Goal: Information Seeking & Learning: Learn about a topic

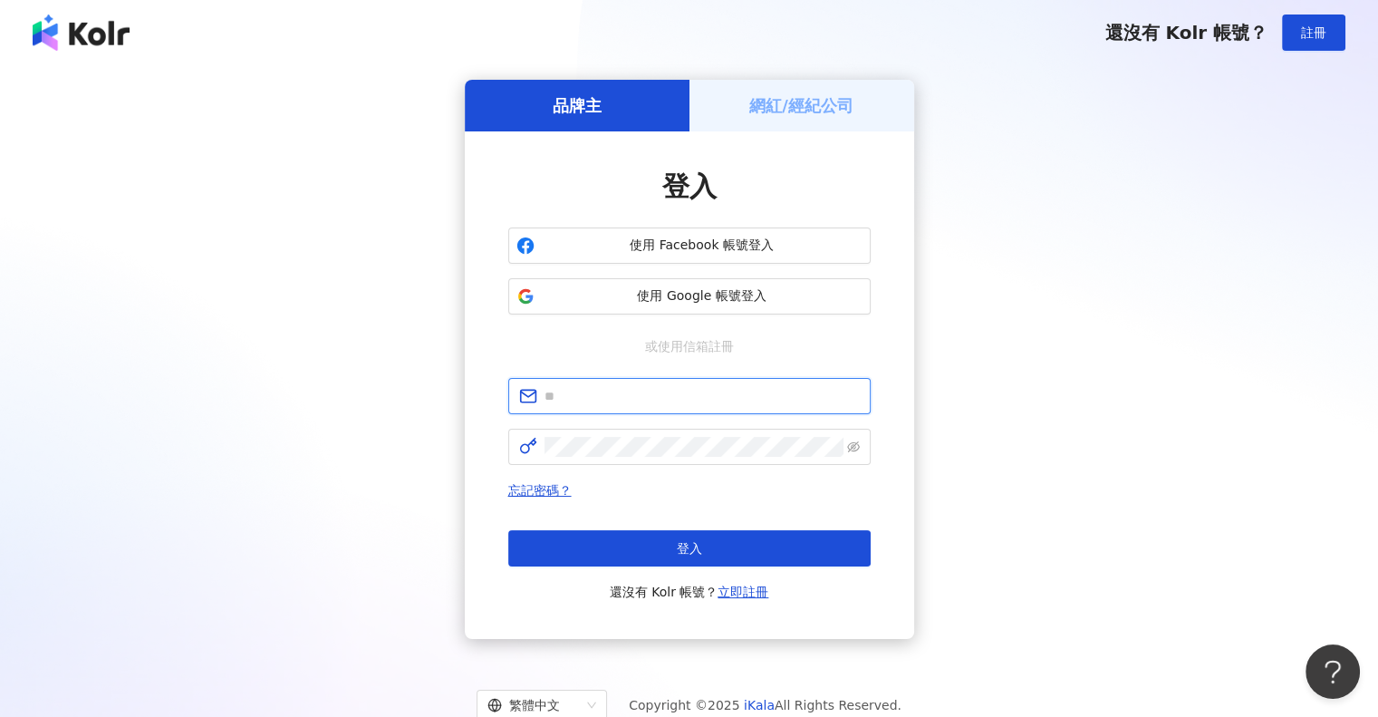
drag, startPoint x: 766, startPoint y: 387, endPoint x: 768, endPoint y: 399, distance: 12.1
click at [766, 390] on input "text" at bounding box center [702, 396] width 315 height 20
paste input "**********"
type input "**********"
click at [757, 380] on span "**********" at bounding box center [689, 396] width 362 height 36
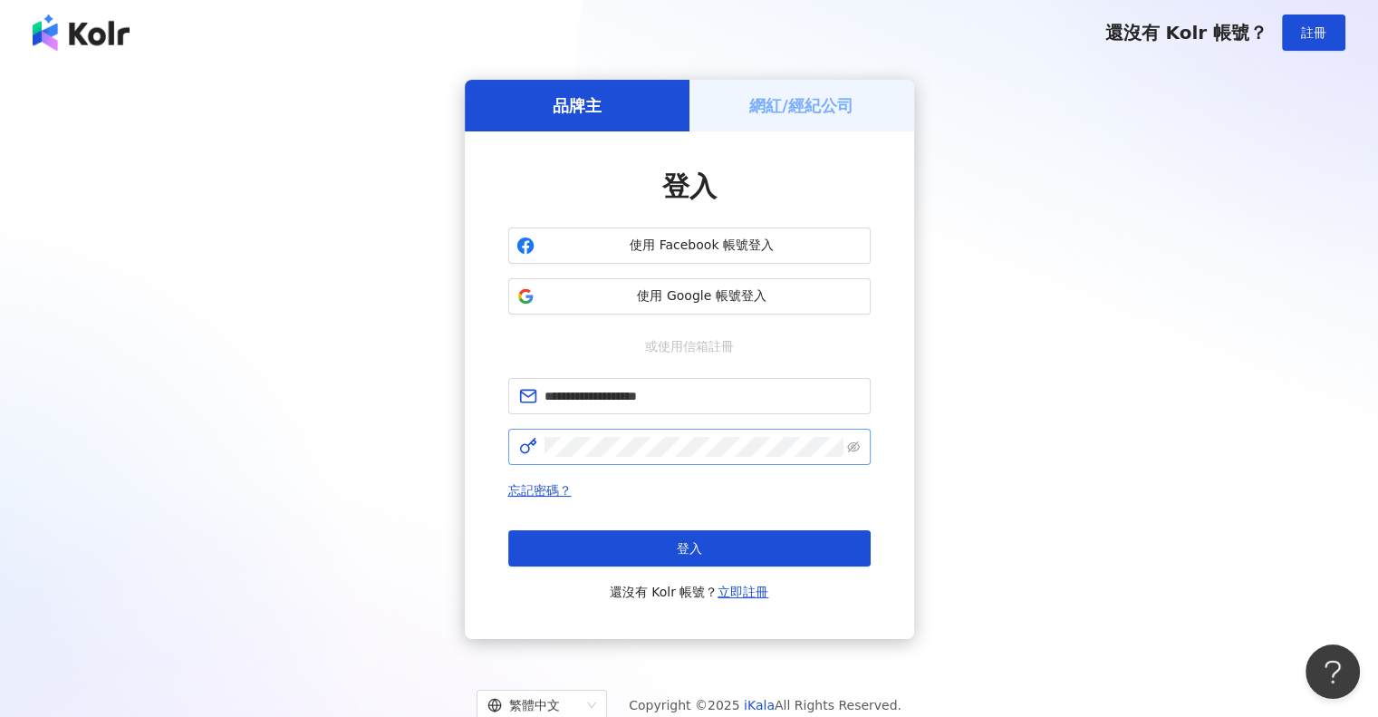
click at [725, 462] on span at bounding box center [689, 447] width 362 height 36
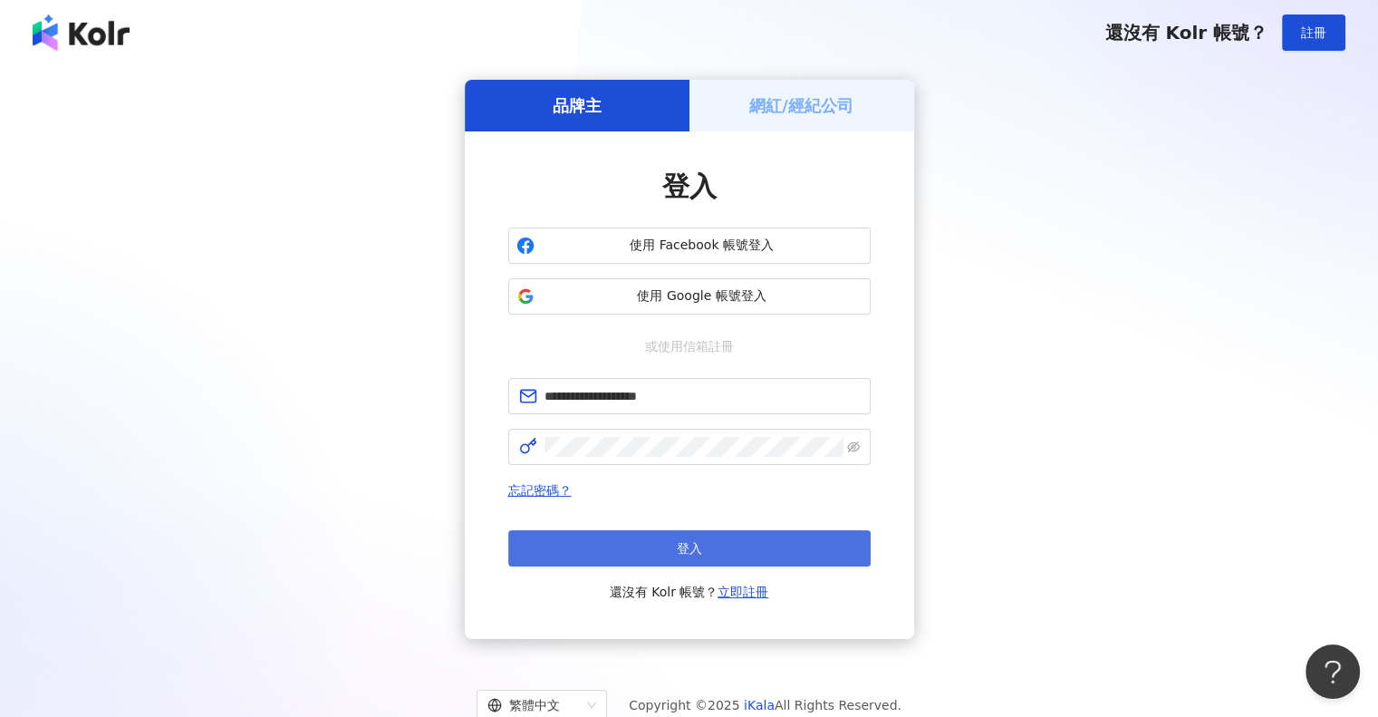
click at [720, 535] on button "登入" at bounding box center [689, 548] width 362 height 36
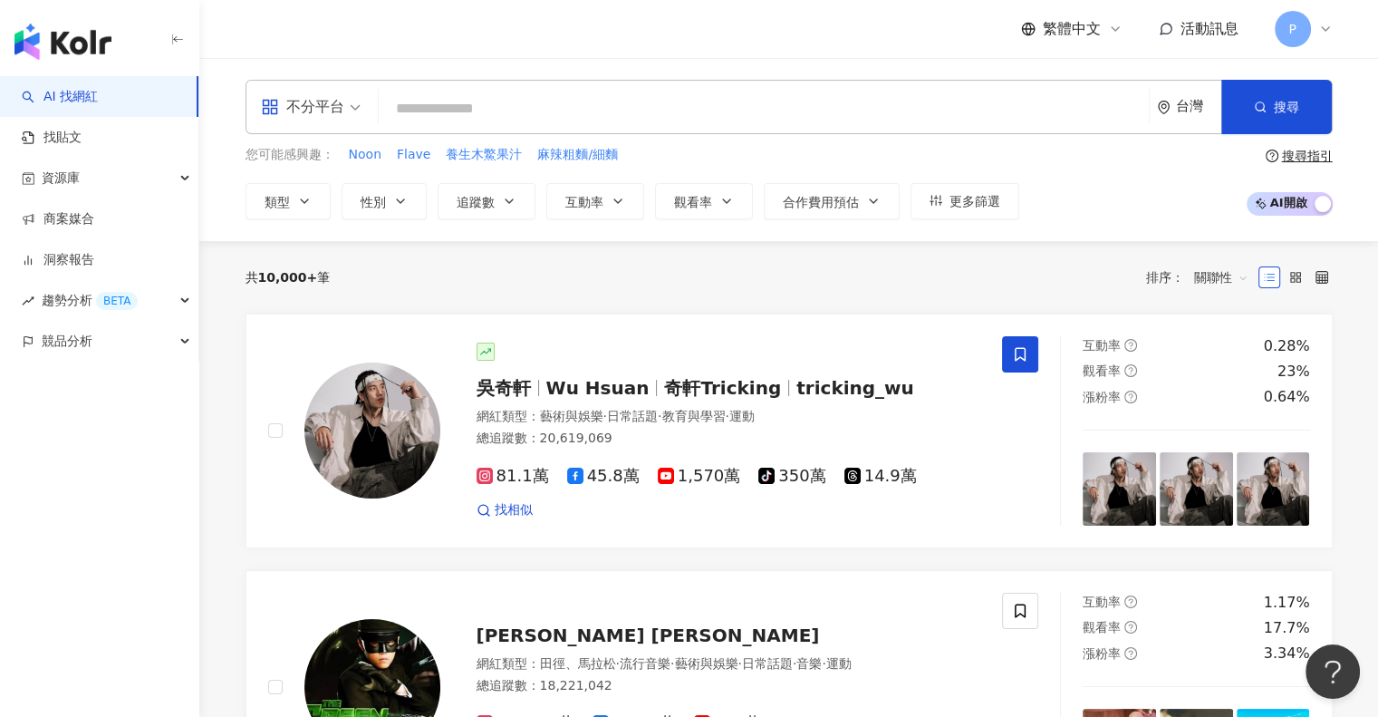
click at [631, 103] on input "search" at bounding box center [764, 109] width 756 height 34
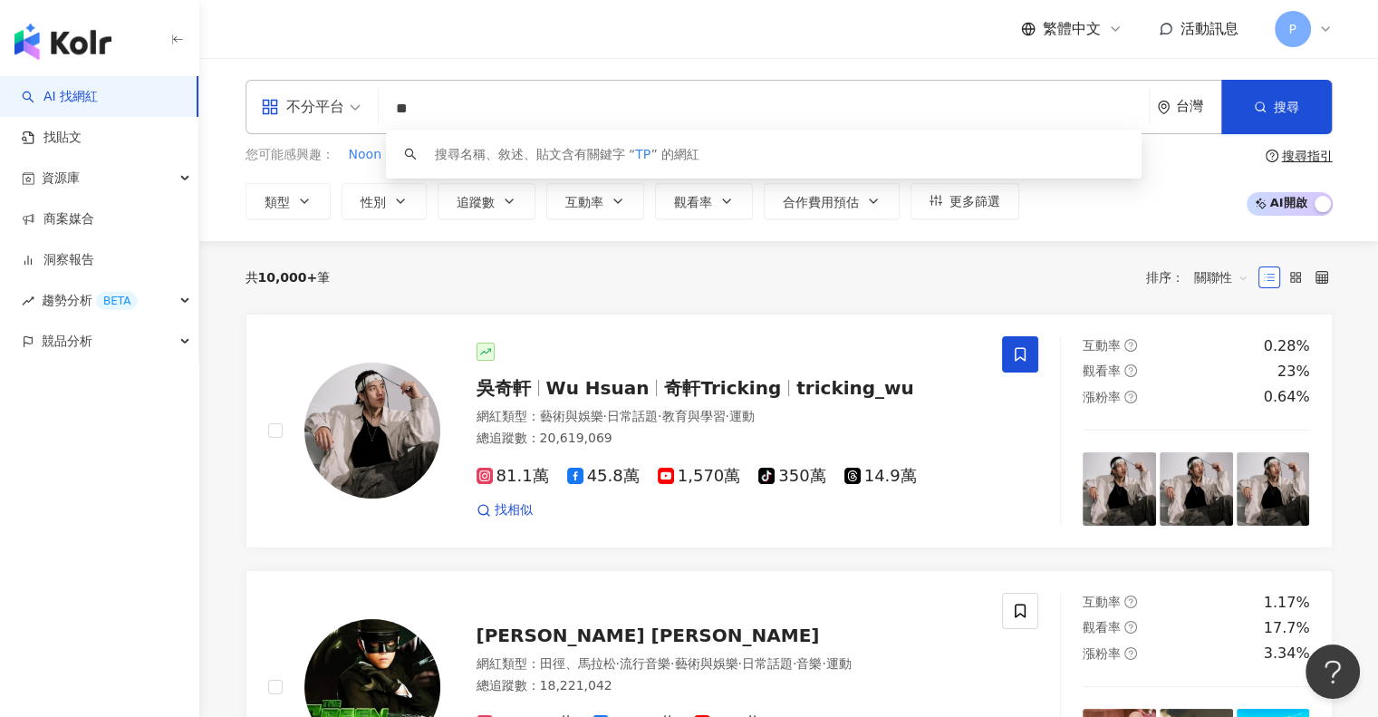
type input "*"
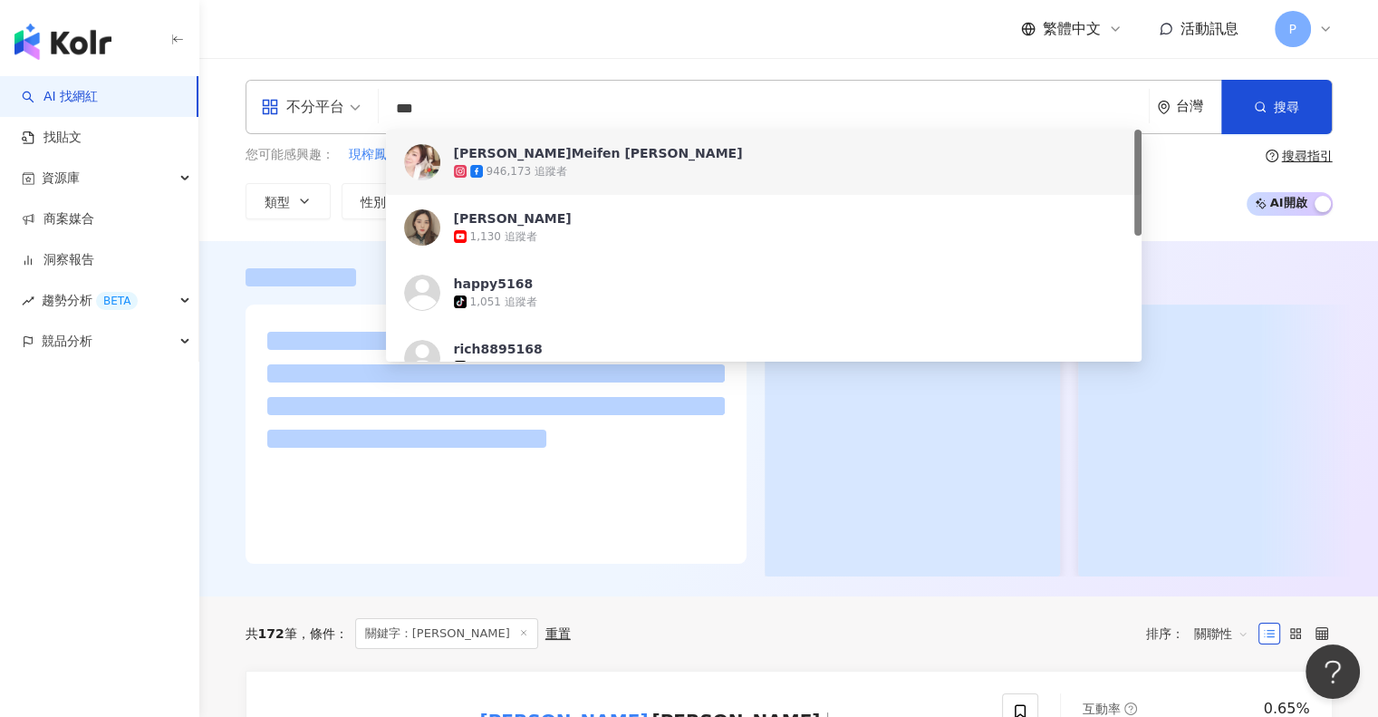
click at [558, 64] on div "不分平台 *** 台灣 搜尋 72b48125-a711-4e7a-b75d-55f4739d7511 https://www.youtube.com/cha…" at bounding box center [788, 149] width 1179 height 183
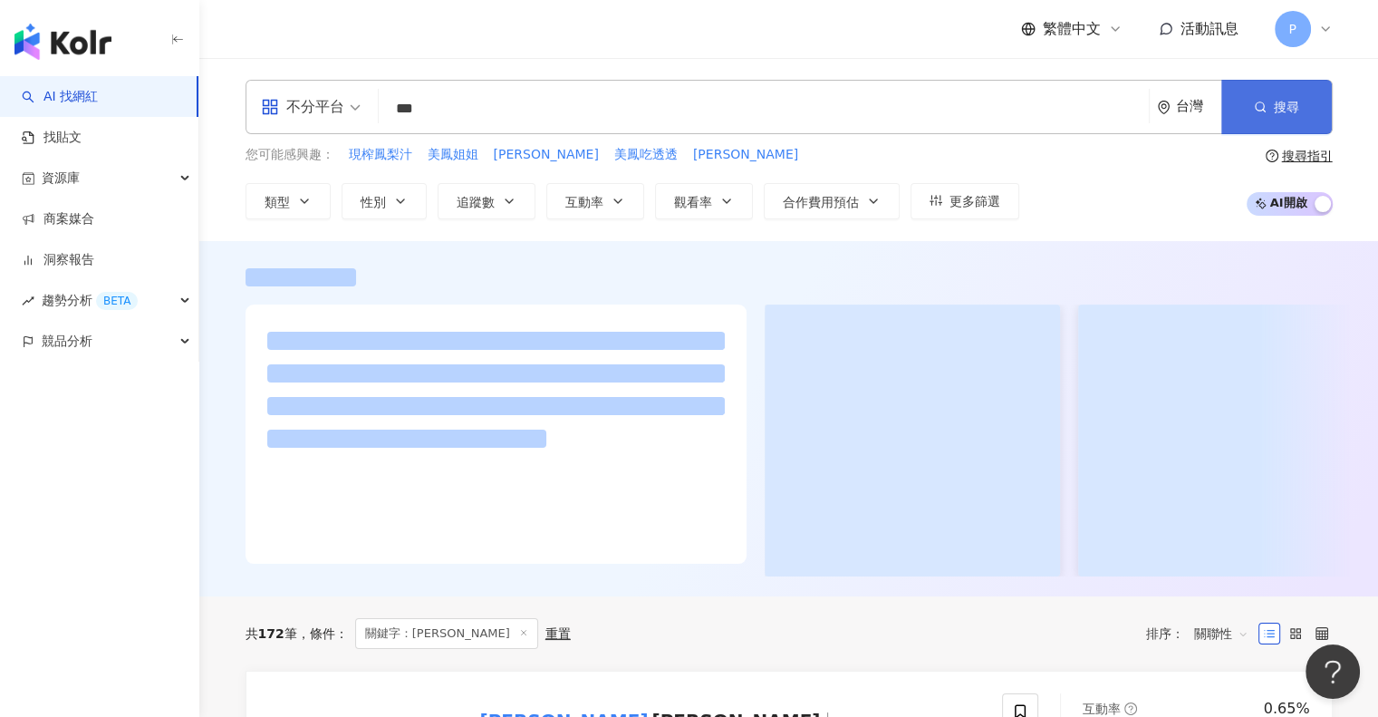
click at [1300, 107] on button "搜尋" at bounding box center [1276, 107] width 111 height 54
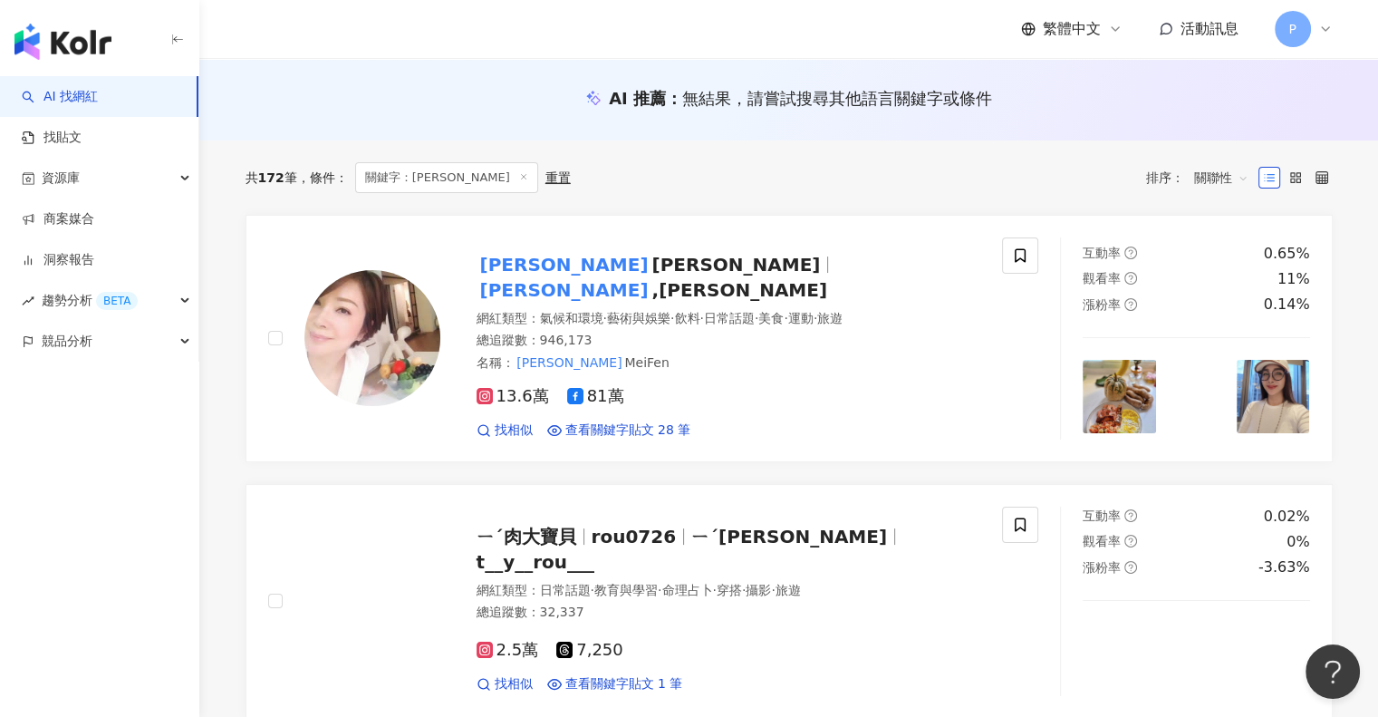
scroll to position [272, 0]
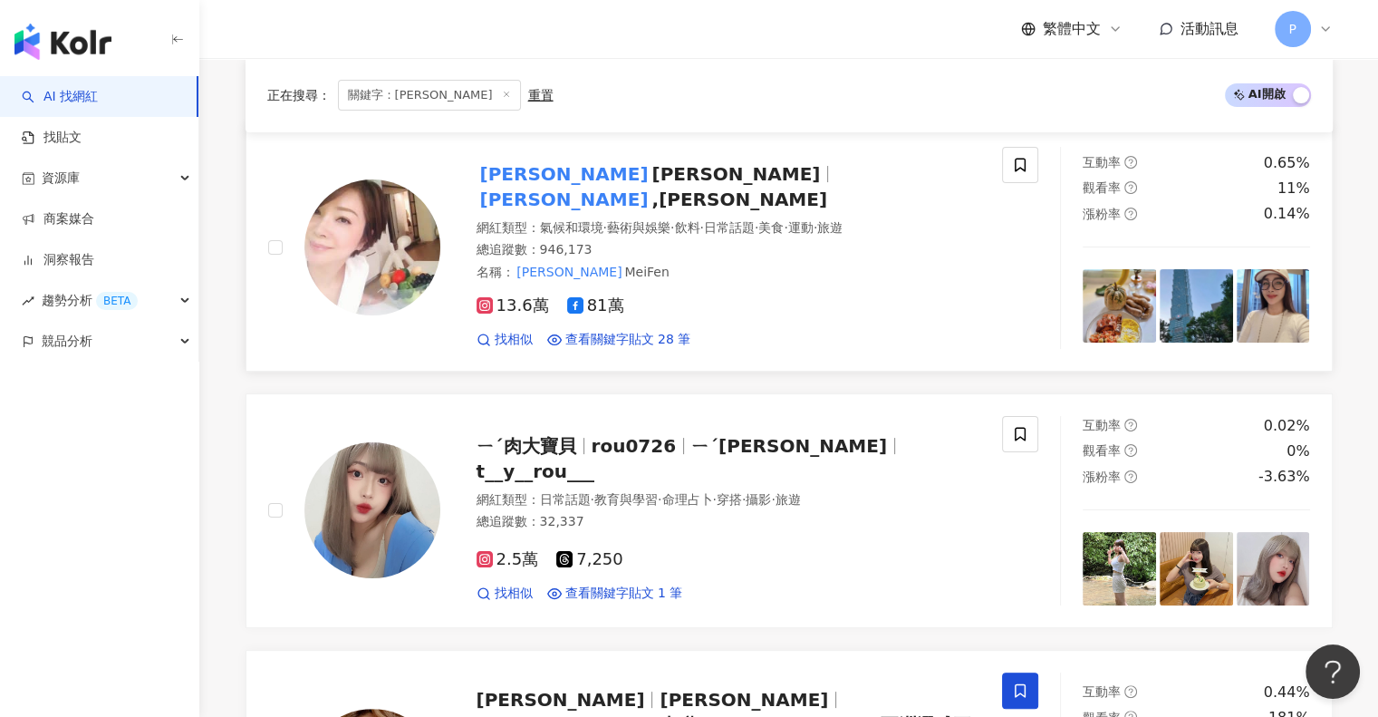
click at [352, 242] on img at bounding box center [372, 247] width 136 height 136
click at [352, 226] on img at bounding box center [372, 247] width 136 height 136
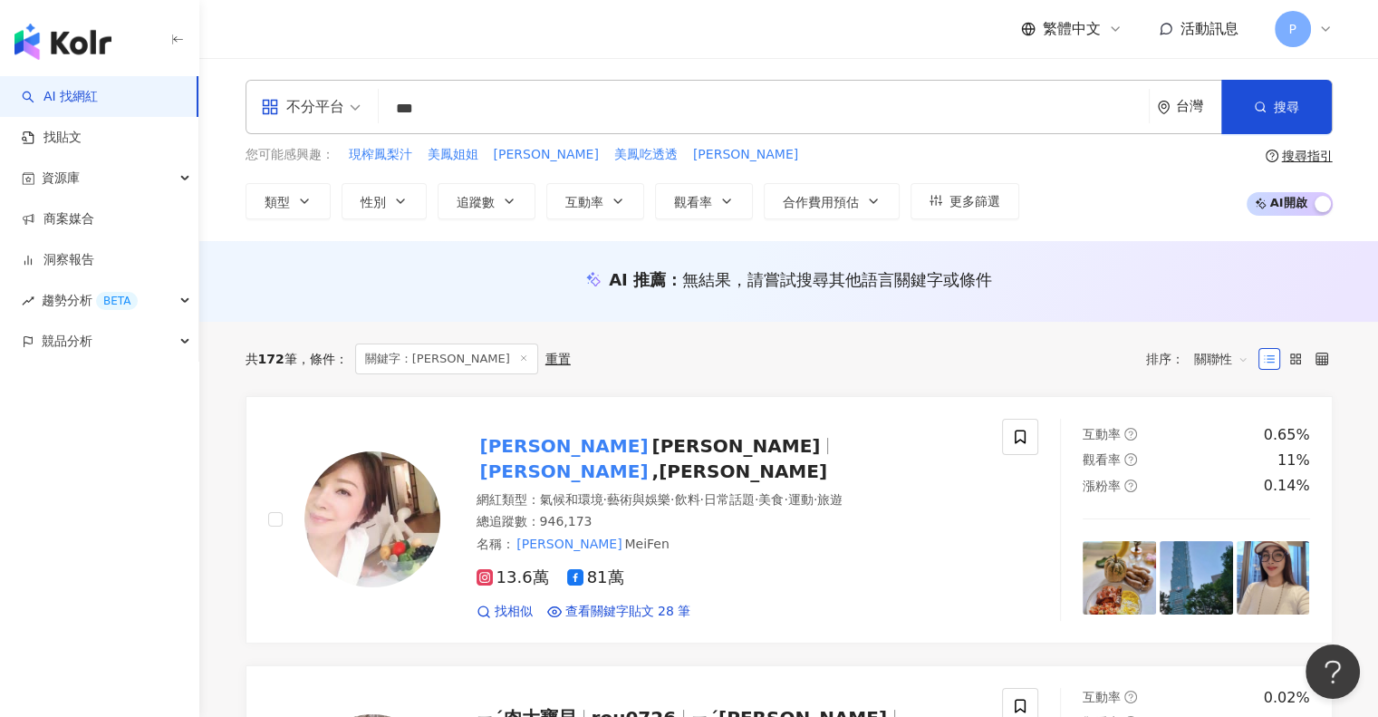
scroll to position [91, 0]
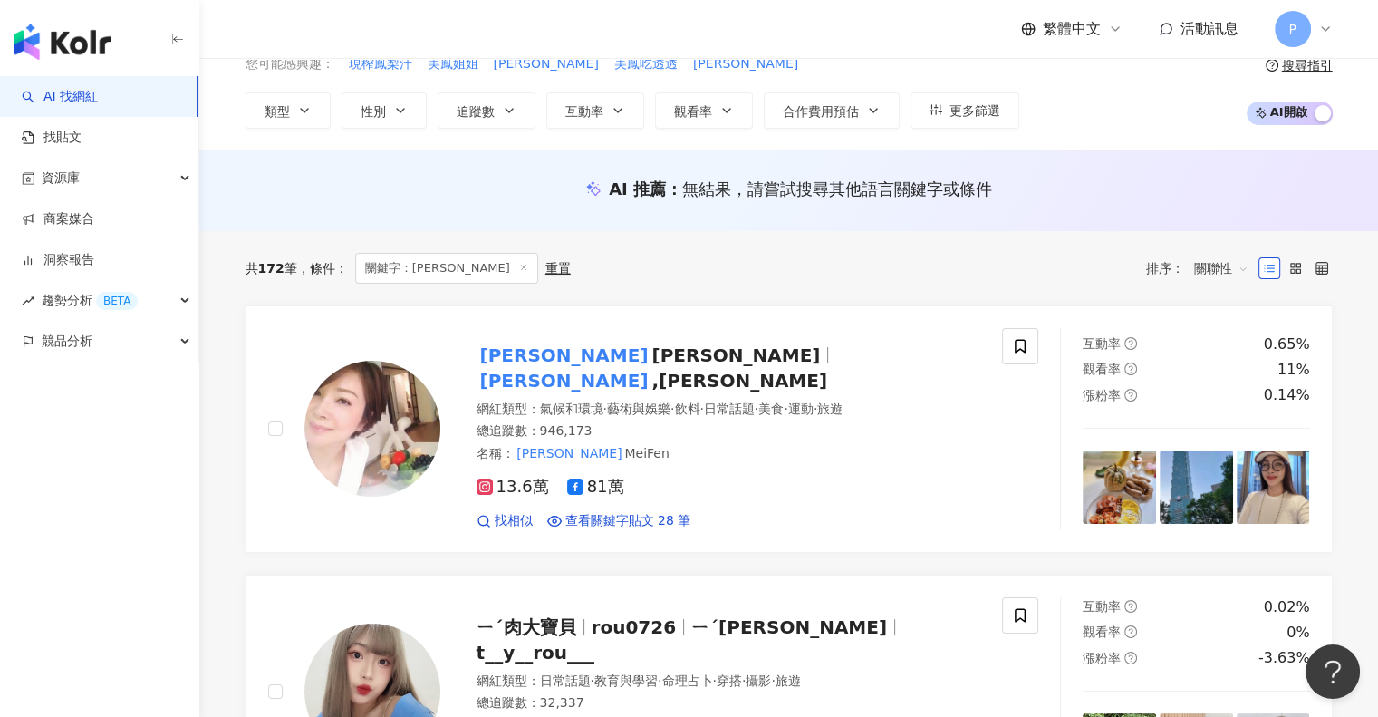
click at [540, 95] on div "類型 性別 追蹤數 互動率 觀看率 合作費用預估 更多篩選" at bounding box center [633, 110] width 774 height 36
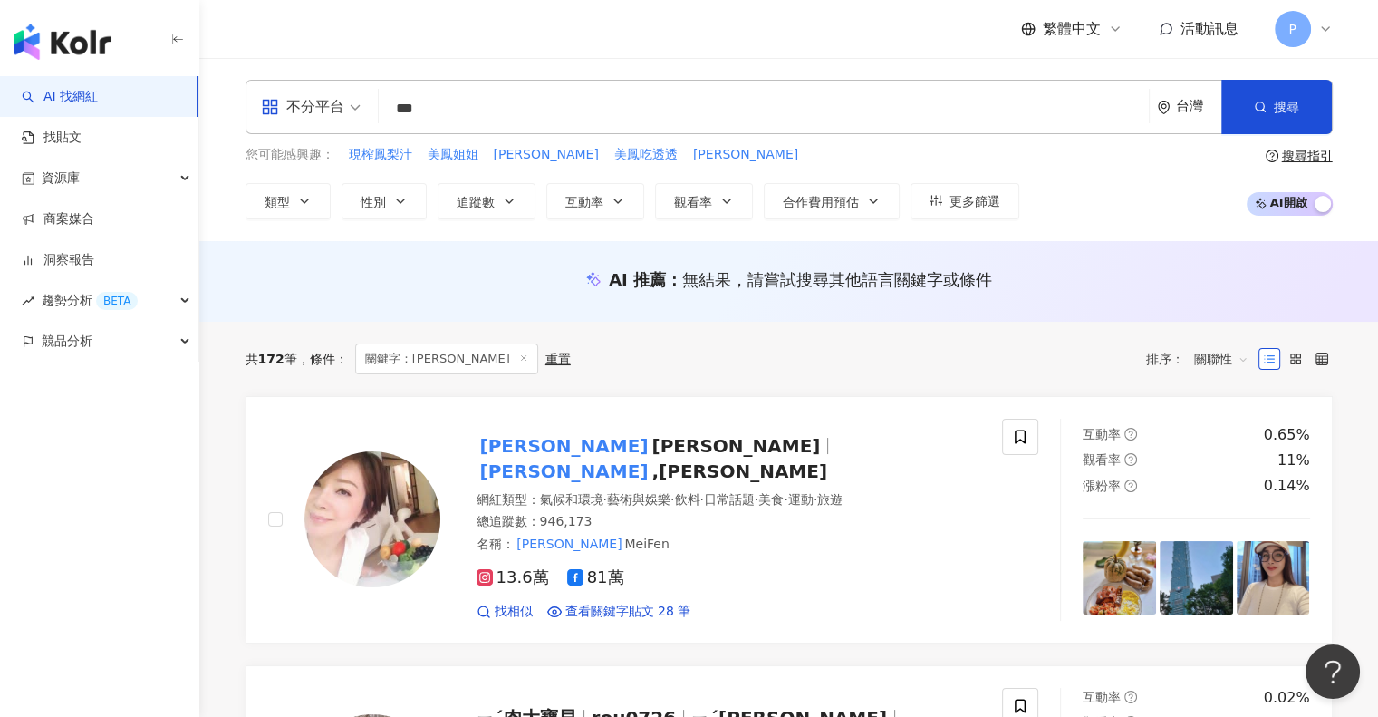
click at [532, 99] on input "***" at bounding box center [764, 109] width 756 height 34
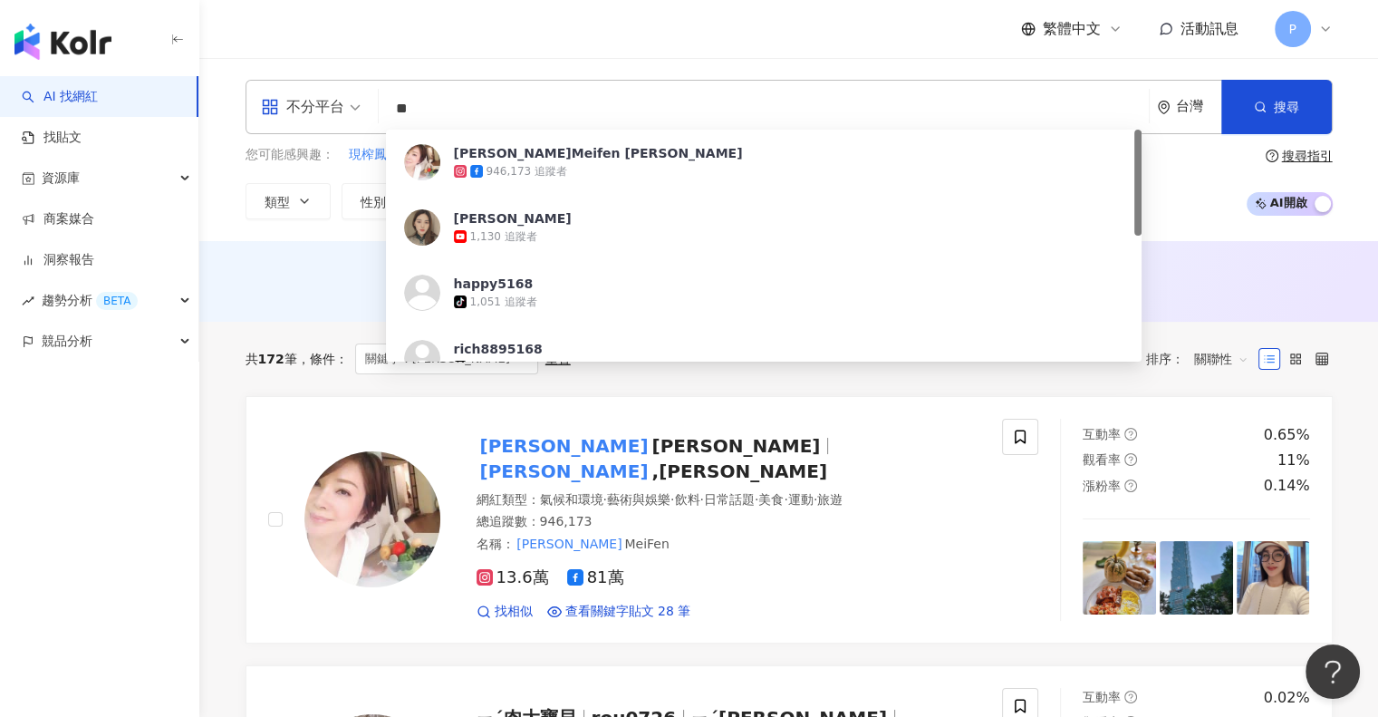
type input "*"
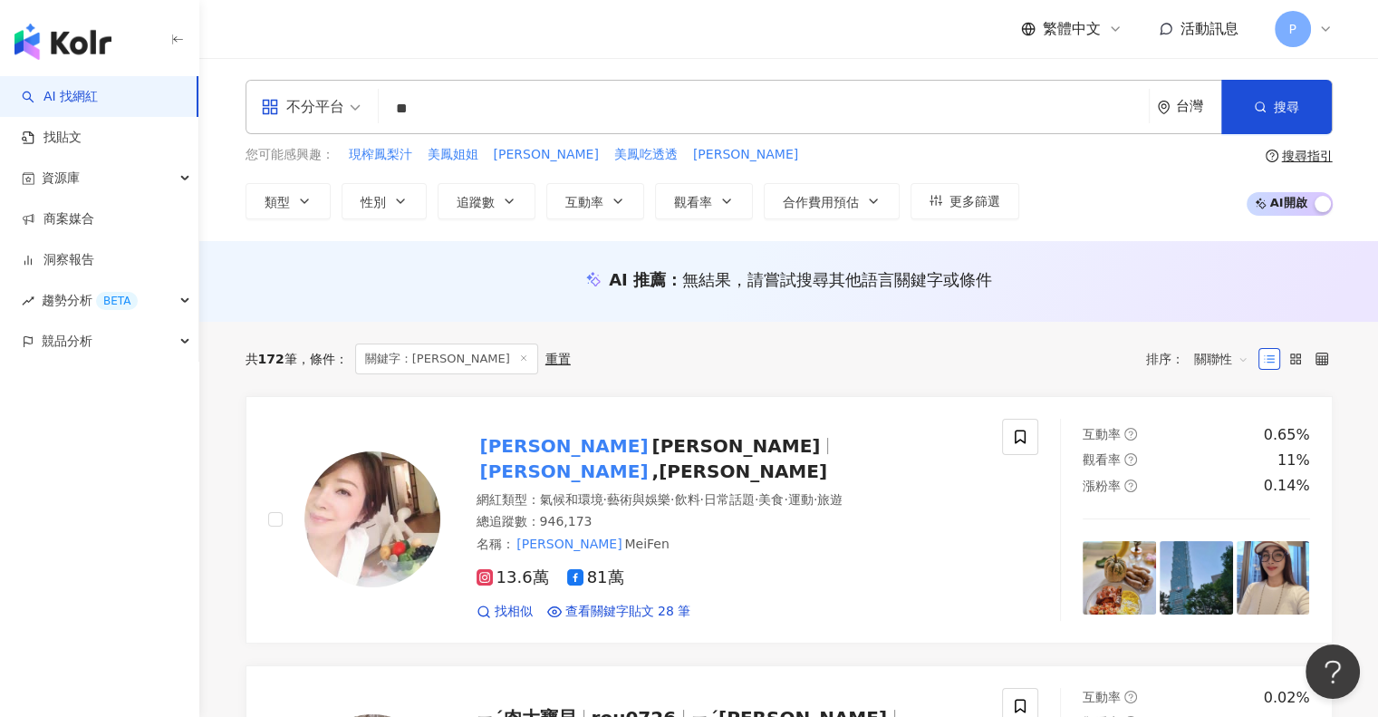
type input "*"
type input "***"
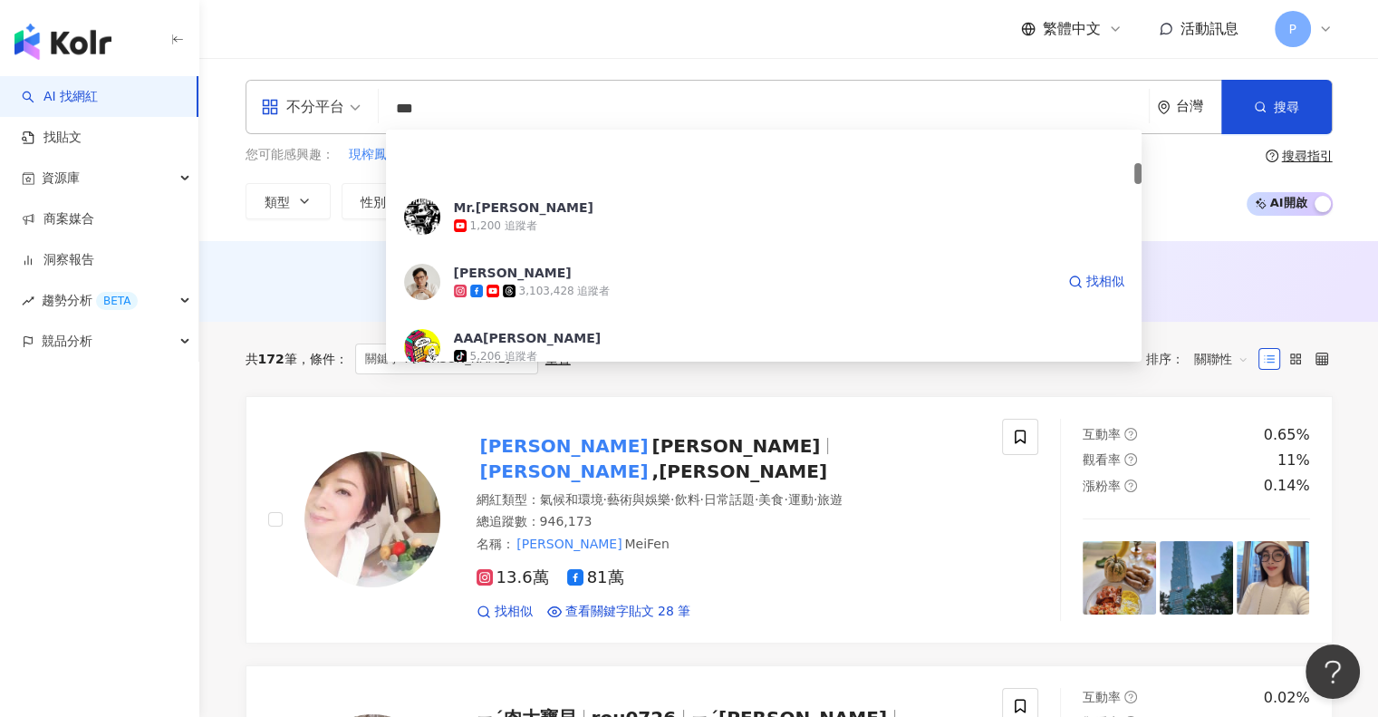
scroll to position [362, 0]
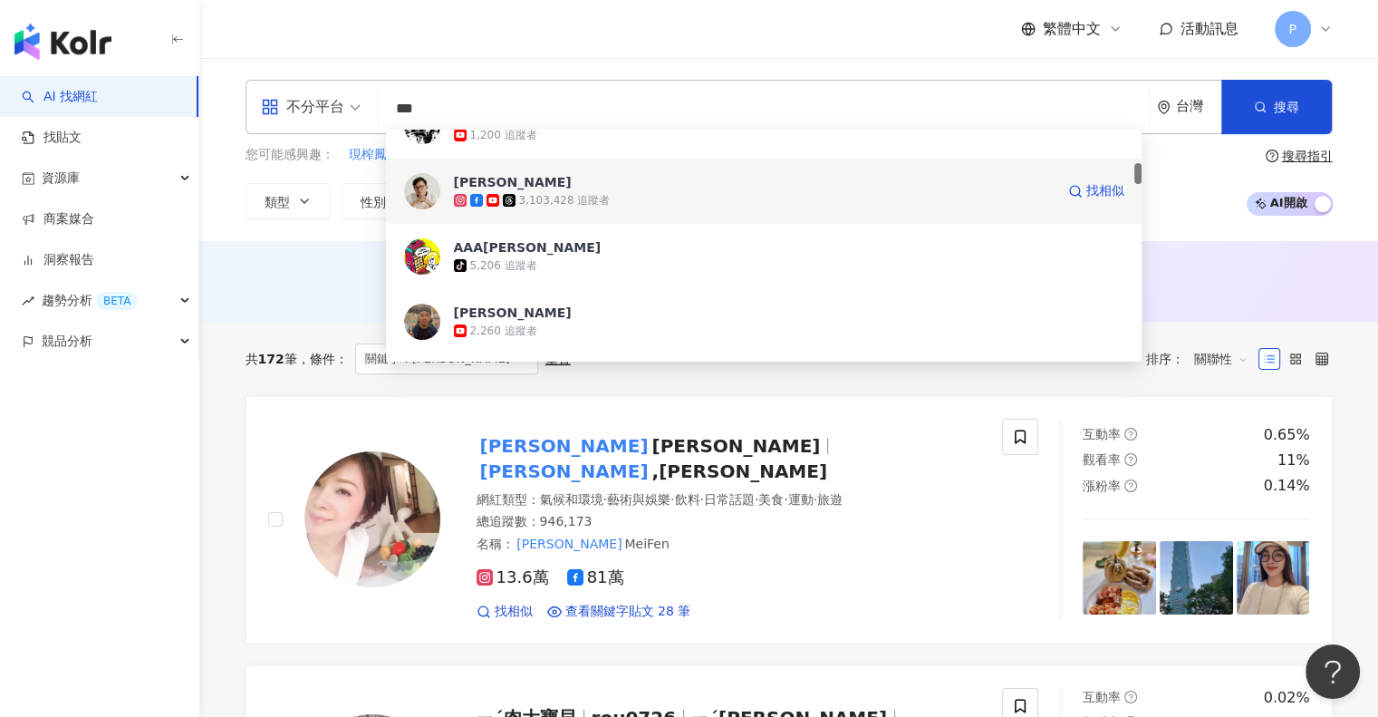
click at [535, 193] on div "3,103,428 追蹤者" at bounding box center [565, 200] width 92 height 15
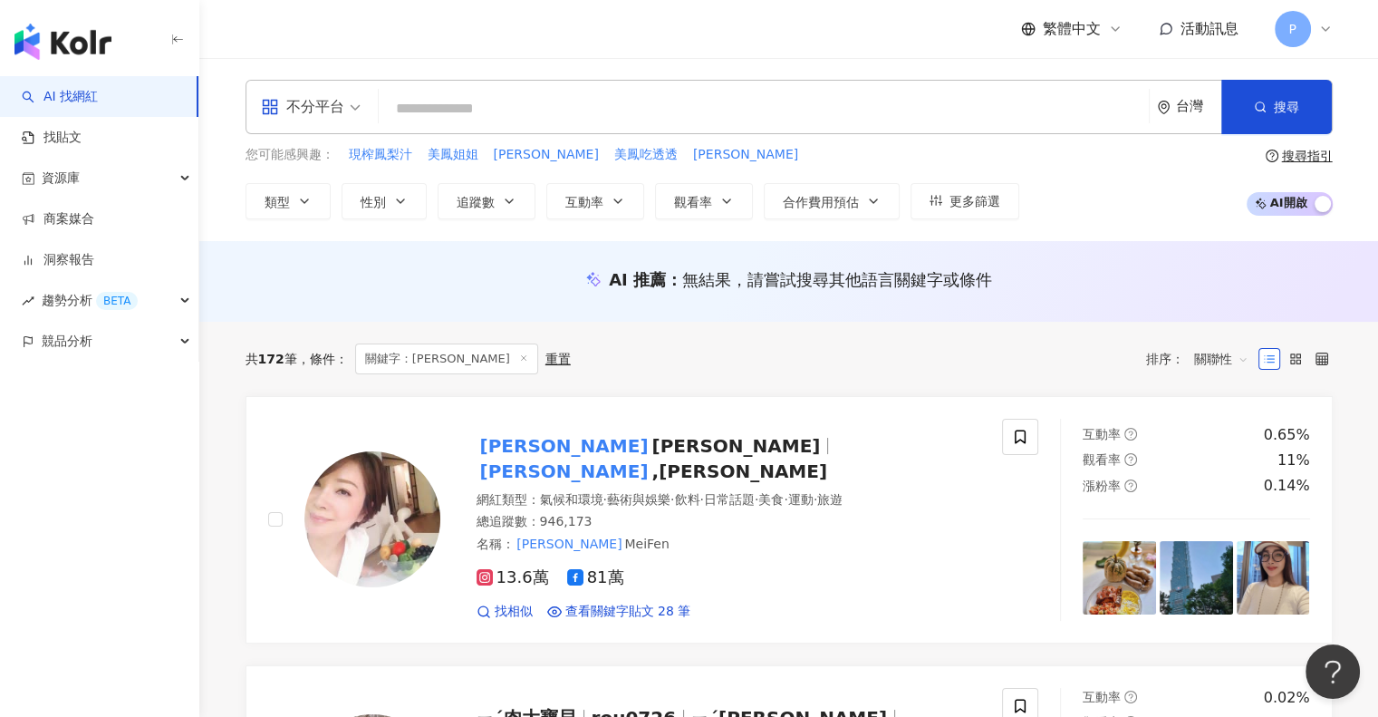
click at [516, 107] on input "search" at bounding box center [764, 109] width 756 height 34
click at [1062, 155] on div "您可能感興趣： 現榨鳳梨汁 美鳳姐姐 吳怡霈 美鳳吃透透 小禎 類型 性別 追蹤數 互動率 觀看率 合作費用預估 更多篩選 搜尋指引 AI 開啟 AI 關閉" at bounding box center [789, 182] width 1087 height 74
click at [458, 100] on input "search" at bounding box center [764, 109] width 756 height 34
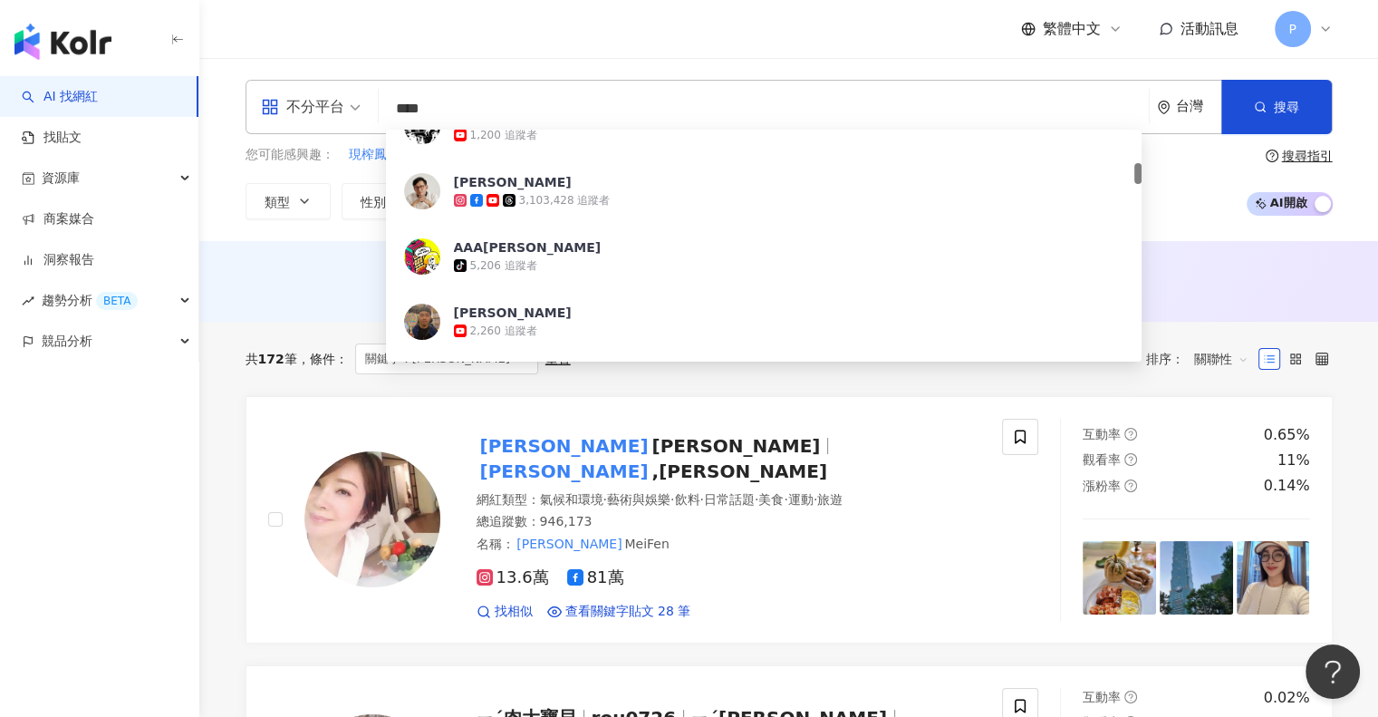
type input "***"
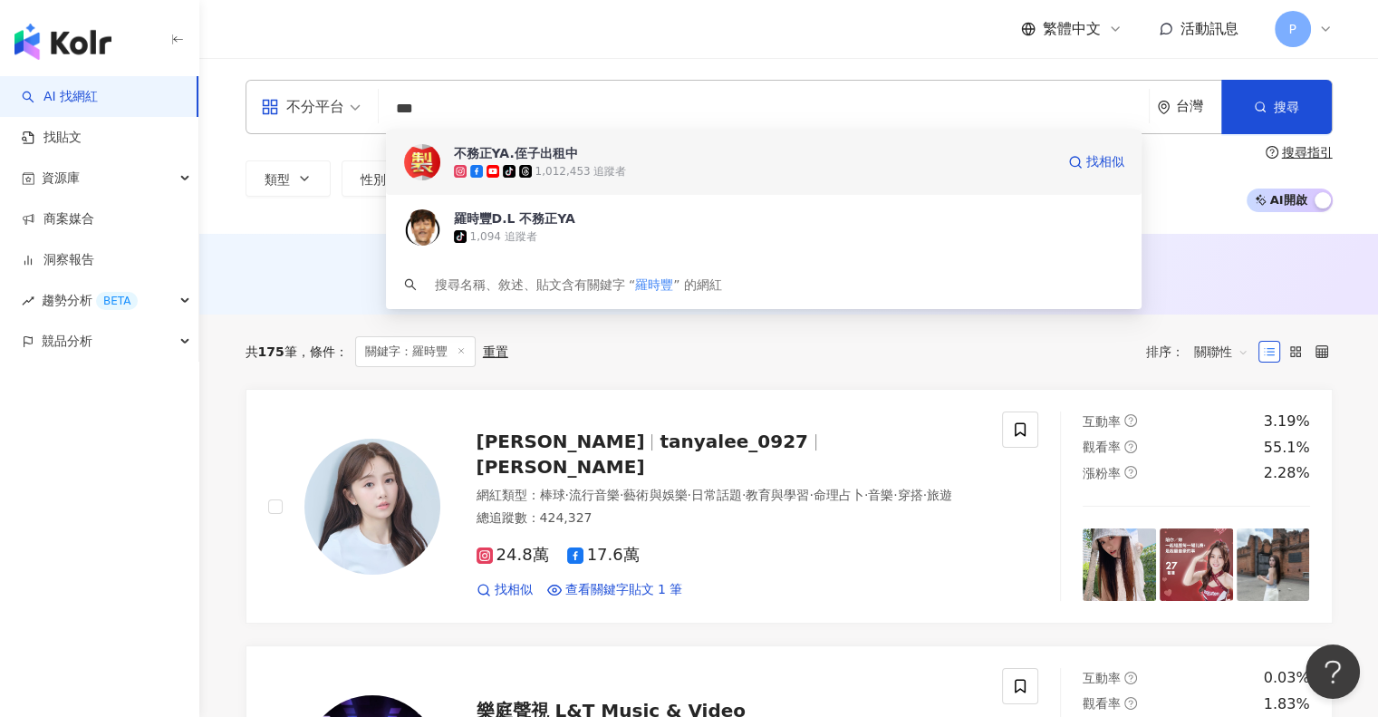
click at [556, 170] on div "1,012,453 追蹤者" at bounding box center [581, 171] width 92 height 15
click at [1098, 166] on span "找相似" at bounding box center [1105, 162] width 38 height 18
type input "***"
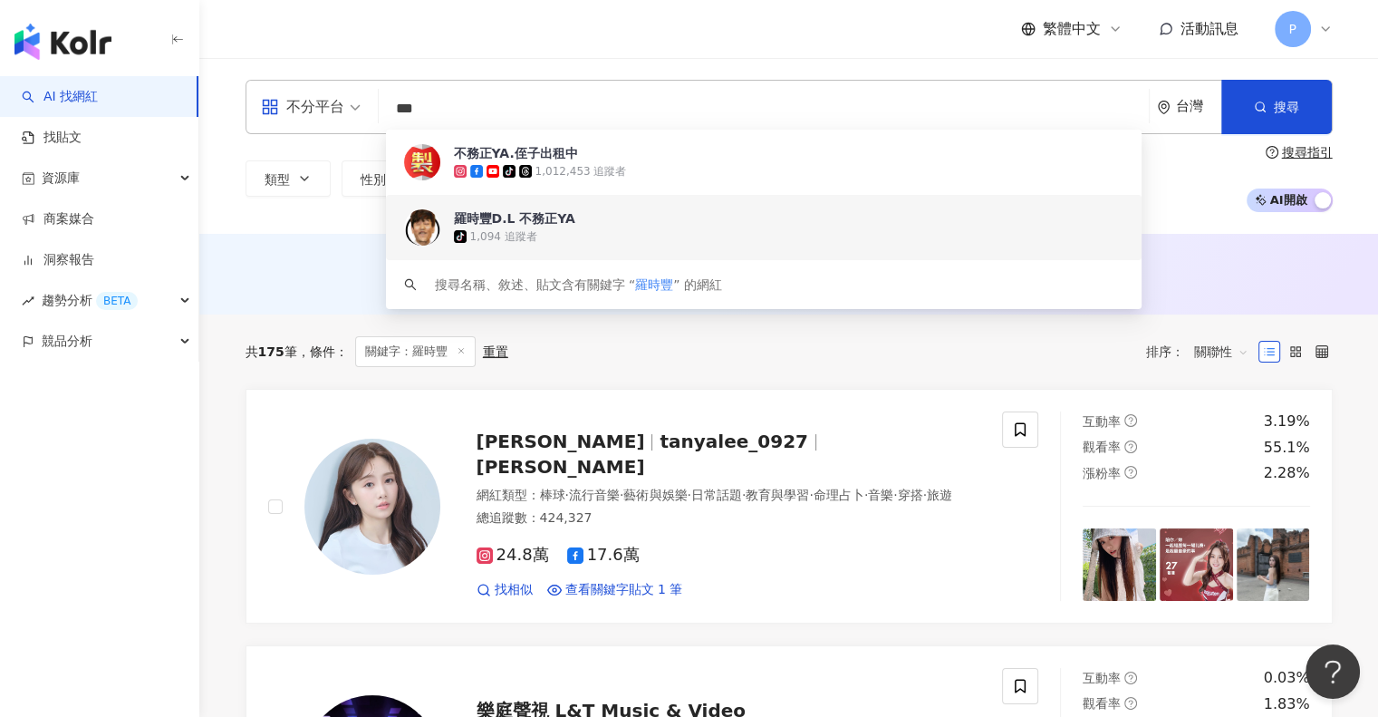
click at [517, 224] on div "羅時豐D.L 不務正YA" at bounding box center [514, 218] width 121 height 18
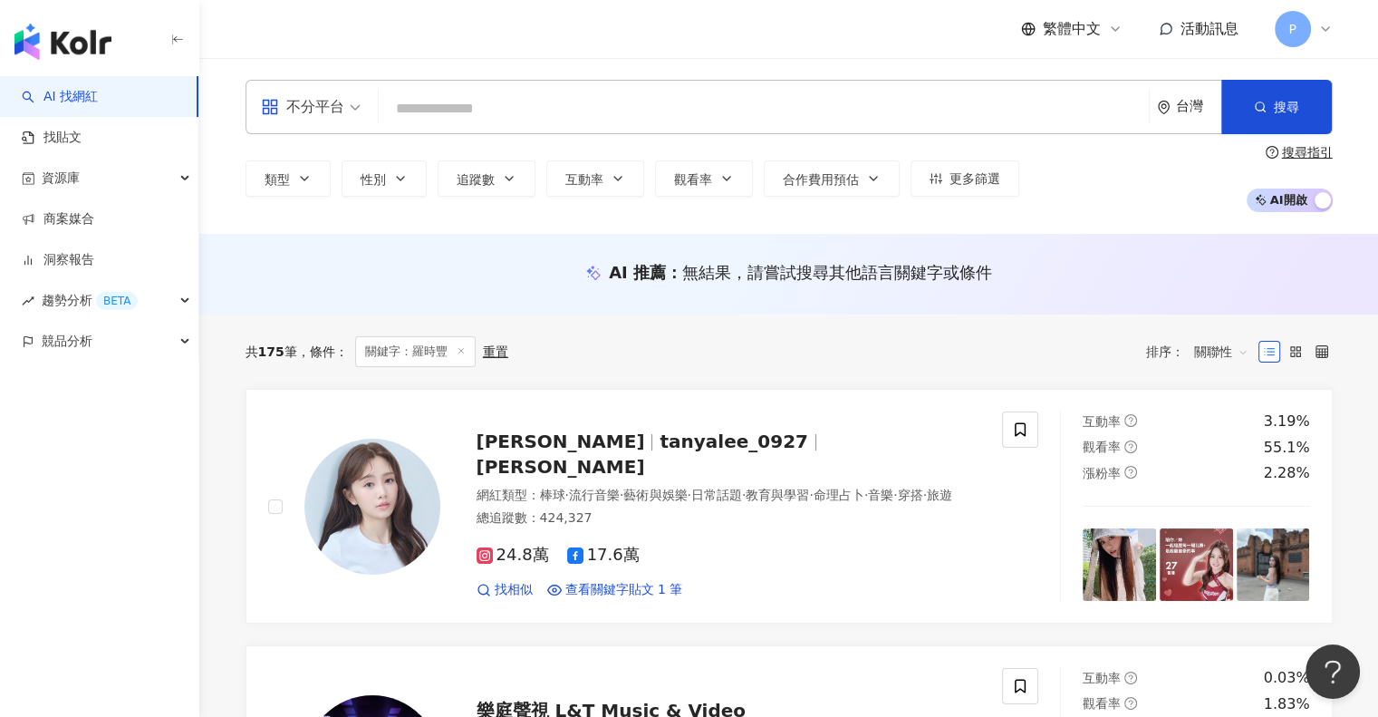
click at [435, 111] on input "search" at bounding box center [764, 109] width 756 height 34
paste input "**********"
type input "**********"
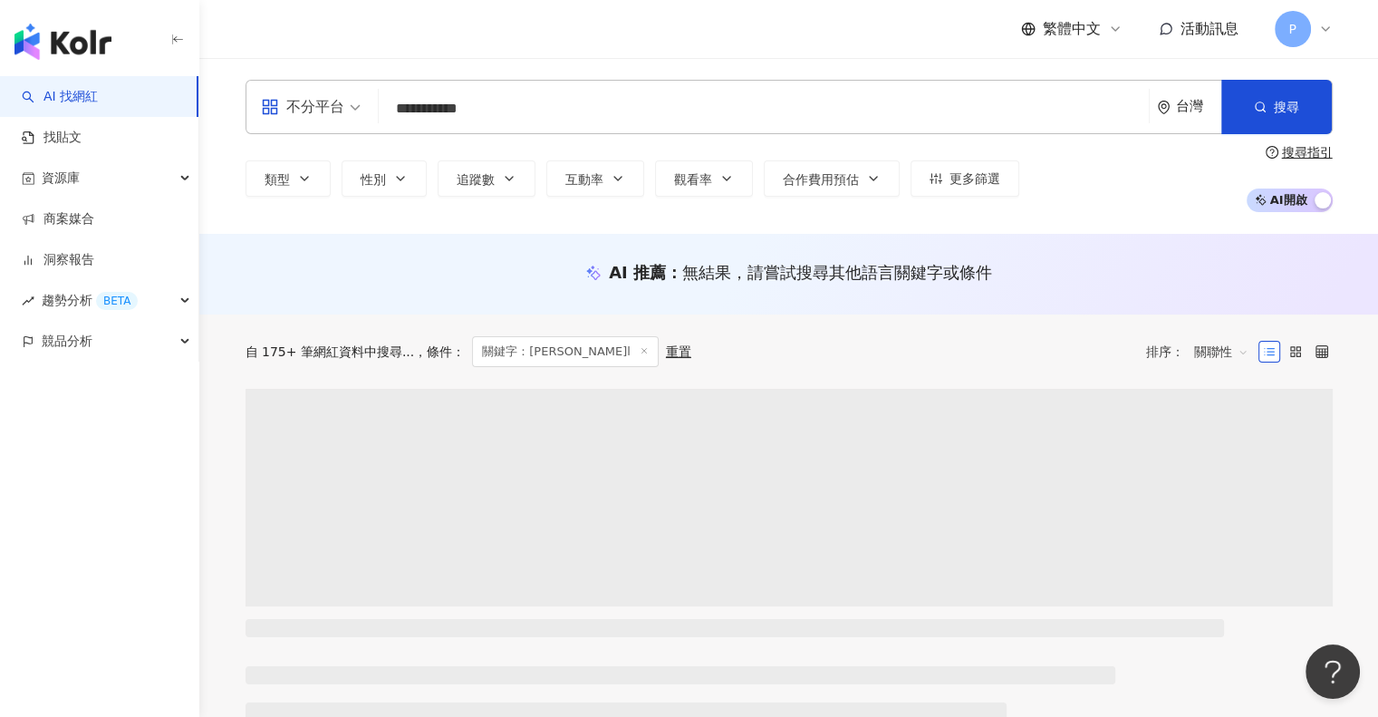
drag, startPoint x: 516, startPoint y: 111, endPoint x: 111, endPoint y: 66, distance: 407.5
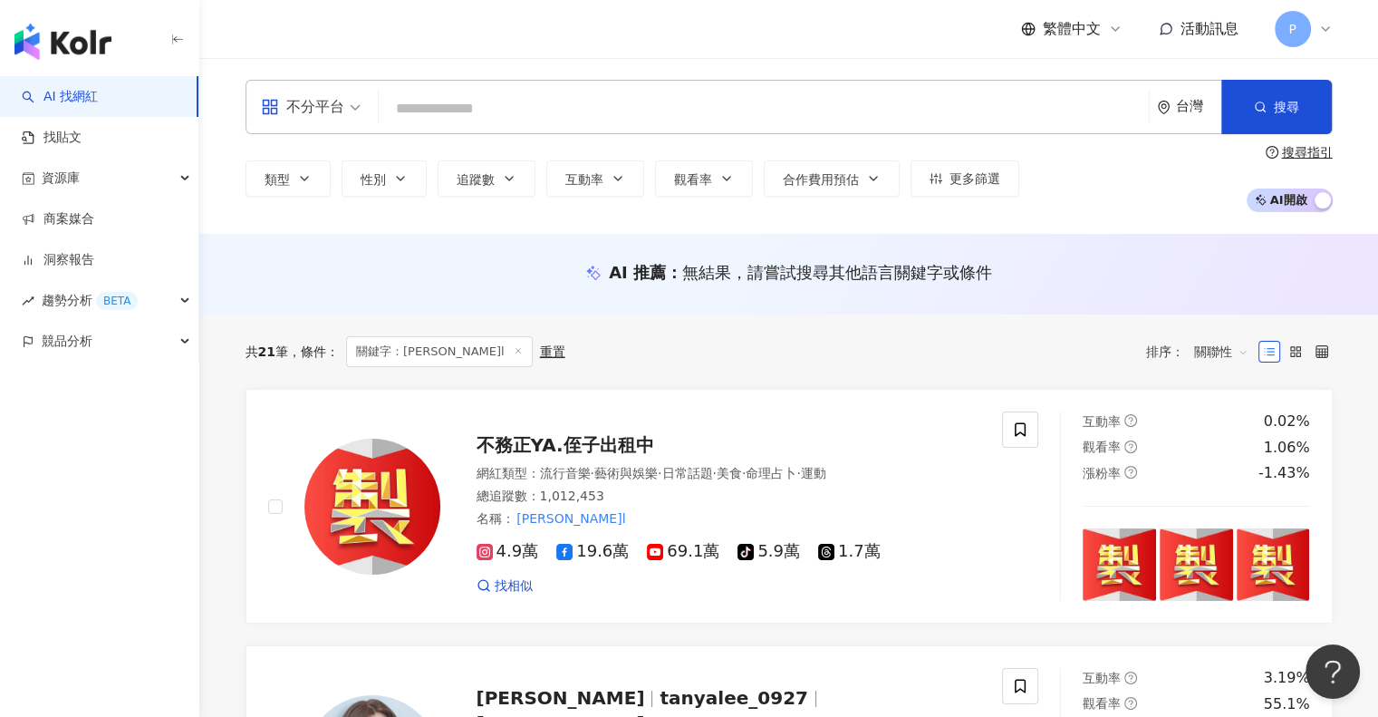
click at [493, 100] on input "search" at bounding box center [764, 109] width 756 height 34
paste input "***"
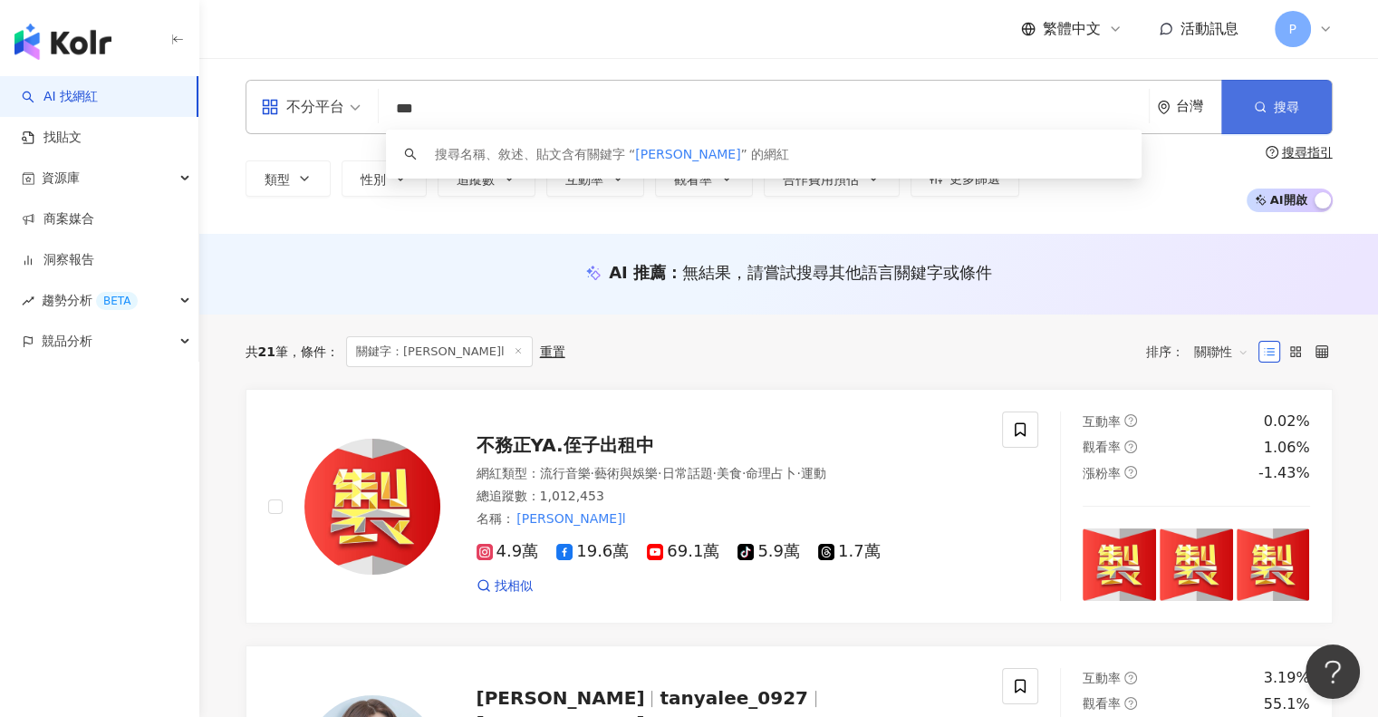
click at [1274, 101] on span "搜尋" at bounding box center [1286, 107] width 25 height 14
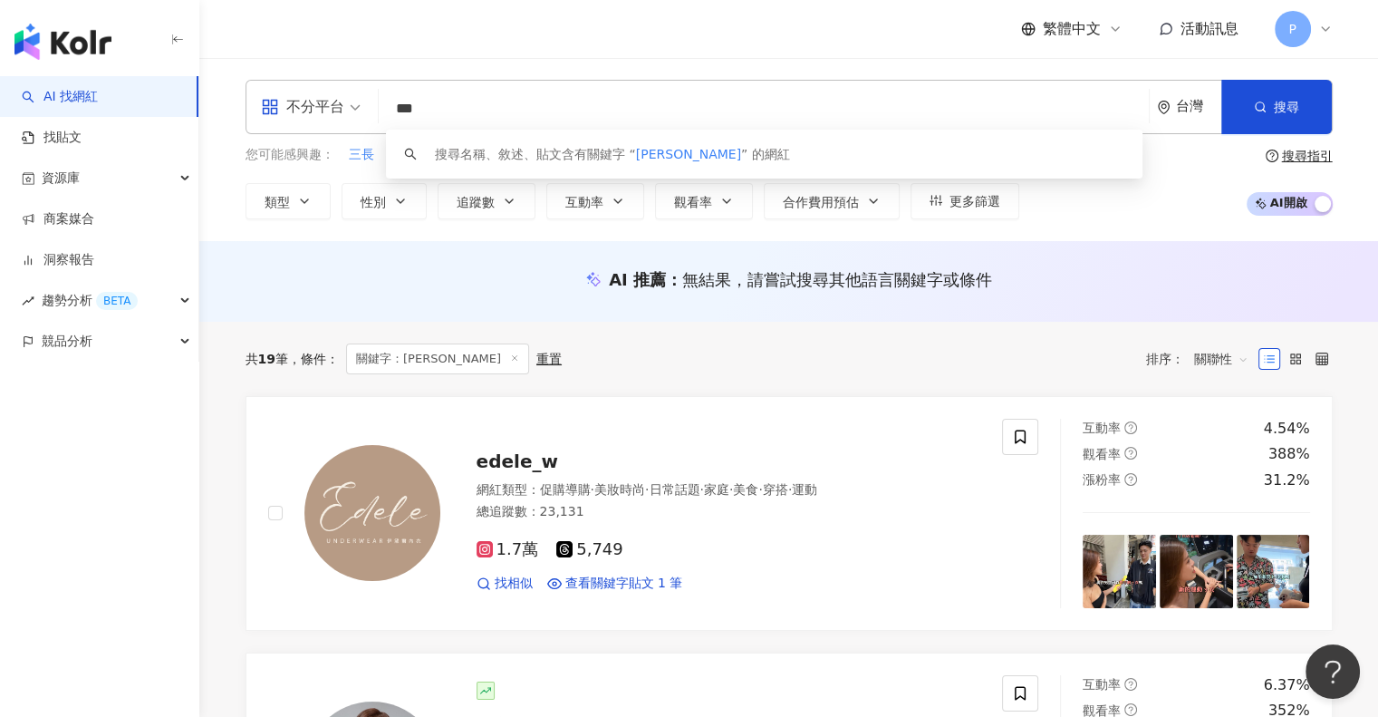
drag, startPoint x: 329, startPoint y: 109, endPoint x: 261, endPoint y: 101, distance: 68.3
click at [263, 101] on div "不分平台 *** 台灣 搜尋 keyword 搜尋名稱、敘述、貼文含有關鍵字 “ 鐘欣凌 ” 的網紅" at bounding box center [789, 107] width 1087 height 54
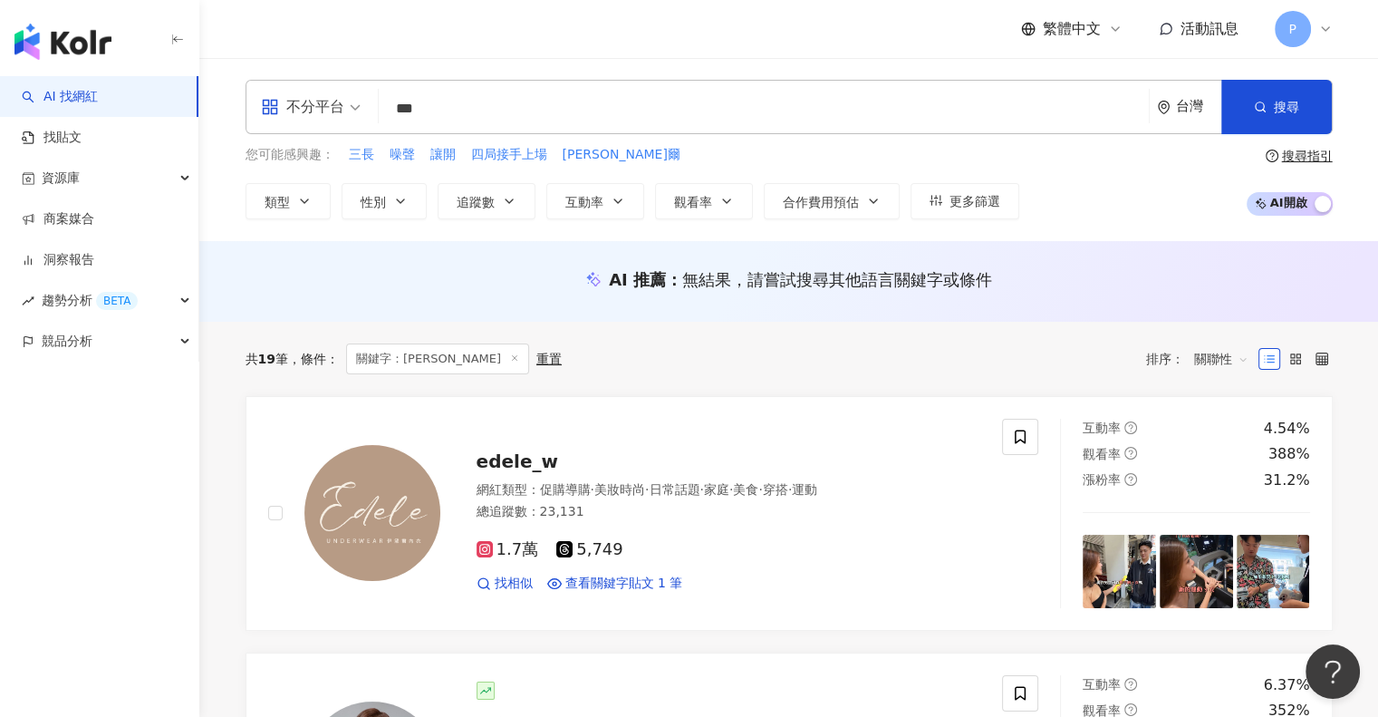
click at [494, 111] on input "***" at bounding box center [764, 109] width 756 height 34
paste input "*******"
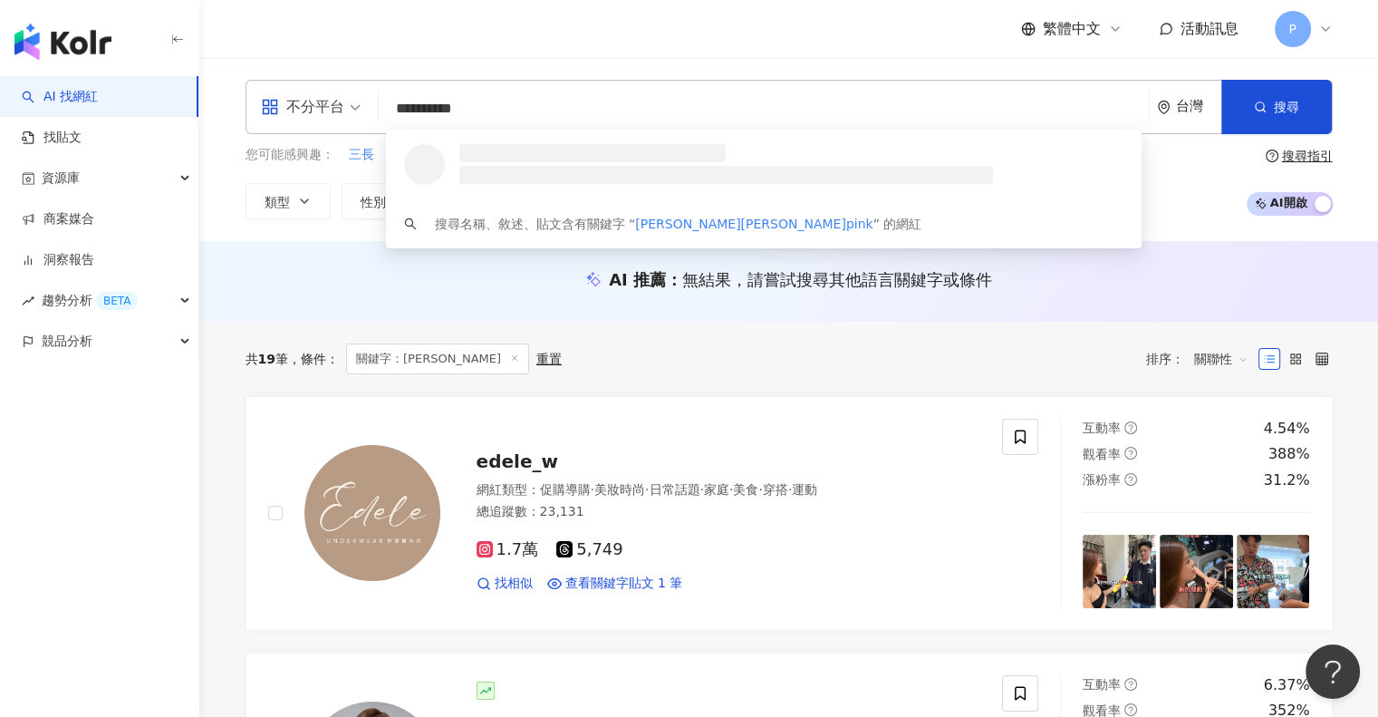
drag, startPoint x: 429, startPoint y: 111, endPoint x: 266, endPoint y: 111, distance: 163.1
click at [266, 111] on div "**********" at bounding box center [789, 107] width 1087 height 54
type input "*******"
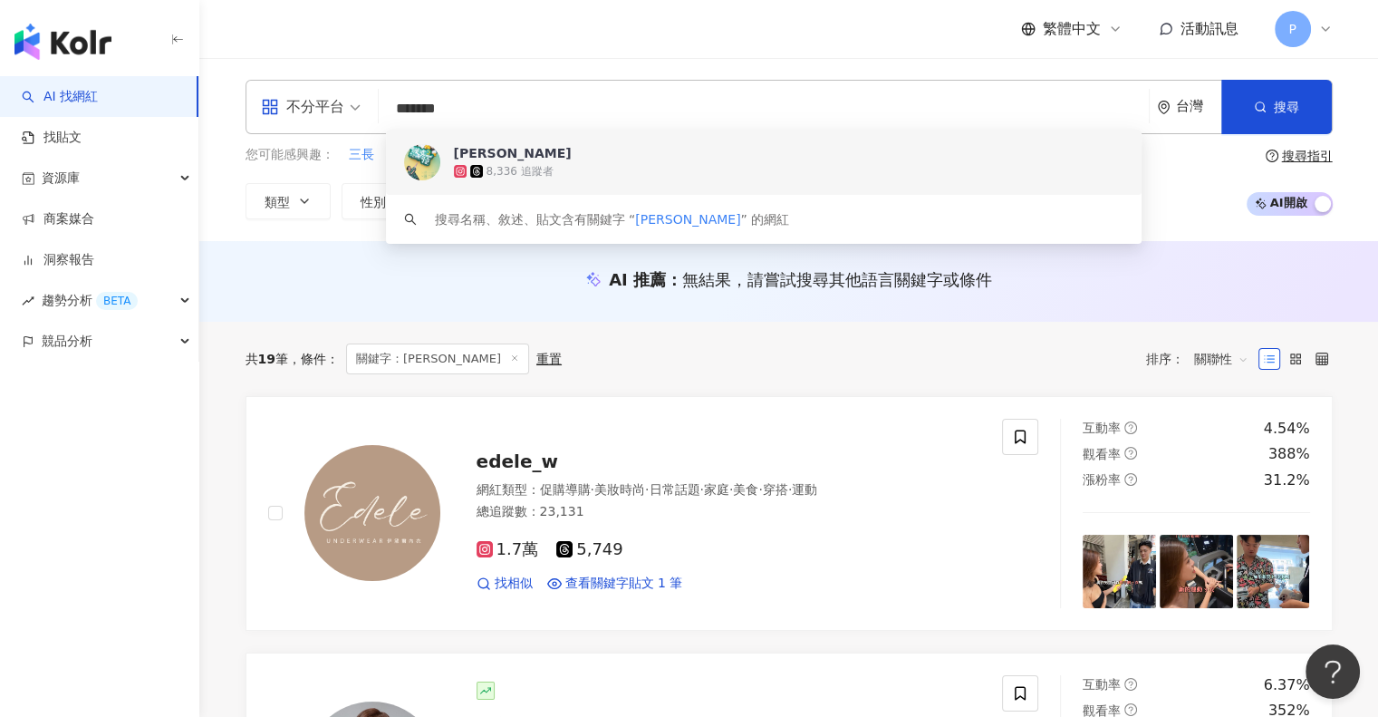
click at [501, 148] on div "鍾欣凌pink" at bounding box center [513, 153] width 118 height 18
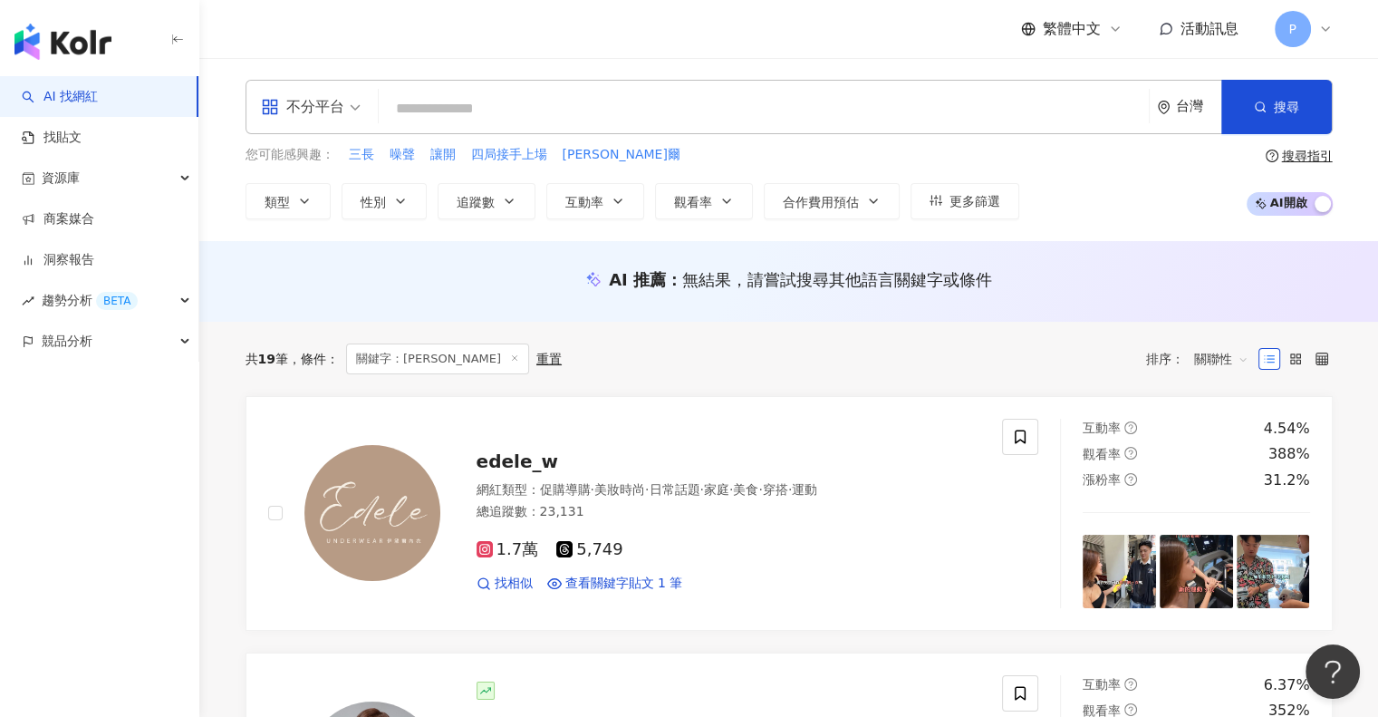
click at [426, 119] on input "search" at bounding box center [764, 109] width 756 height 34
paste input "***"
type input "***"
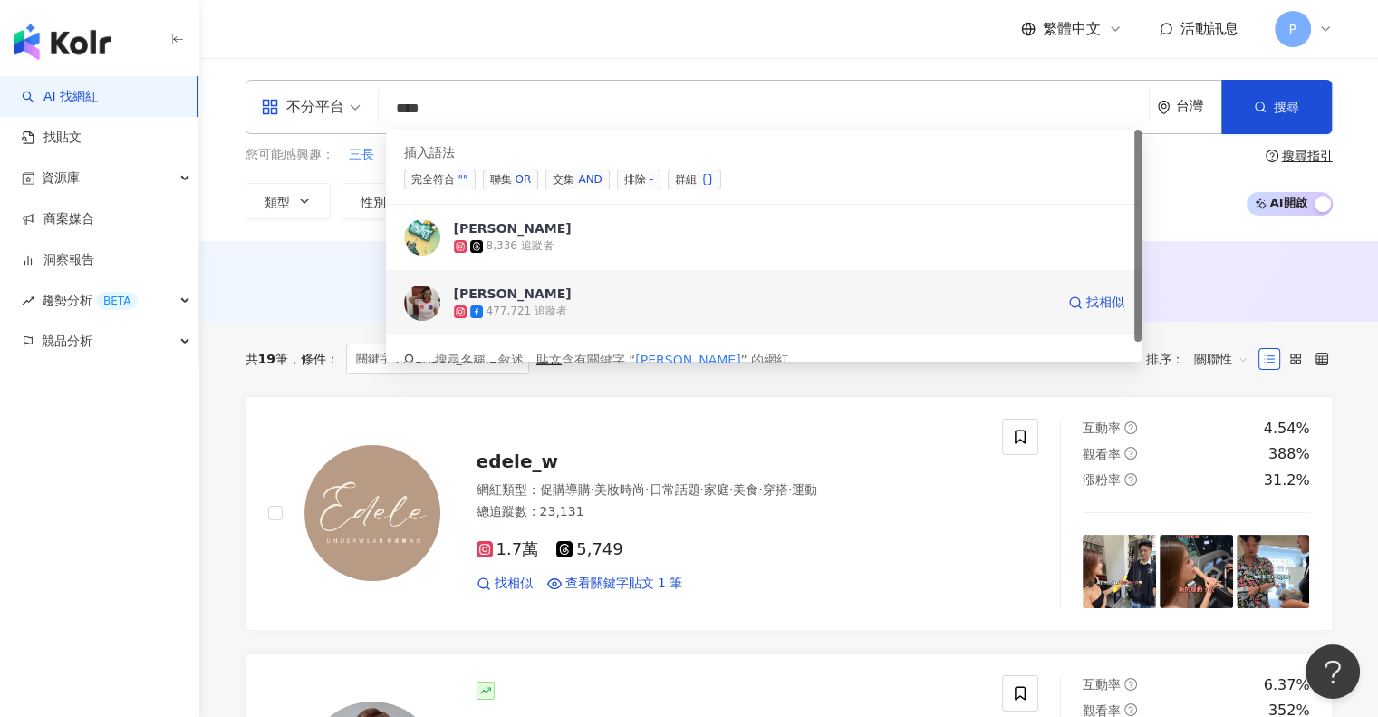
click at [518, 309] on div "477,721 追蹤者" at bounding box center [527, 311] width 81 height 15
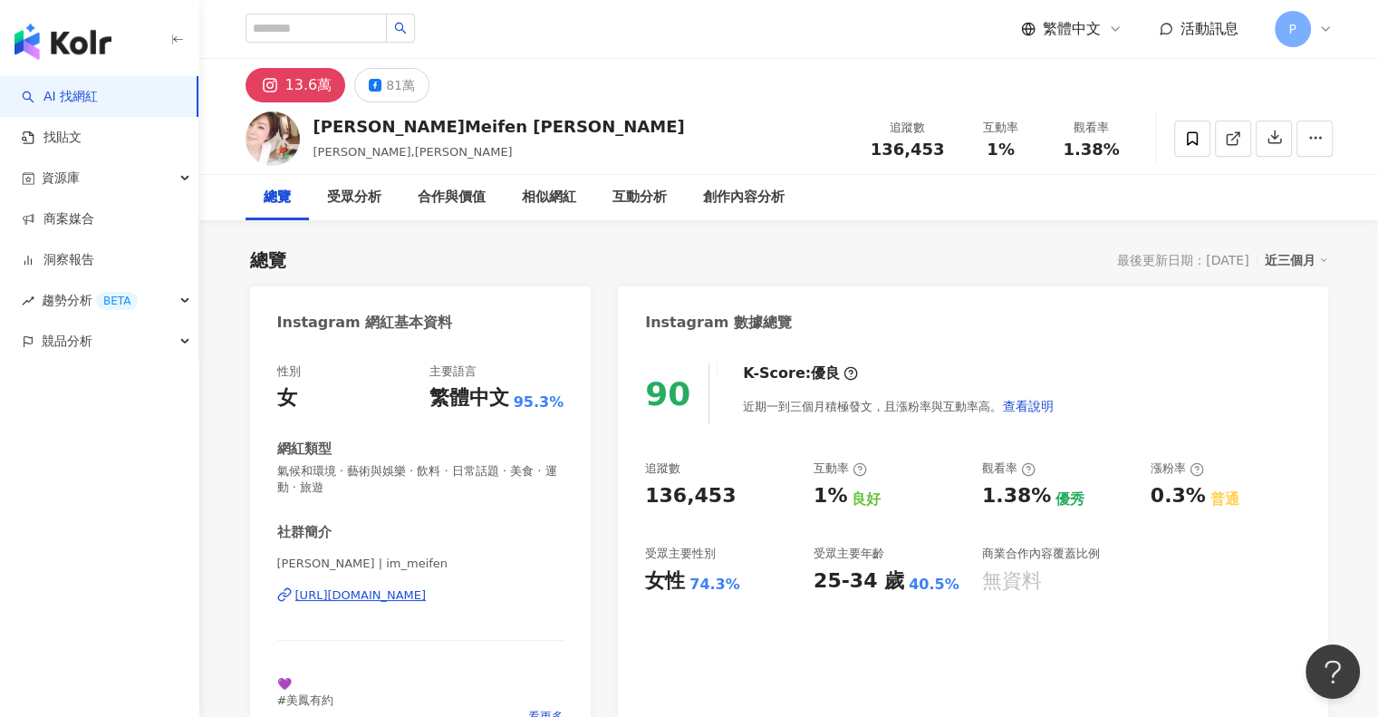
click at [284, 202] on div "總覽" at bounding box center [277, 198] width 27 height 22
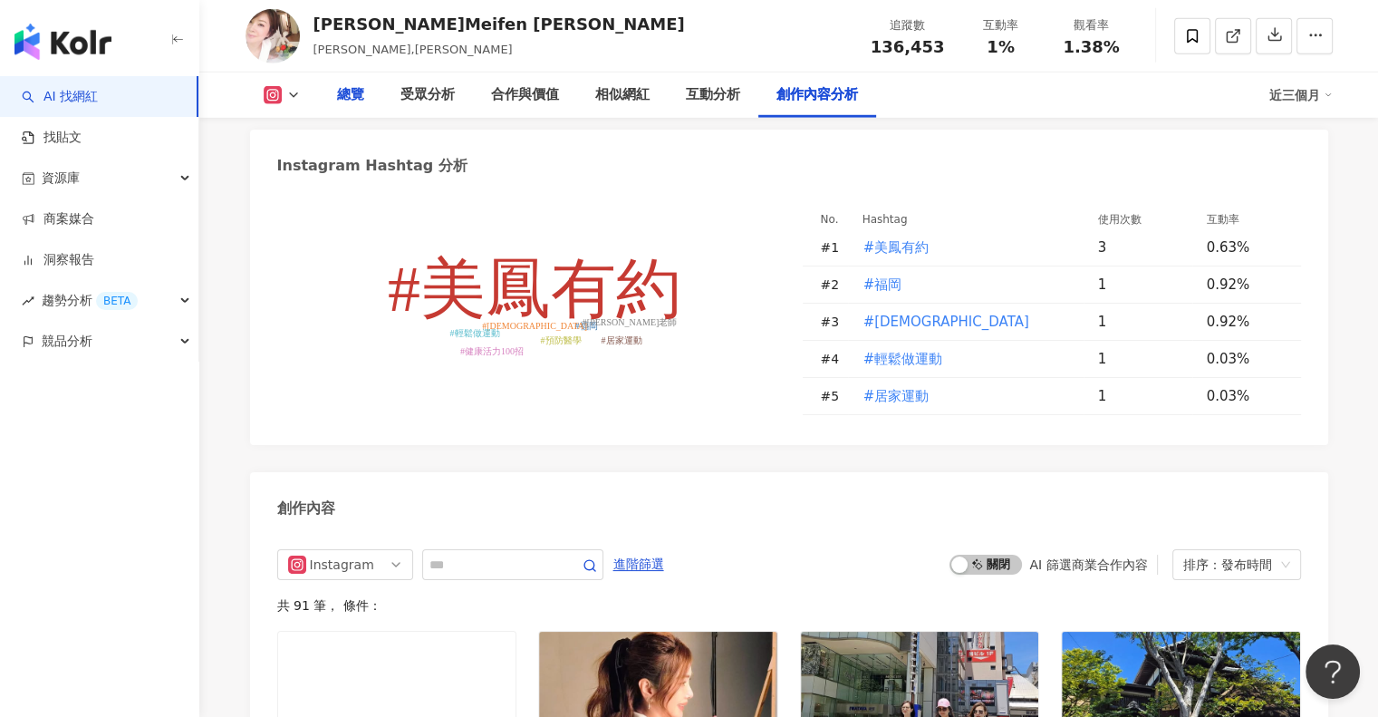
scroll to position [5346, 0]
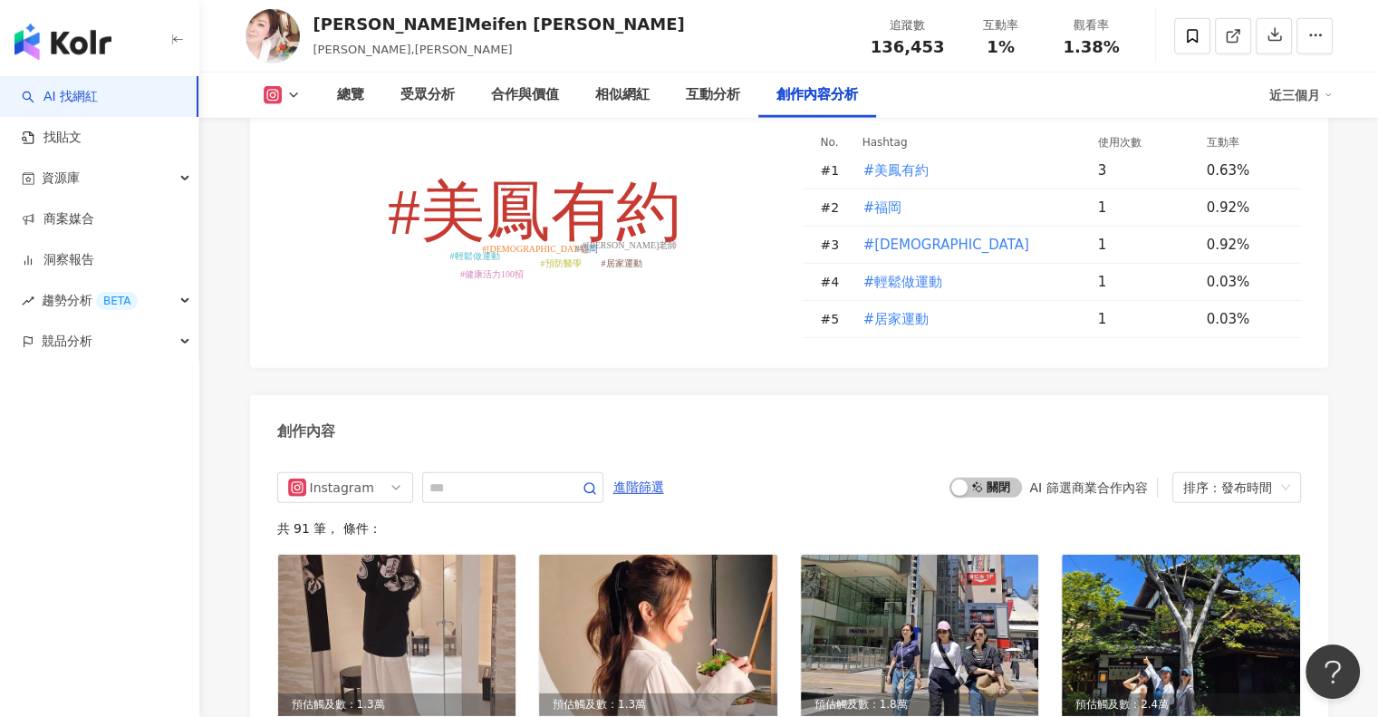
click at [285, 102] on button at bounding box center [282, 95] width 73 height 18
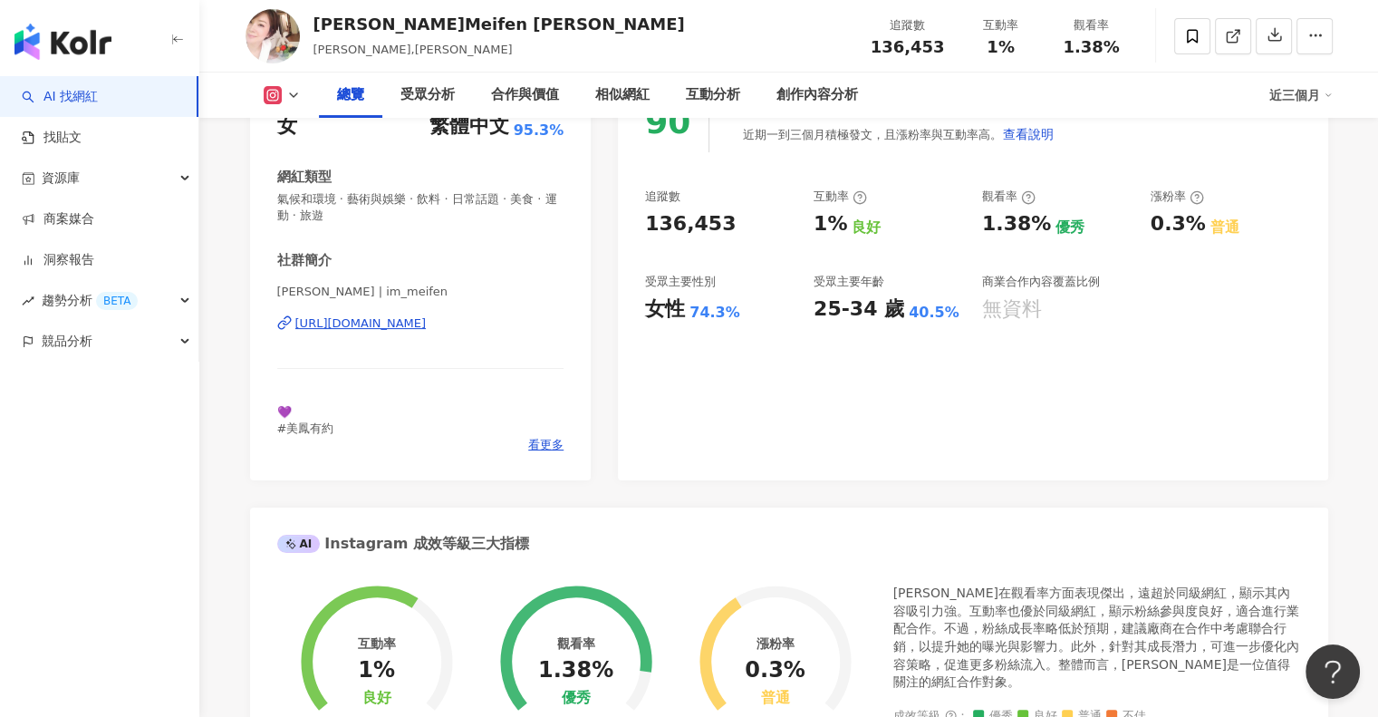
scroll to position [0, 0]
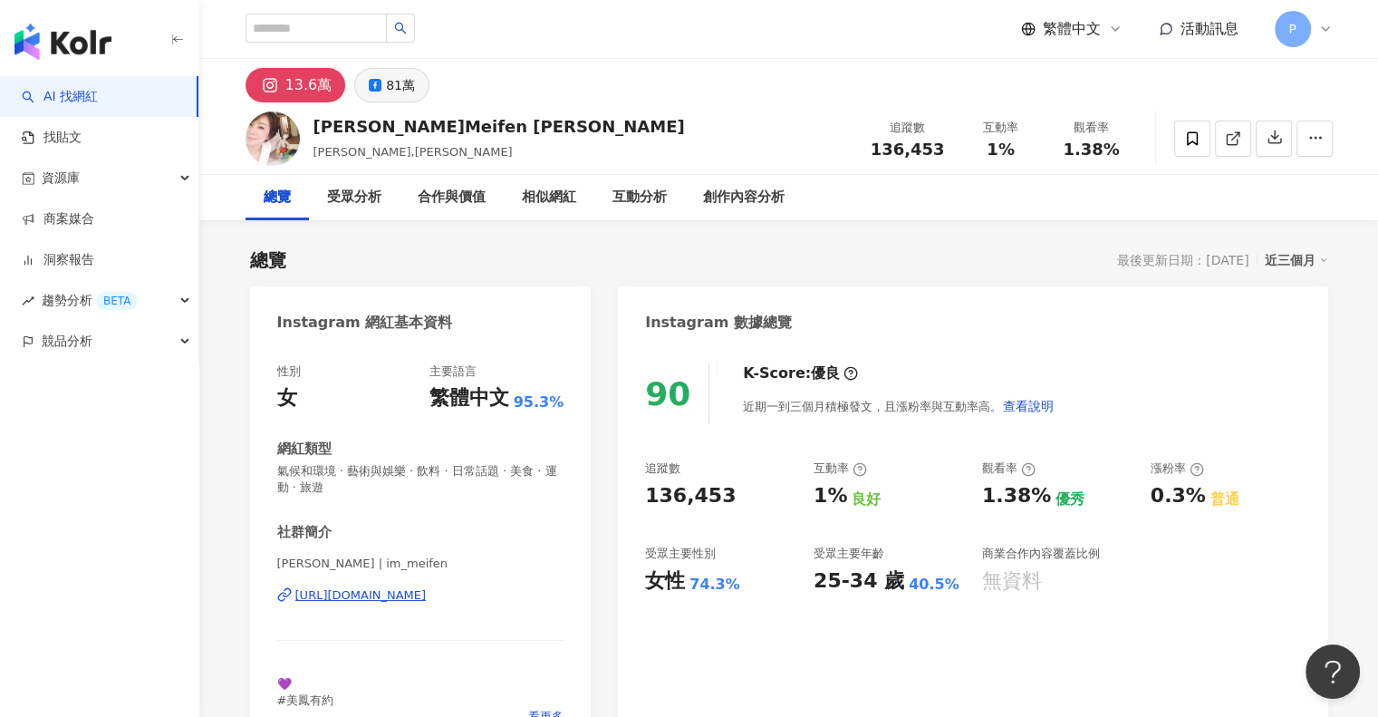
click at [397, 88] on div "81萬" at bounding box center [400, 84] width 29 height 25
click at [402, 95] on div "81萬" at bounding box center [400, 84] width 29 height 25
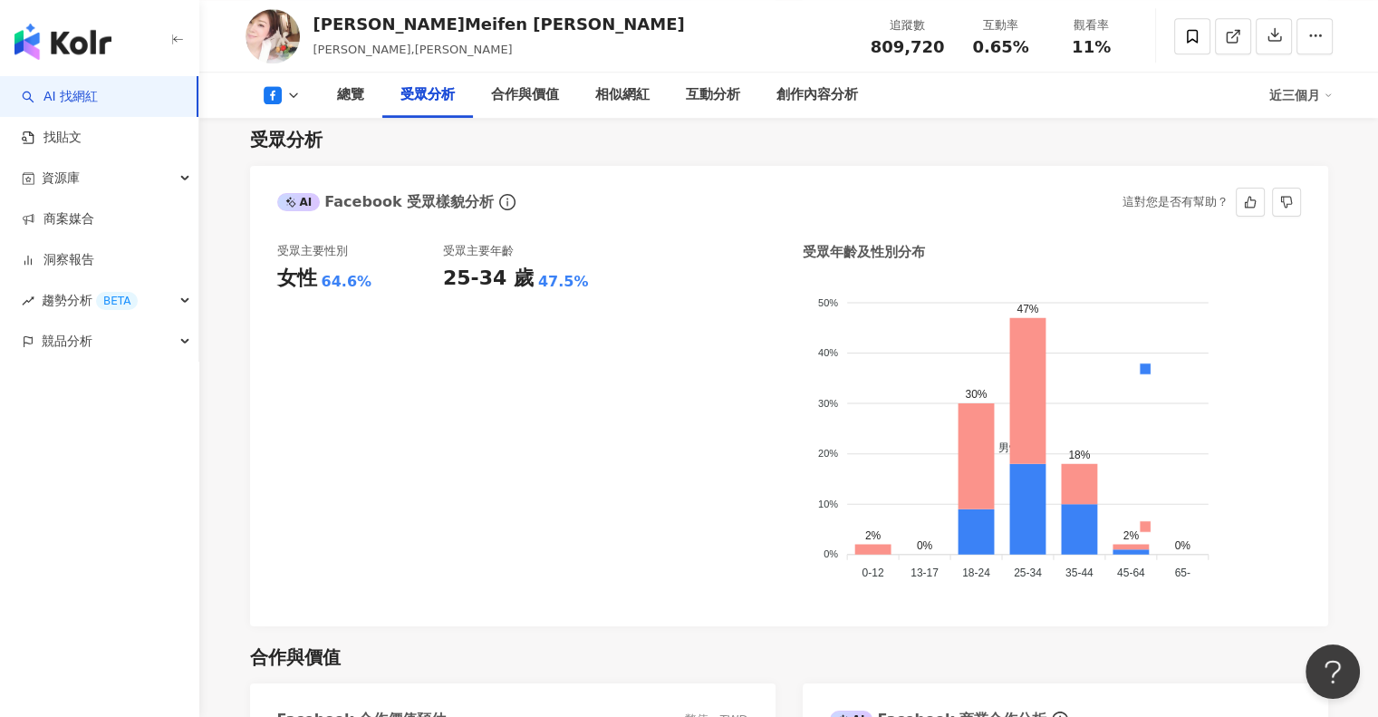
scroll to position [1631, 0]
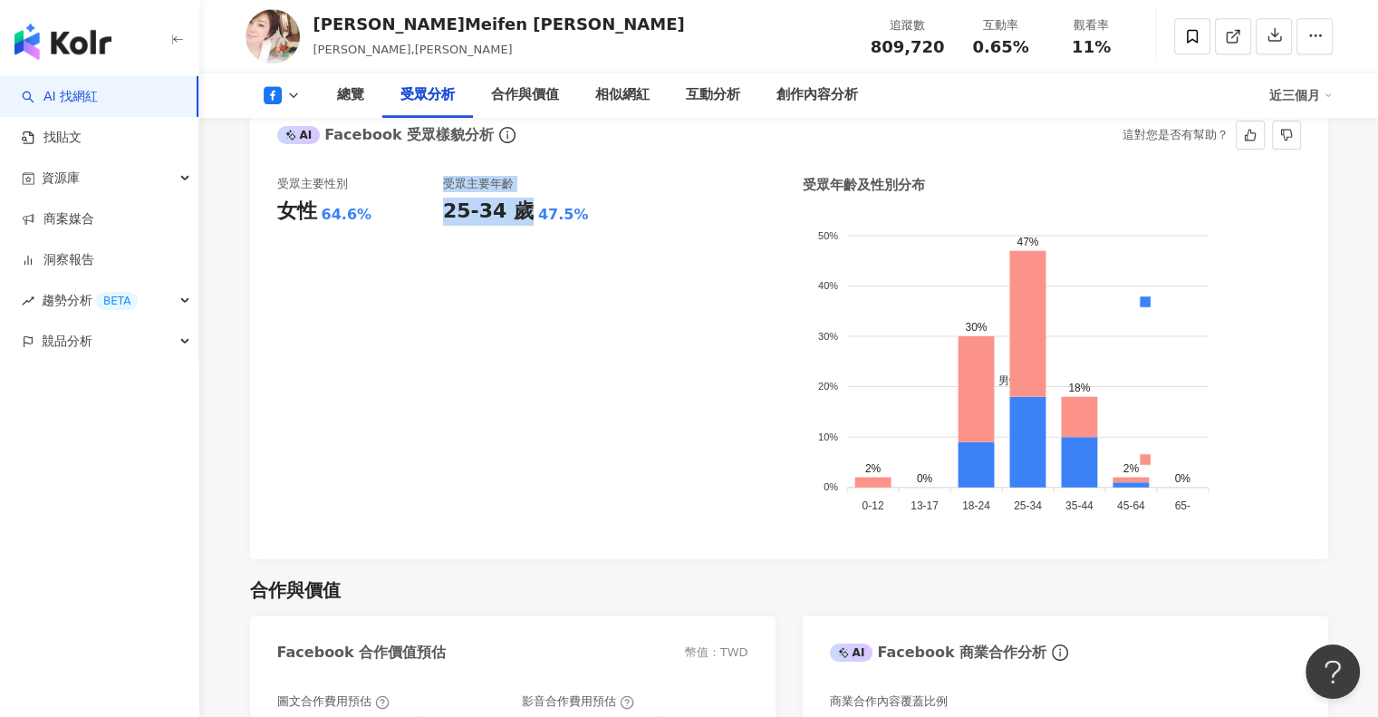
drag, startPoint x: 433, startPoint y: 198, endPoint x: 522, endPoint y: 195, distance: 88.9
click at [522, 195] on div "受眾主要性別 女性 64.6% 受眾主要年齡 25-34 歲 47.5%" at bounding box center [526, 354] width 498 height 356
click at [638, 180] on div "受眾主要性別 女性 64.6% 受眾主要年齡 25-34 歲 47.5%" at bounding box center [526, 354] width 498 height 356
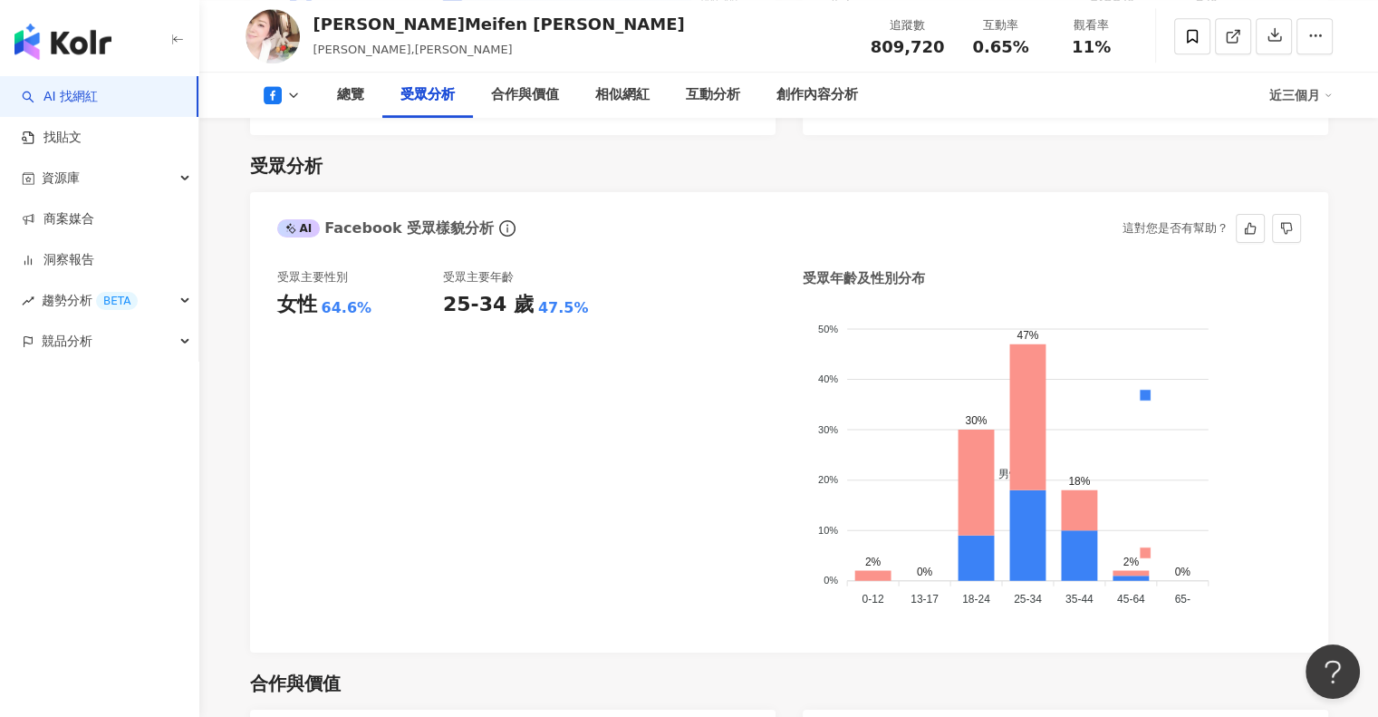
scroll to position [1540, 0]
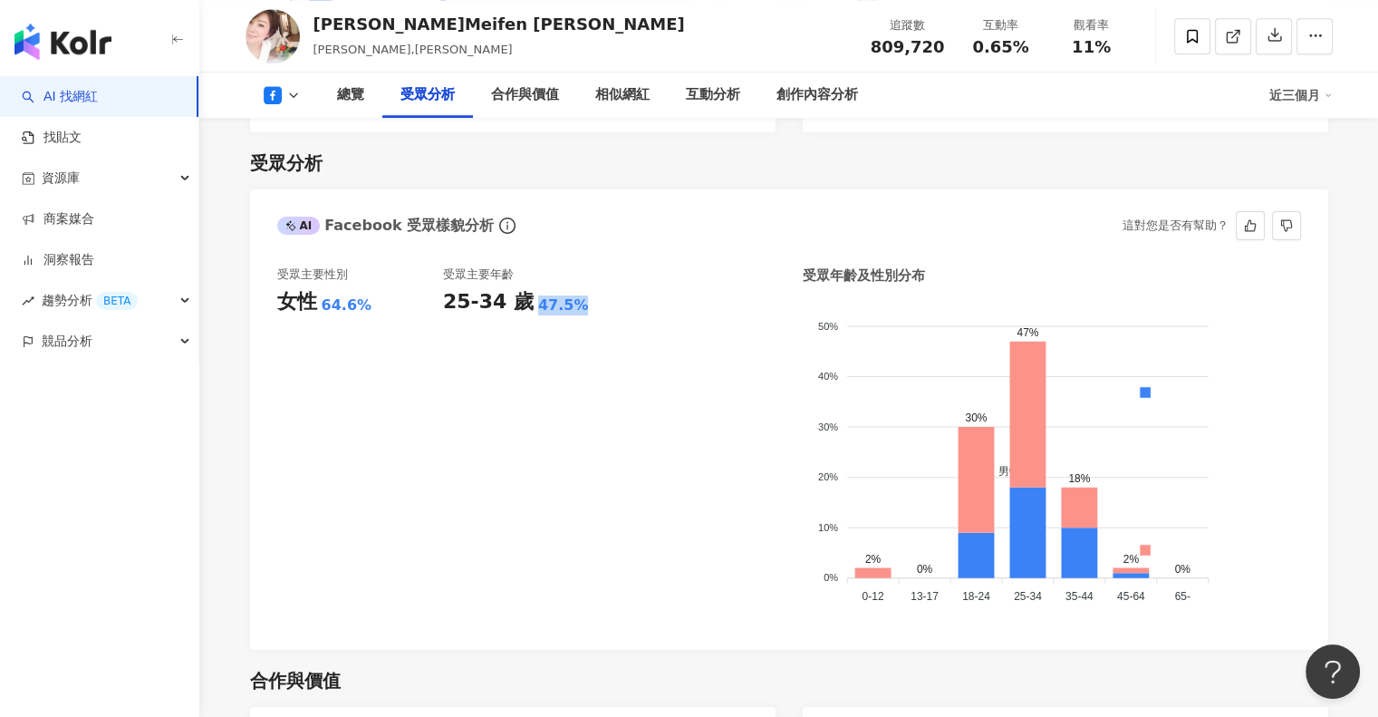
drag, startPoint x: 516, startPoint y: 293, endPoint x: 580, endPoint y: 293, distance: 63.4
click at [580, 293] on div "25-34 歲 47.5%" at bounding box center [526, 302] width 166 height 28
copy div "25-34 歲 47.5%"
click at [460, 294] on div "25-34 歲" at bounding box center [488, 302] width 91 height 28
drag, startPoint x: 443, startPoint y: 291, endPoint x: 582, endPoint y: 289, distance: 138.6
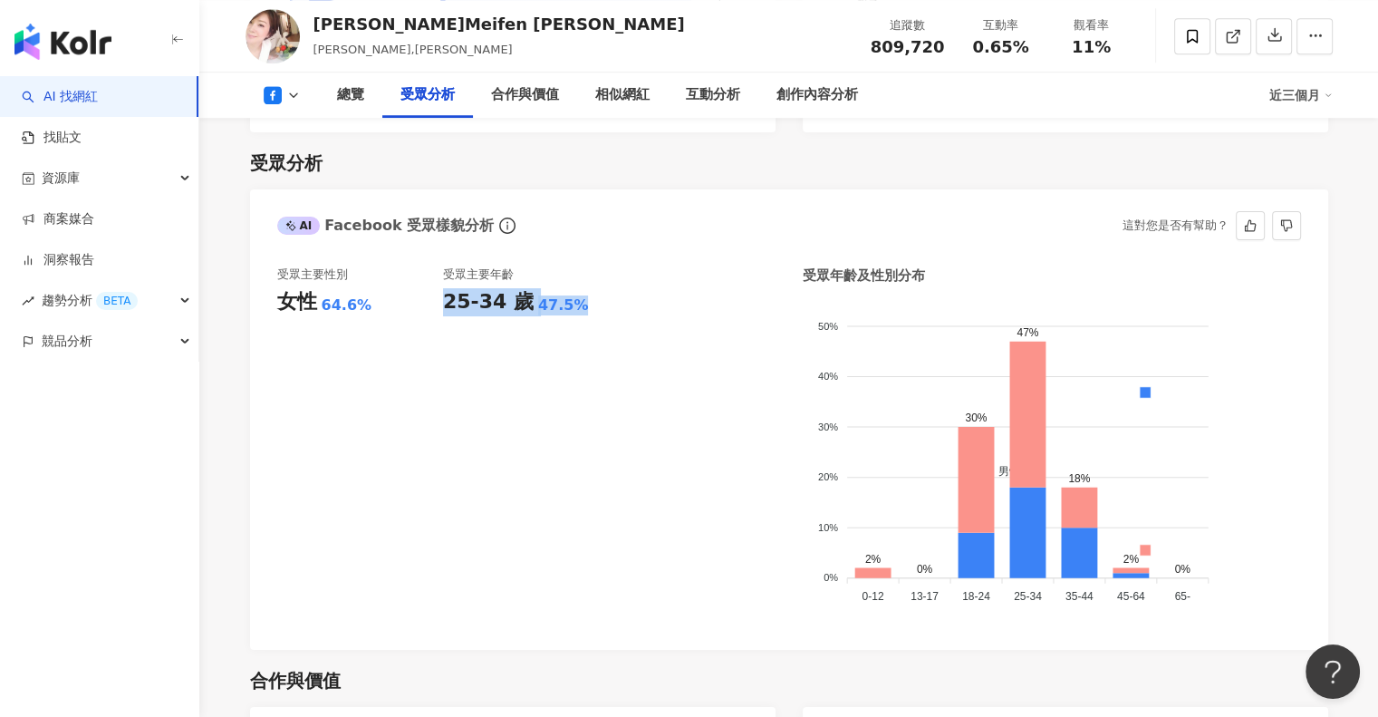
click at [582, 289] on div "25-34 歲 47.5%" at bounding box center [526, 302] width 166 height 28
copy div "25-34 歲 47.5%"
click at [275, 90] on icon at bounding box center [273, 95] width 18 height 18
click at [326, 136] on button "Instagram" at bounding box center [309, 128] width 109 height 25
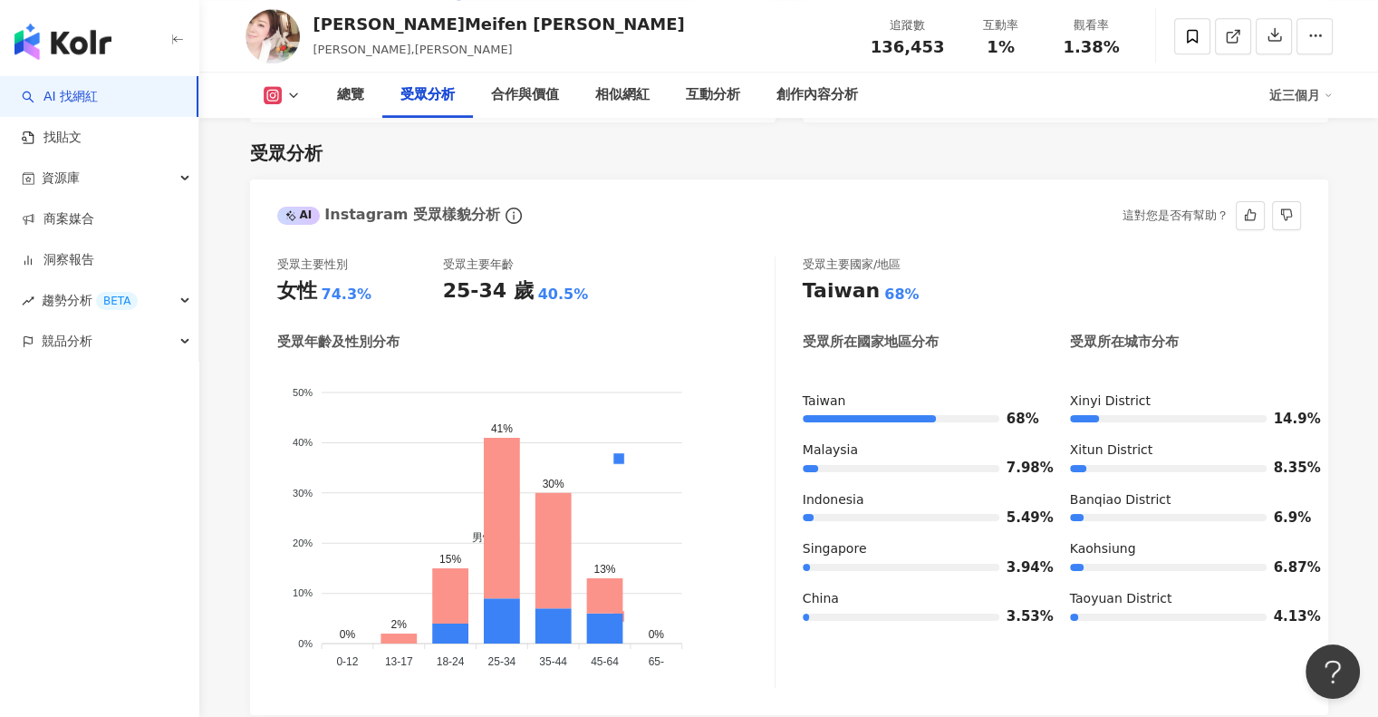
scroll to position [1614, 0]
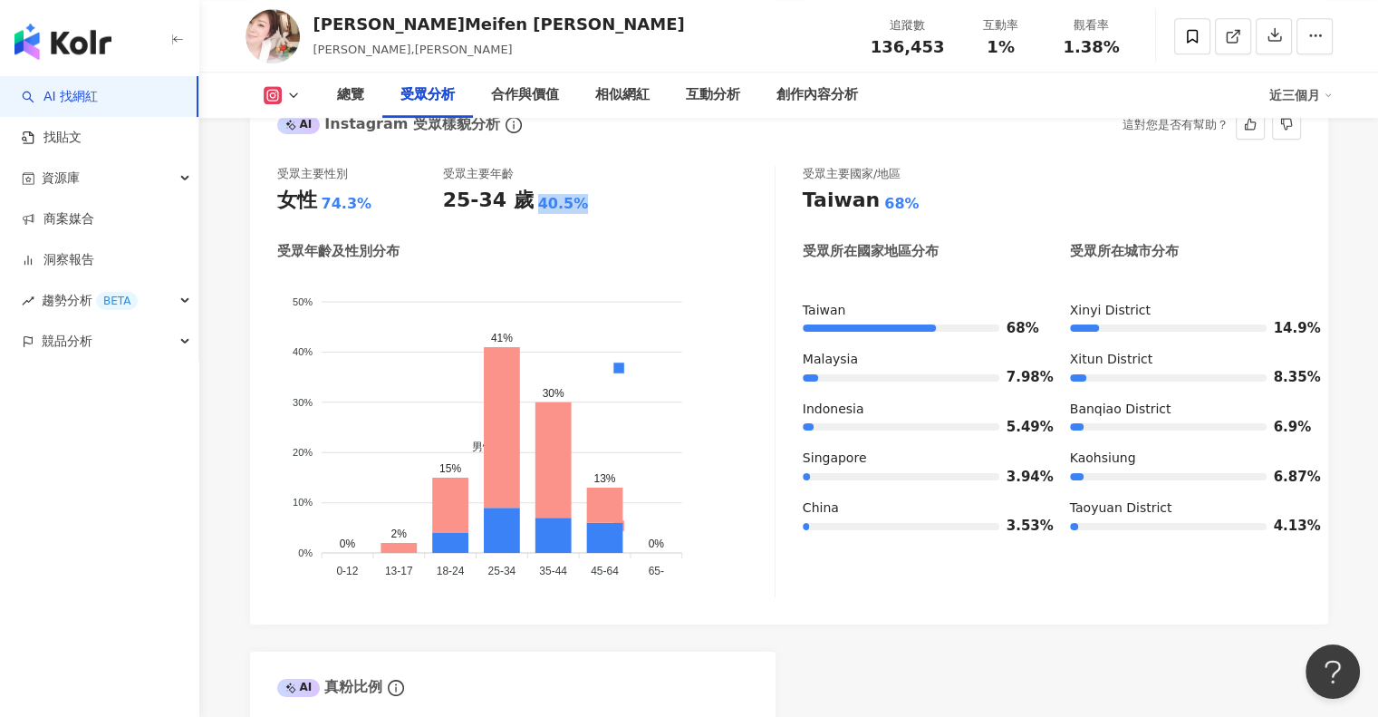
drag, startPoint x: 518, startPoint y: 207, endPoint x: 600, endPoint y: 207, distance: 81.5
click at [600, 207] on div "25-34 歲 40.5%" at bounding box center [526, 201] width 166 height 28
click at [638, 206] on div "受眾主要性別 女性 74.3% 受眾主要年齡 25-34 歲 40.5%" at bounding box center [525, 190] width 497 height 49
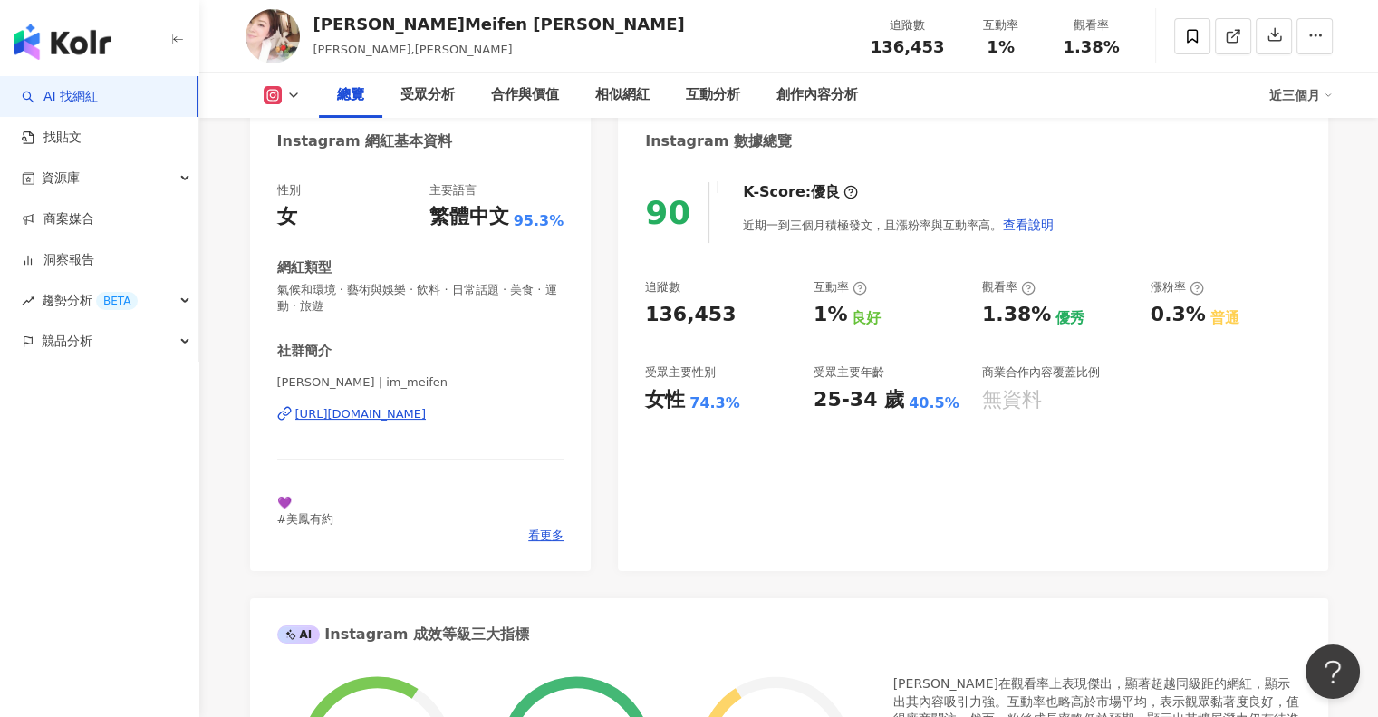
scroll to position [91, 0]
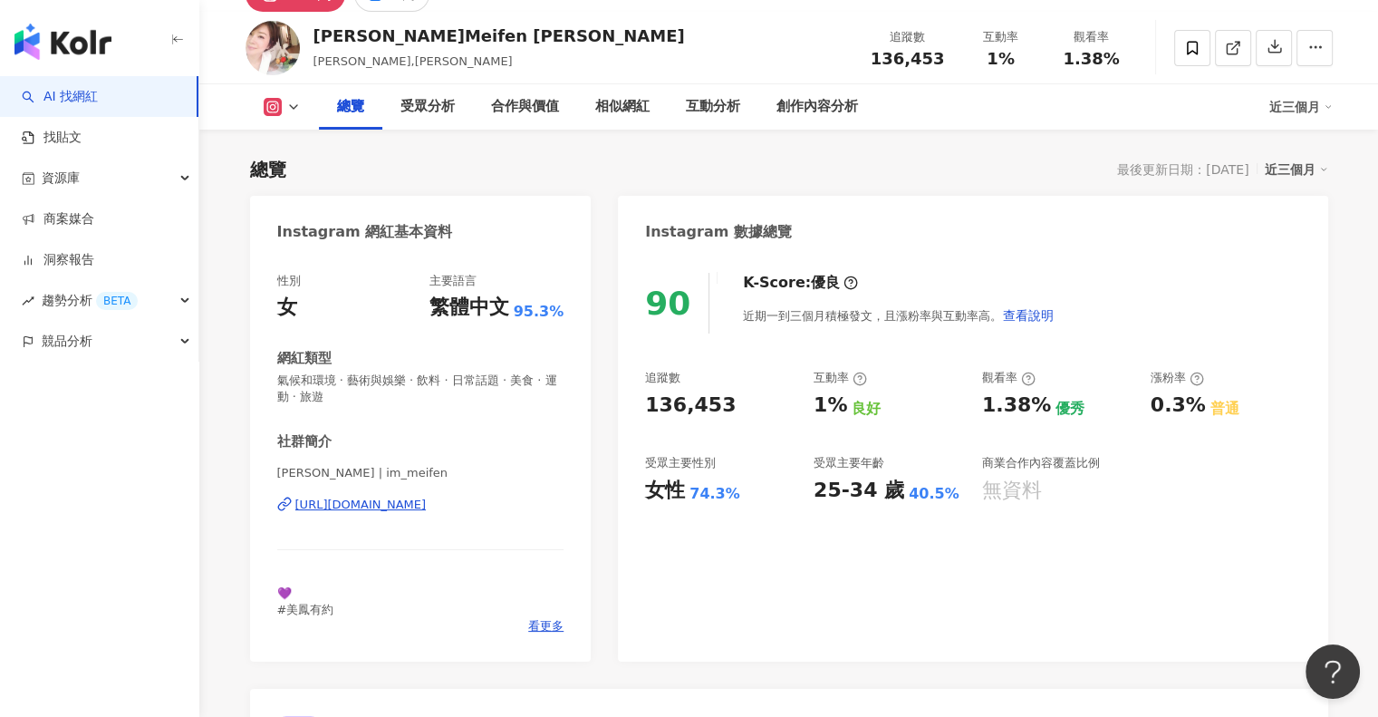
click at [289, 115] on button at bounding box center [282, 107] width 73 height 18
click at [302, 188] on button "Facebook" at bounding box center [309, 181] width 109 height 25
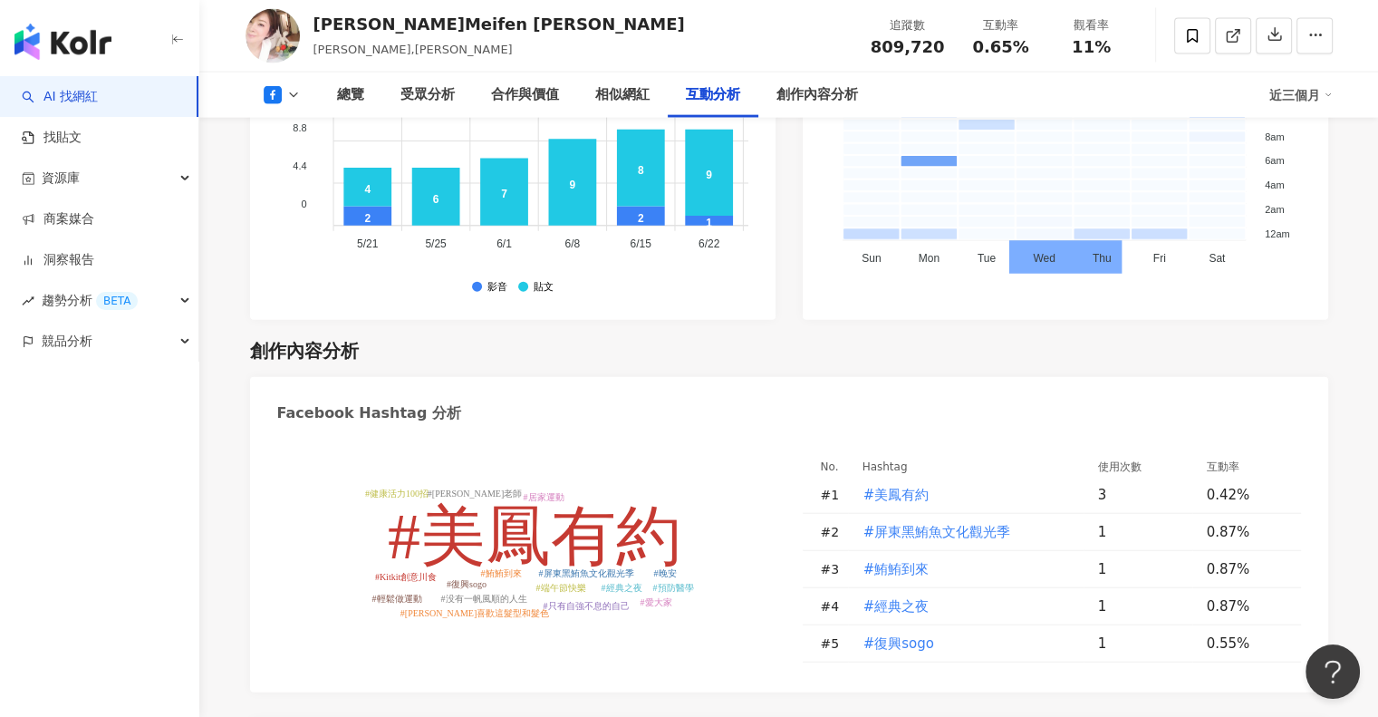
scroll to position [4349, 0]
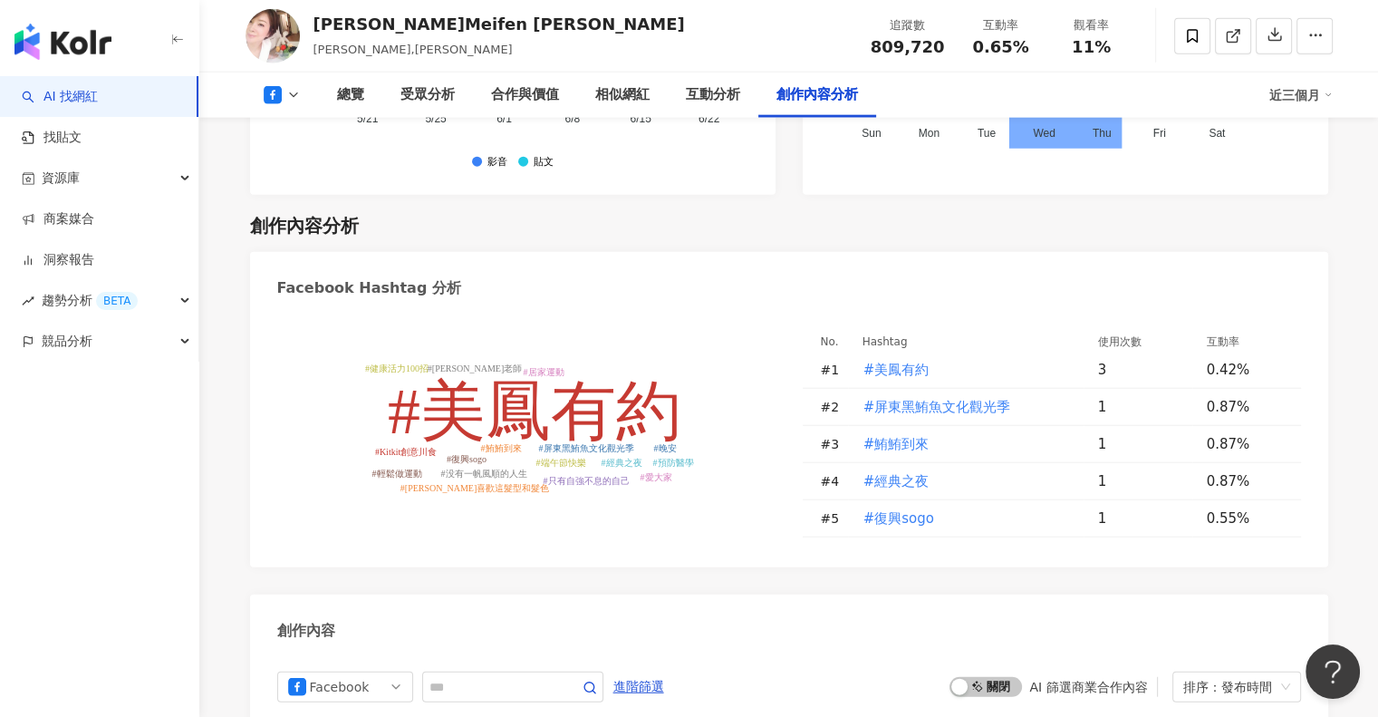
click at [330, 278] on div "Facebook Hashtag 分析" at bounding box center [369, 288] width 184 height 20
copy div "Facebook Hashtag 分析"
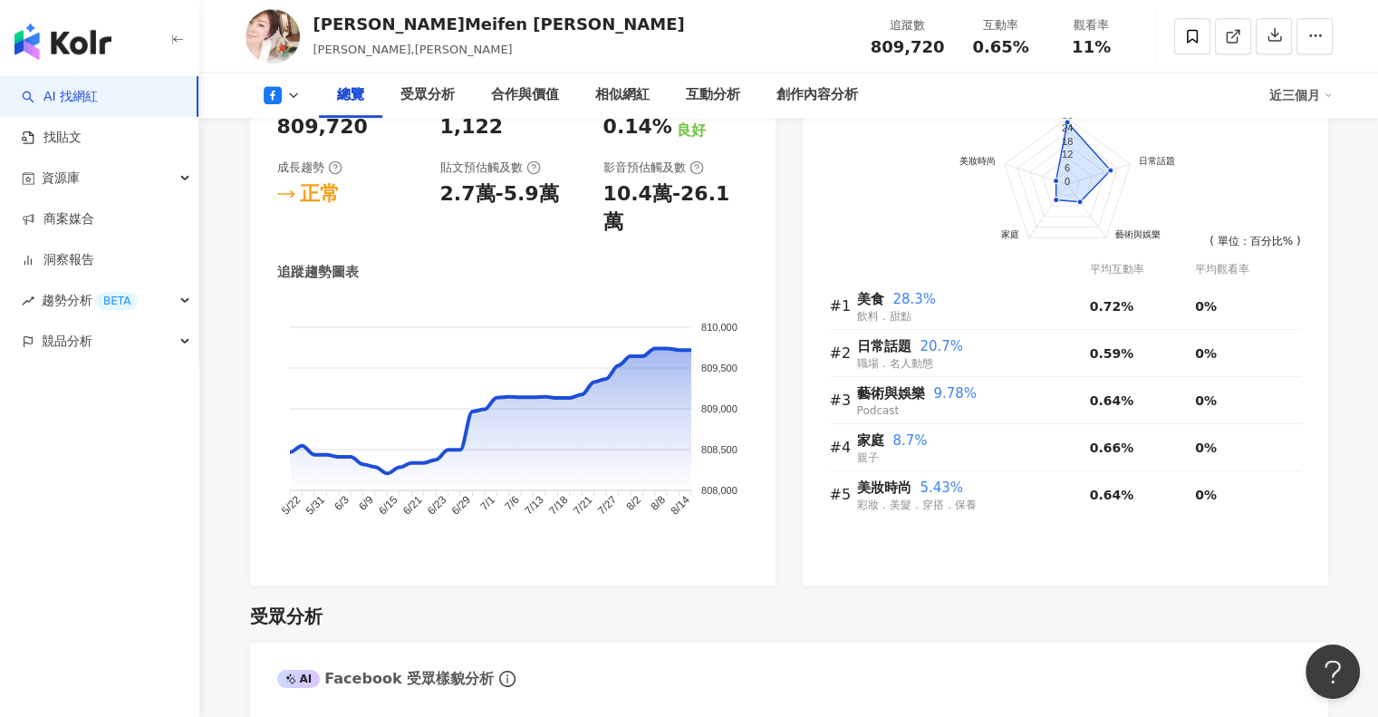
scroll to position [906, 0]
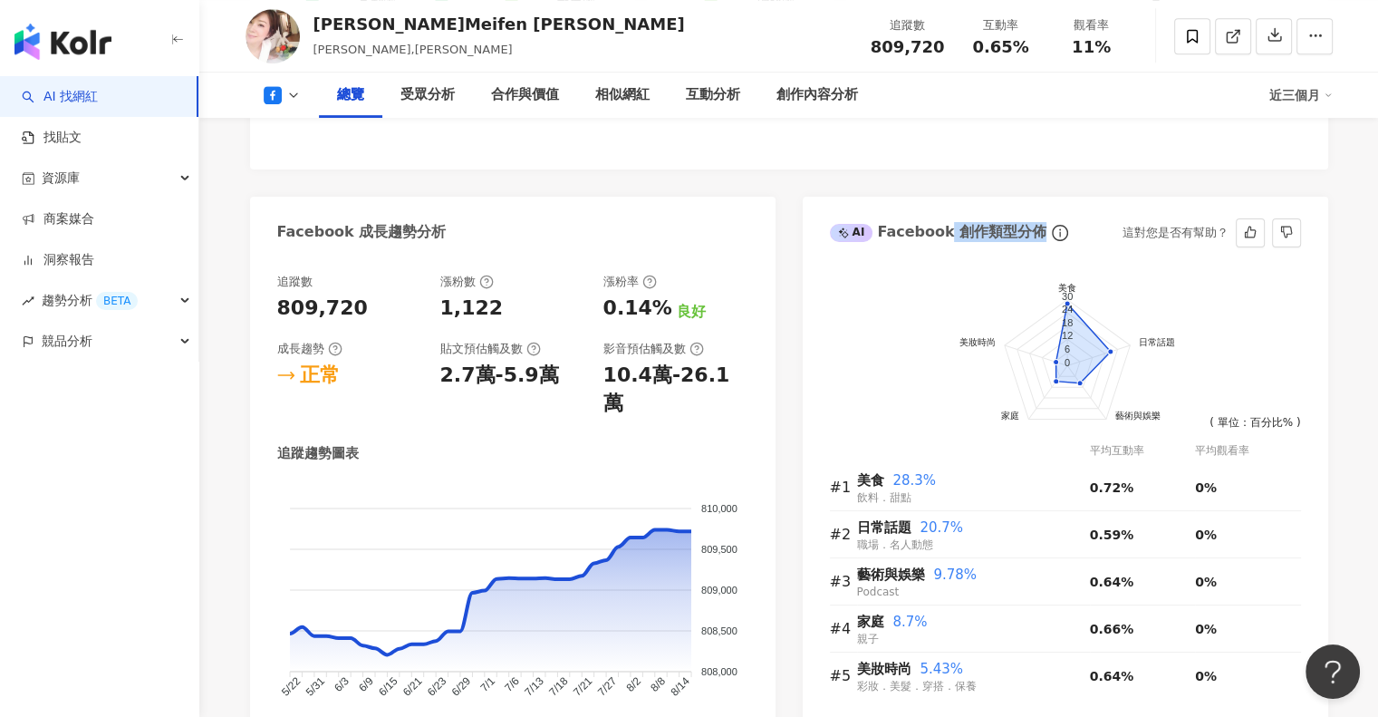
drag, startPoint x: 942, startPoint y: 250, endPoint x: 1032, endPoint y: 252, distance: 89.7
click at [1032, 242] on div "AI Facebook 創作類型分佈" at bounding box center [938, 232] width 217 height 20
copy div "創作類型分佈"
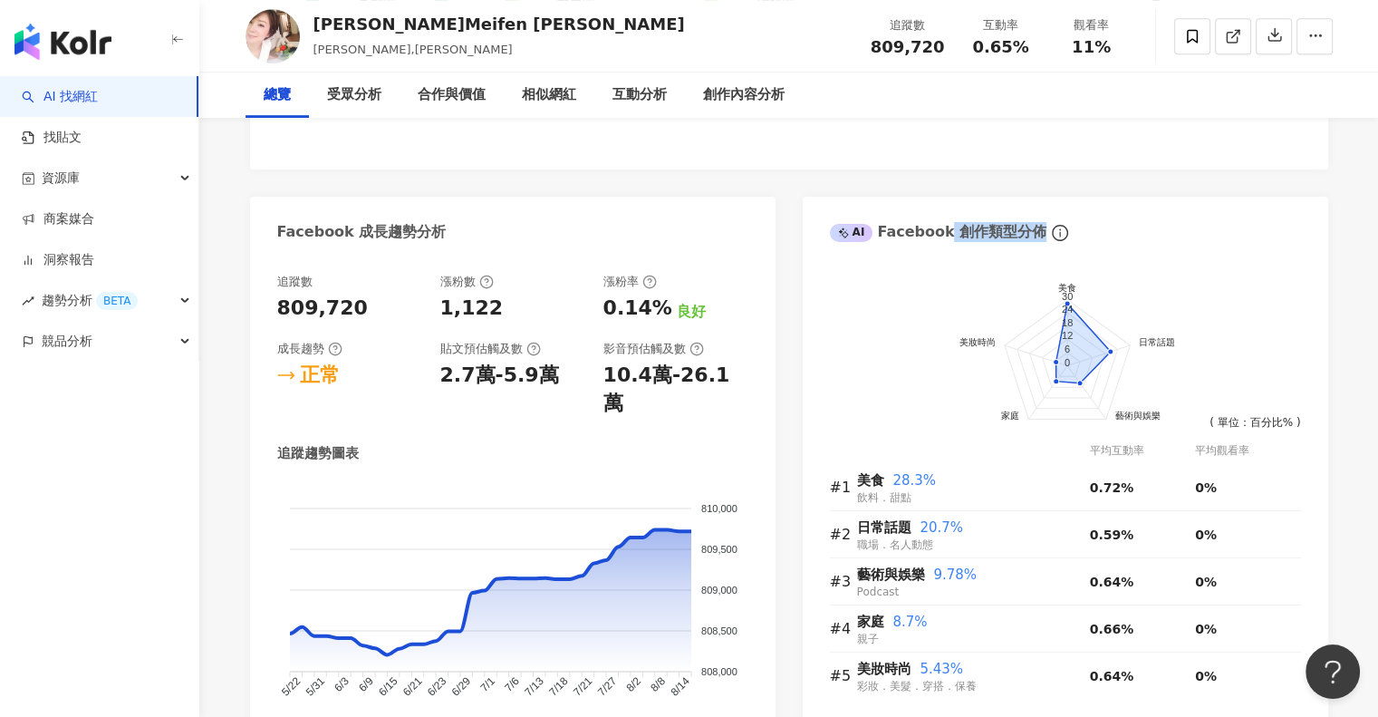
scroll to position [0, 0]
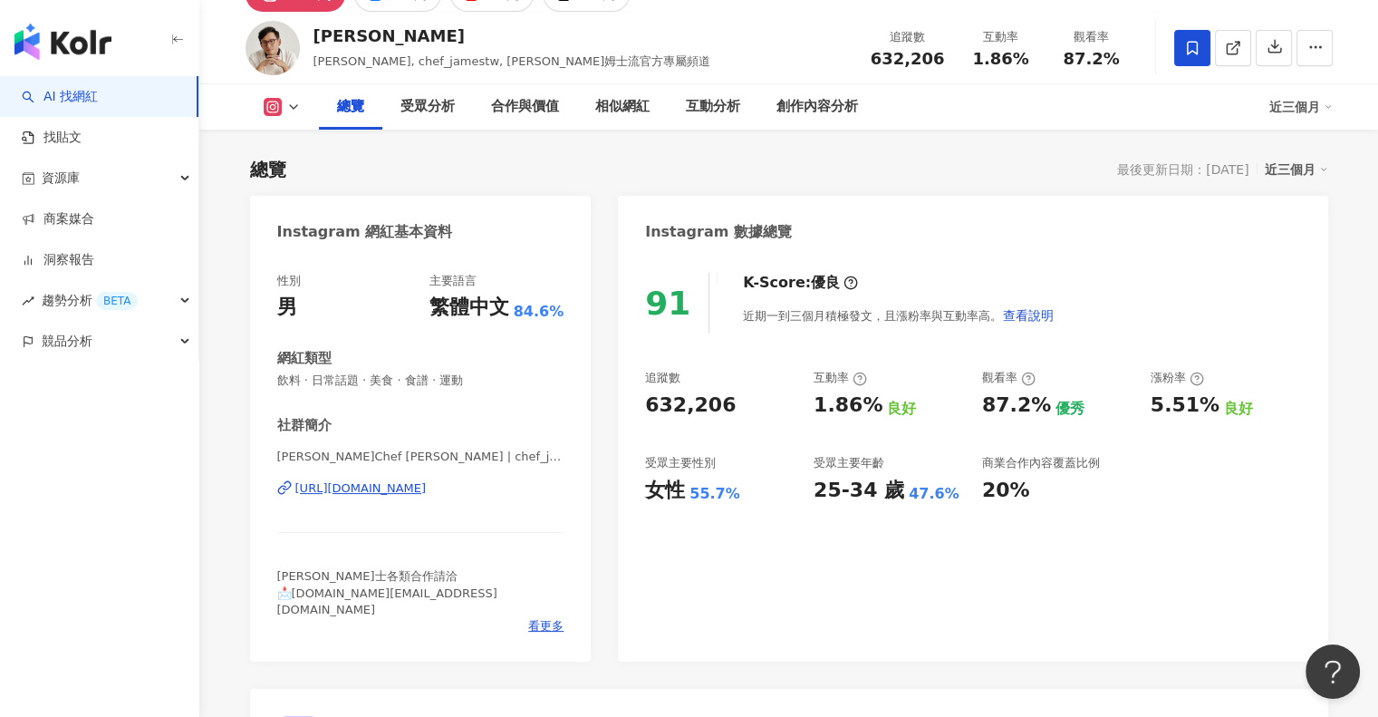
click at [831, 465] on div "受眾主要年齡" at bounding box center [849, 463] width 71 height 16
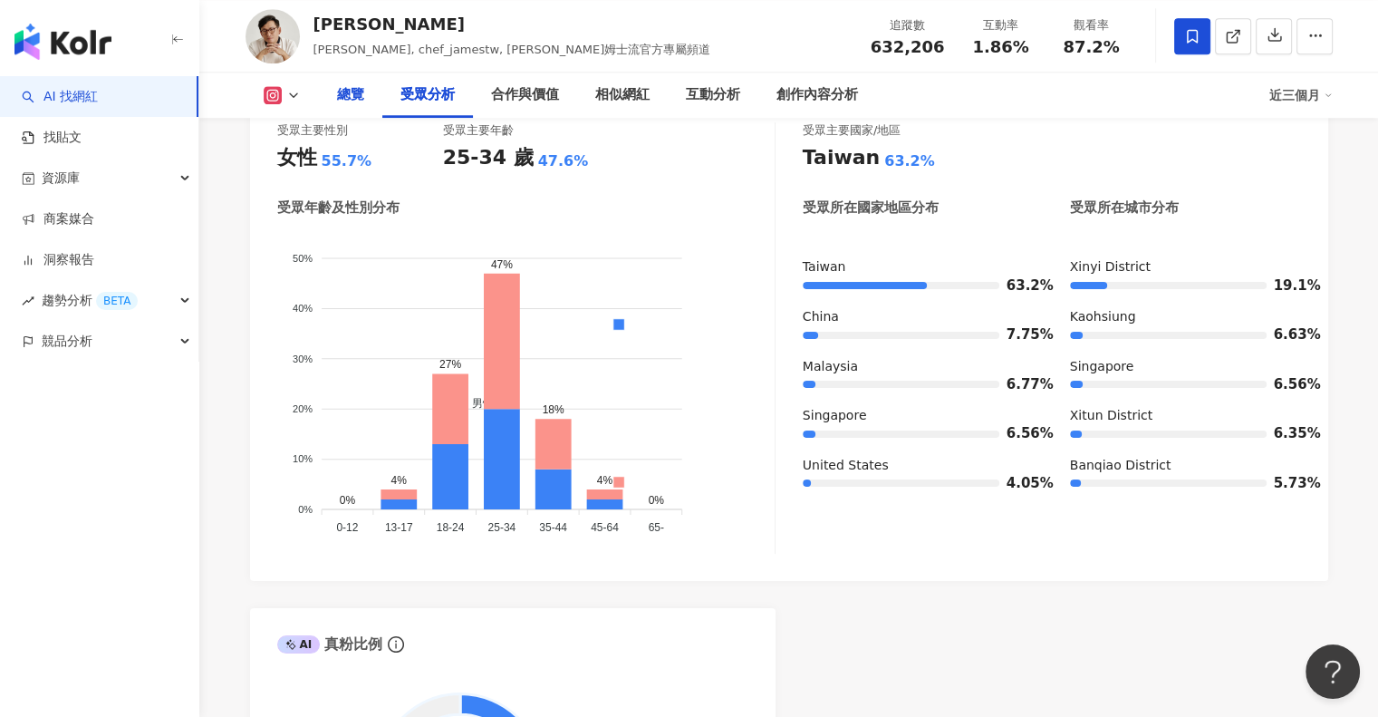
scroll to position [1631, 0]
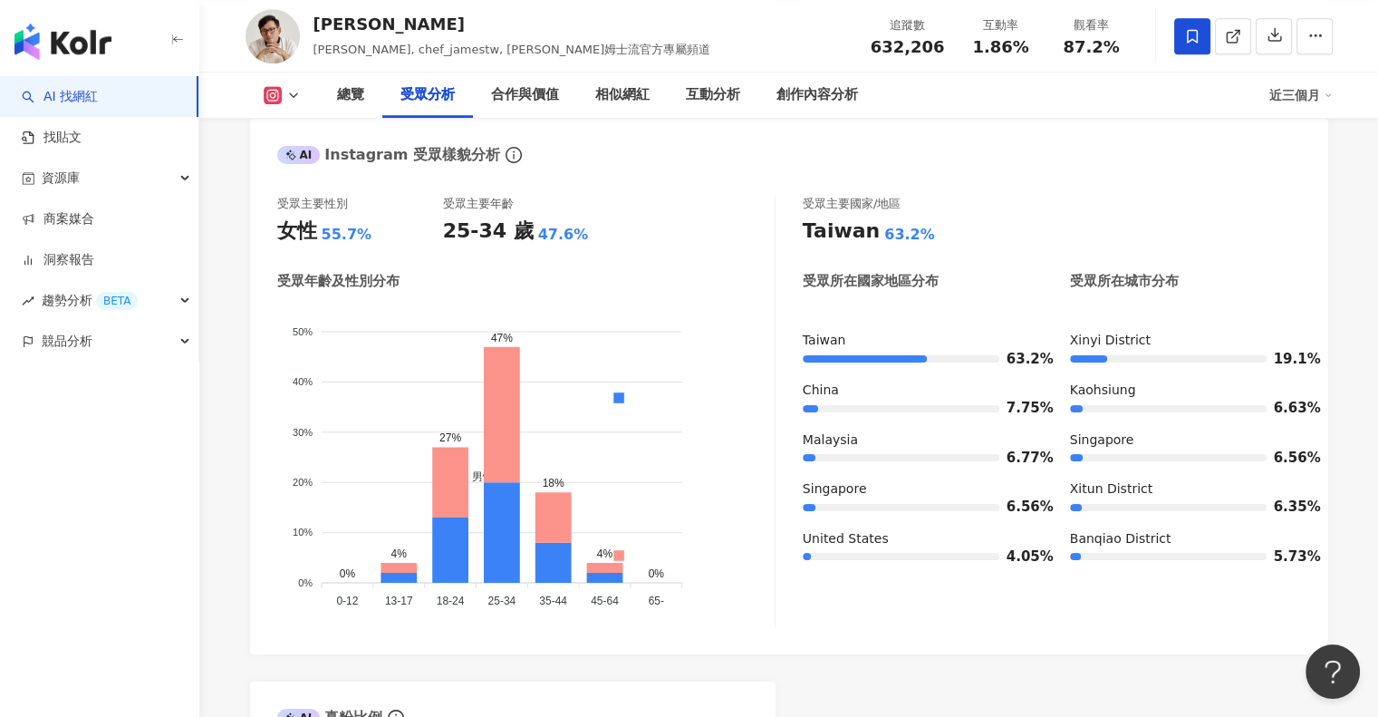
click at [288, 88] on icon at bounding box center [293, 95] width 14 height 14
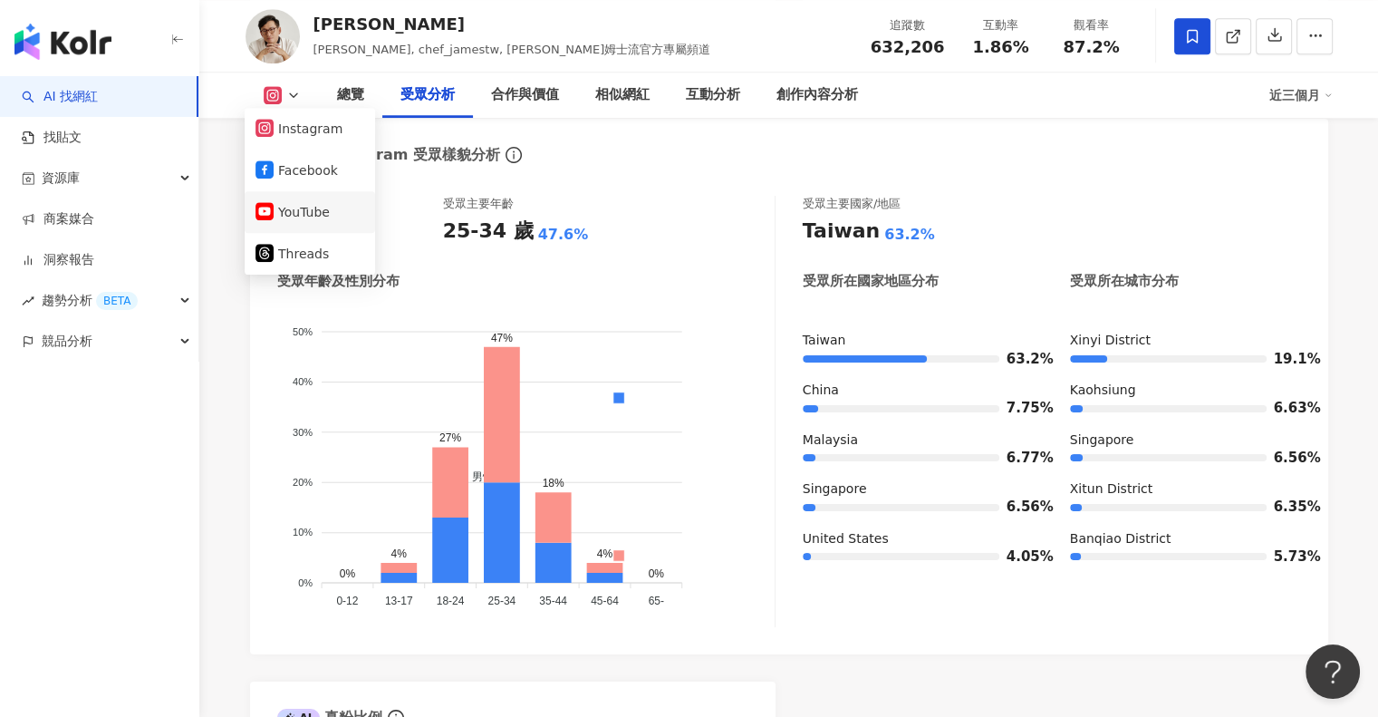
click at [312, 208] on button "YouTube" at bounding box center [309, 211] width 109 height 25
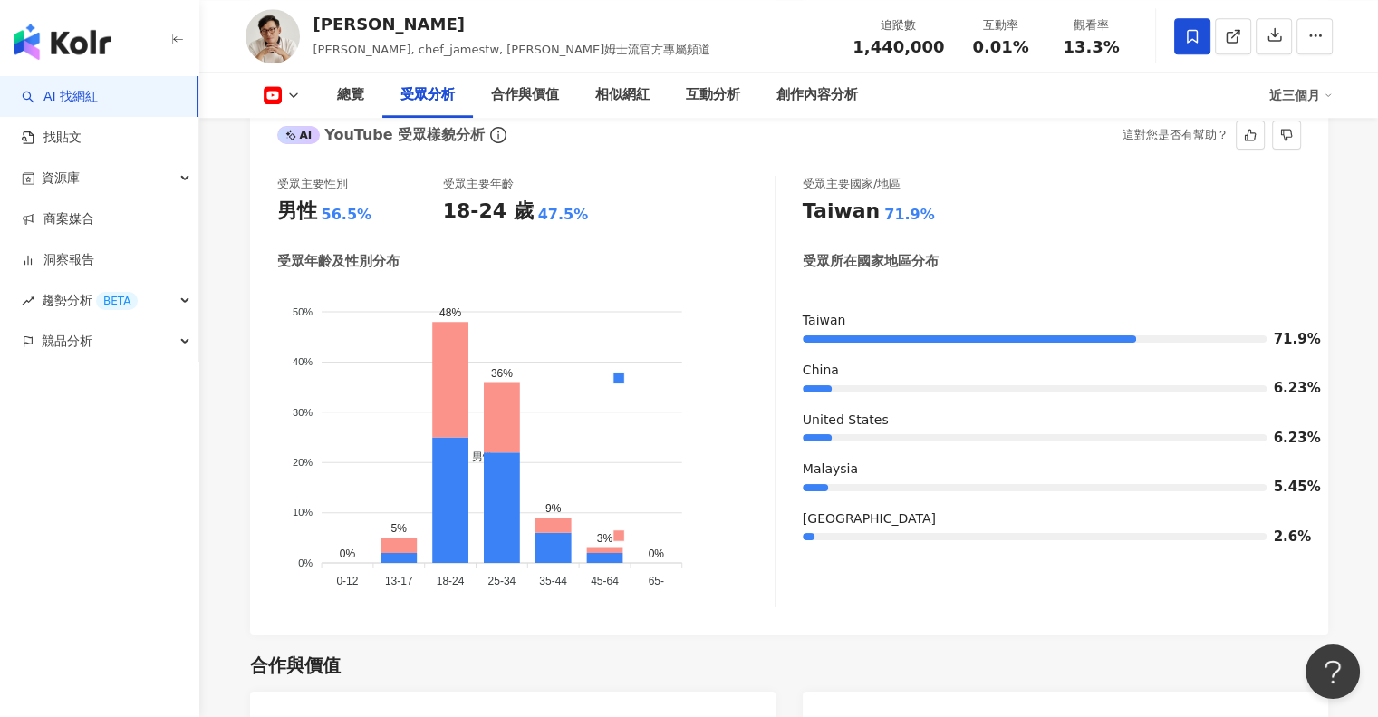
scroll to position [1627, 0]
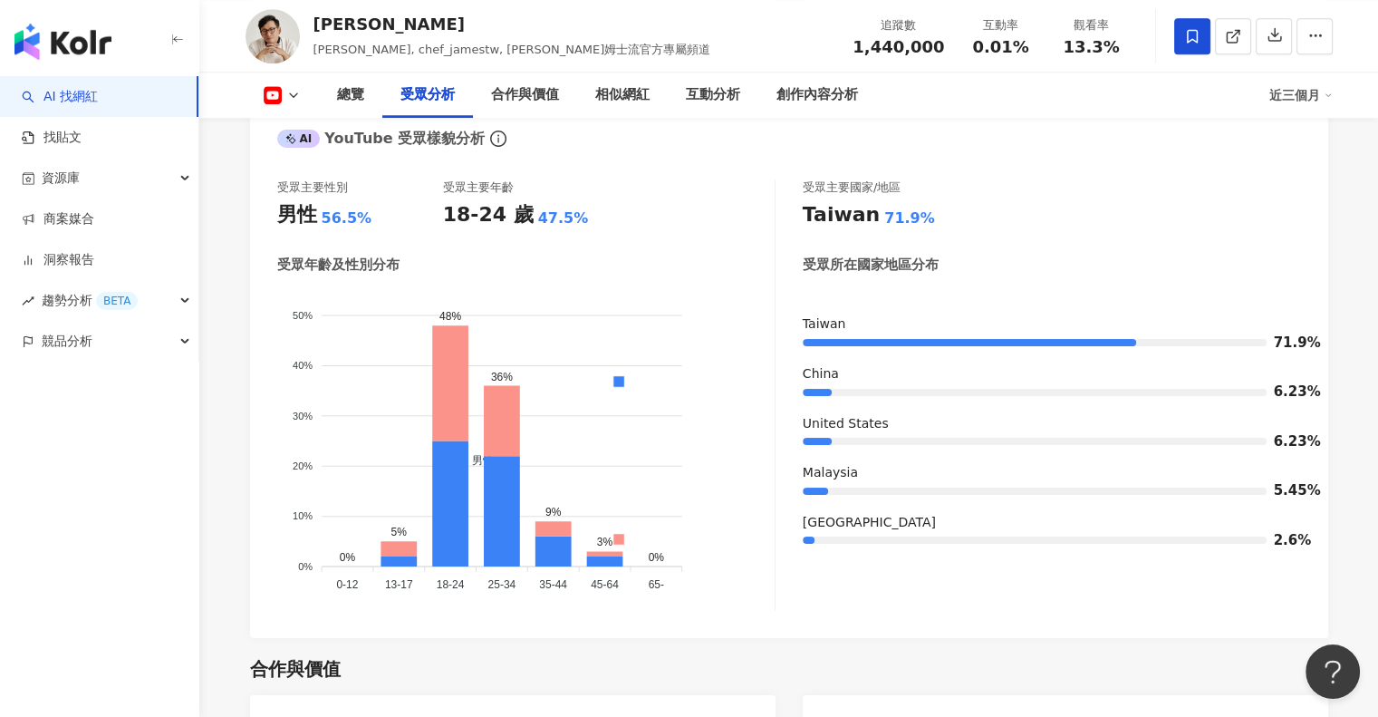
click at [274, 91] on rect at bounding box center [272, 95] width 15 height 11
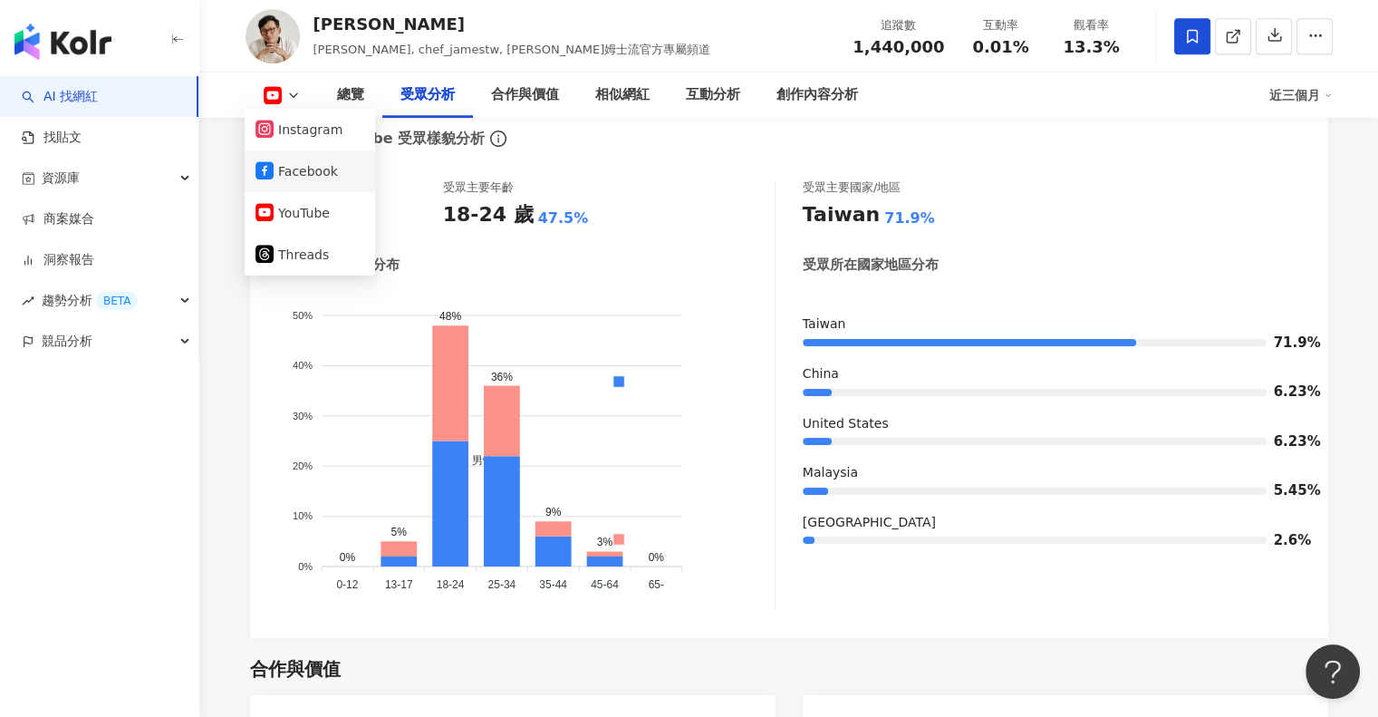
click at [297, 169] on button "Facebook" at bounding box center [309, 171] width 109 height 25
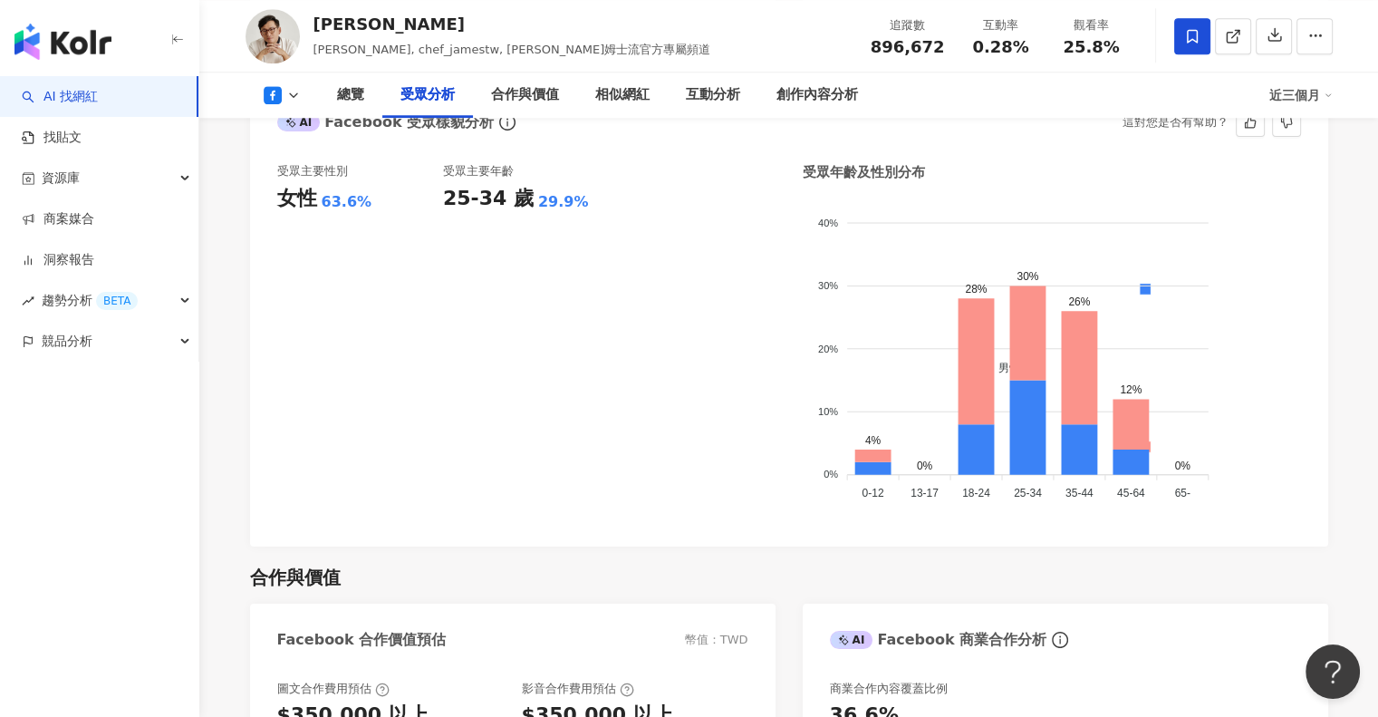
scroll to position [1600, 0]
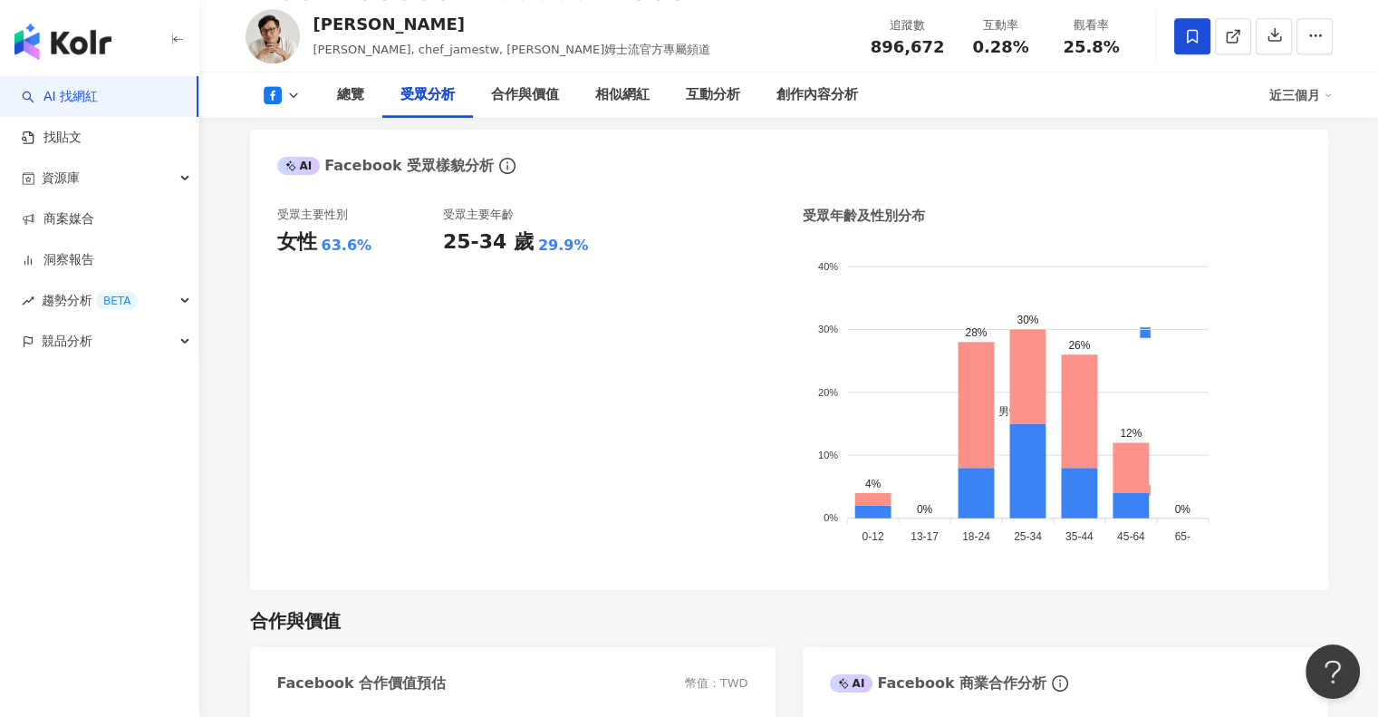
click at [286, 98] on icon at bounding box center [293, 95] width 14 height 14
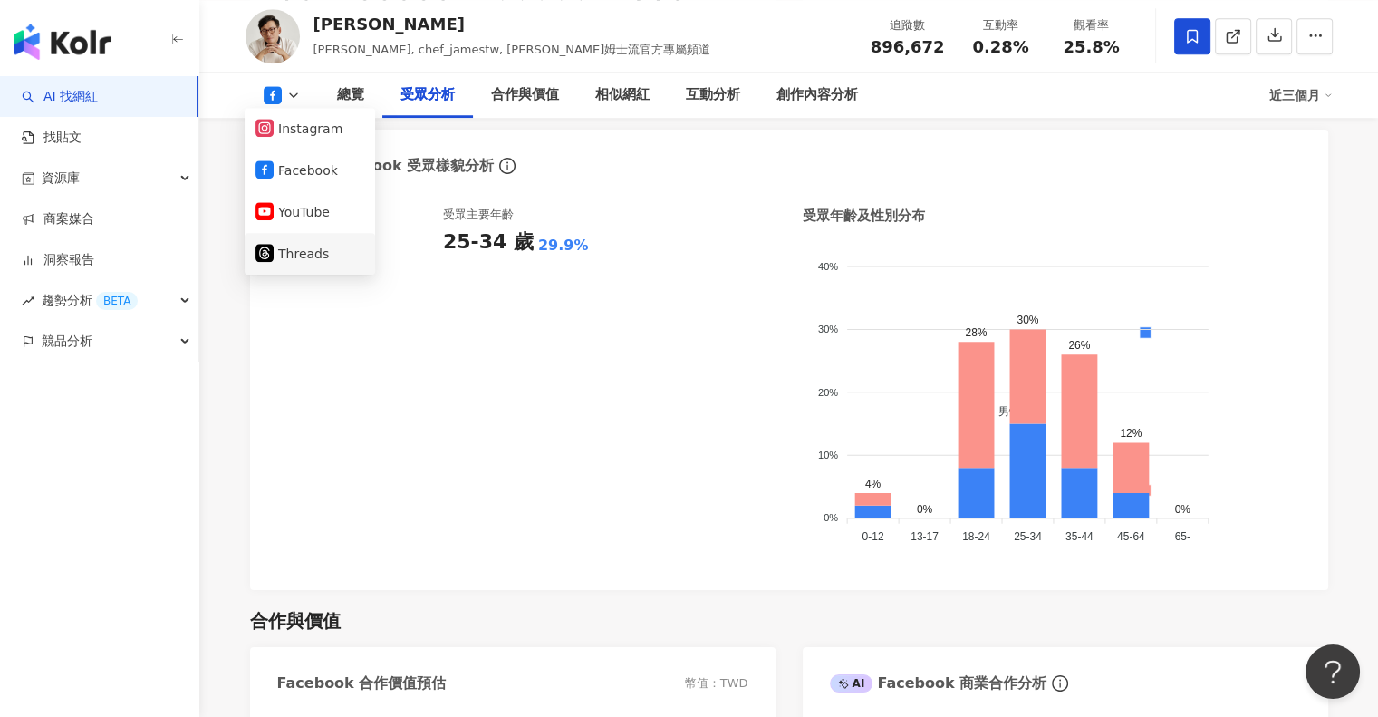
click at [313, 259] on button "Threads" at bounding box center [309, 253] width 109 height 25
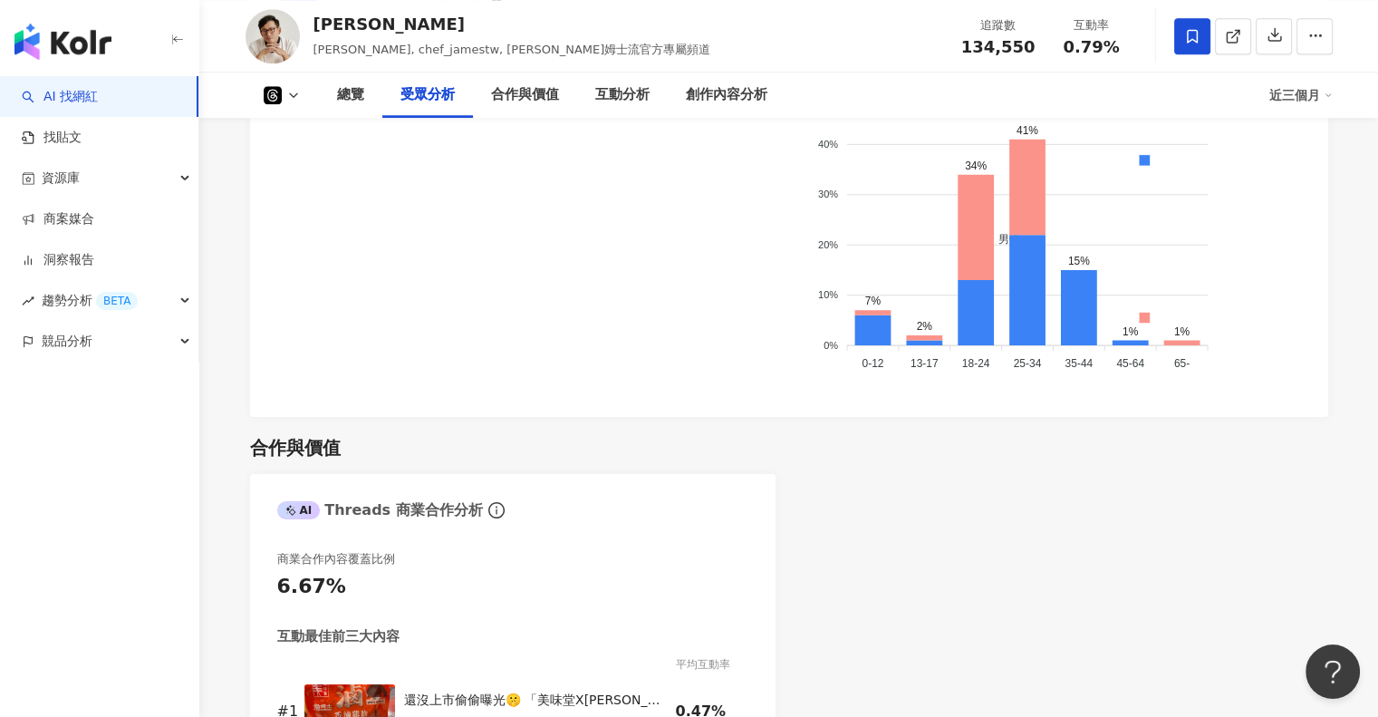
scroll to position [1453, 0]
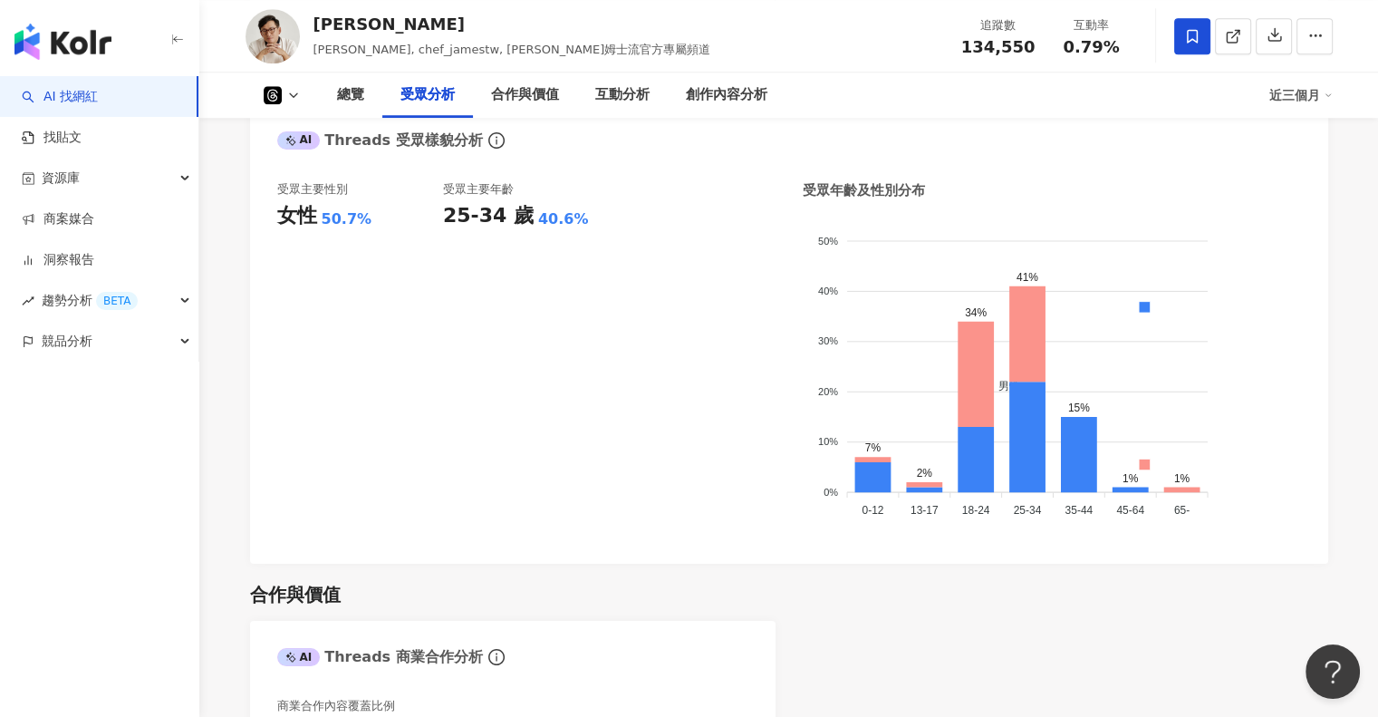
click at [297, 92] on icon at bounding box center [293, 95] width 14 height 14
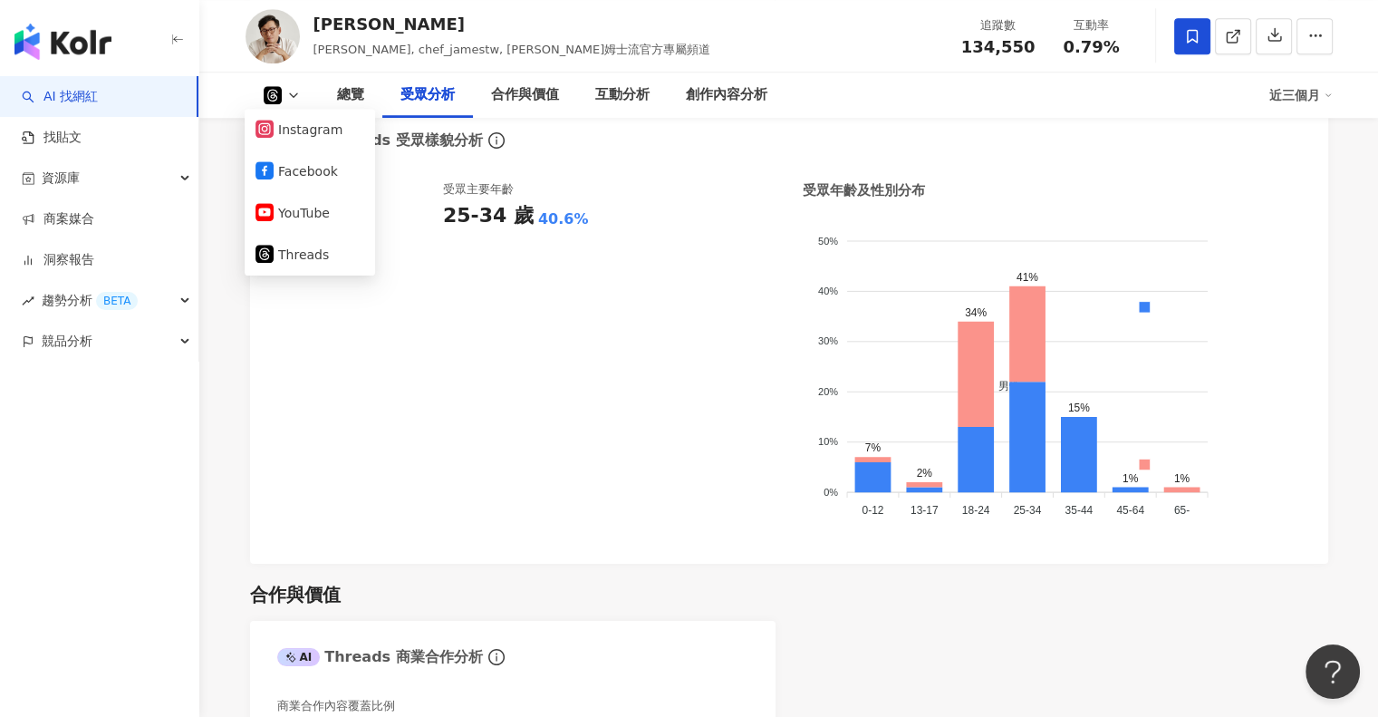
click at [282, 93] on button at bounding box center [282, 95] width 73 height 18
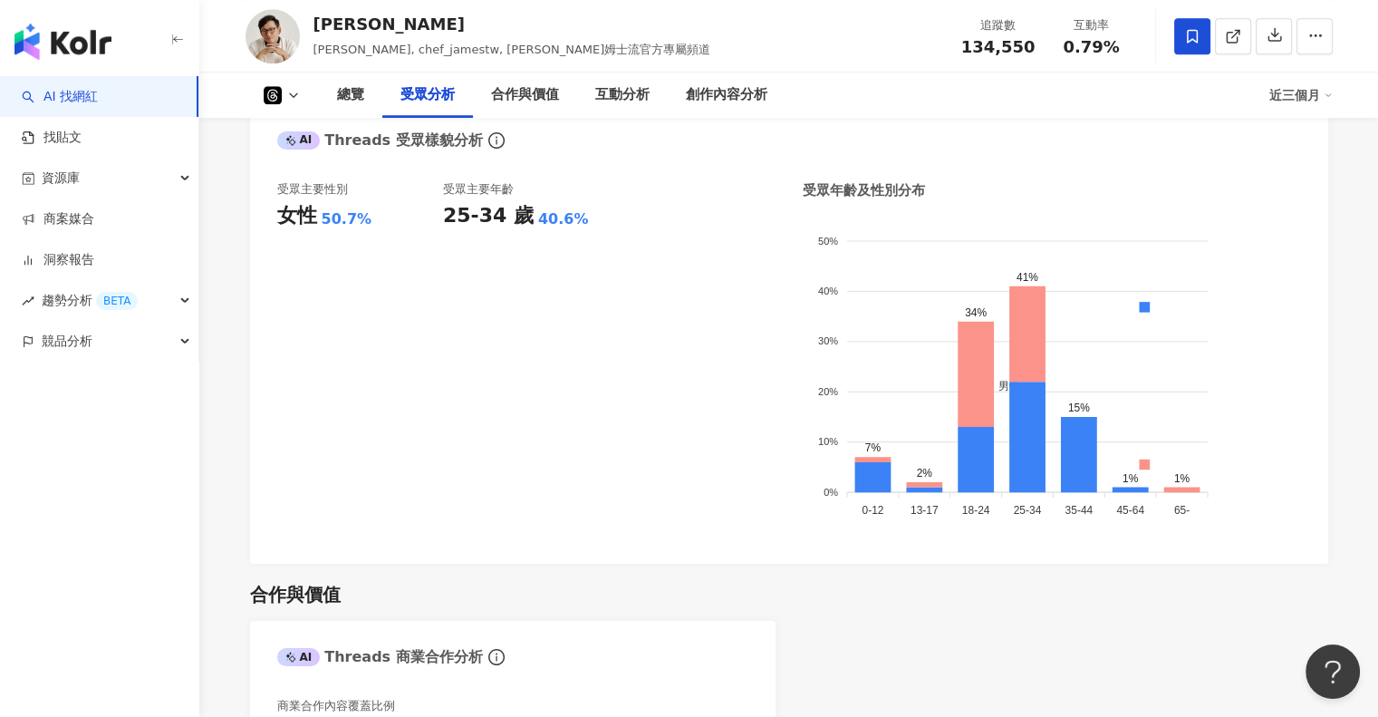
click at [282, 97] on button at bounding box center [282, 95] width 73 height 18
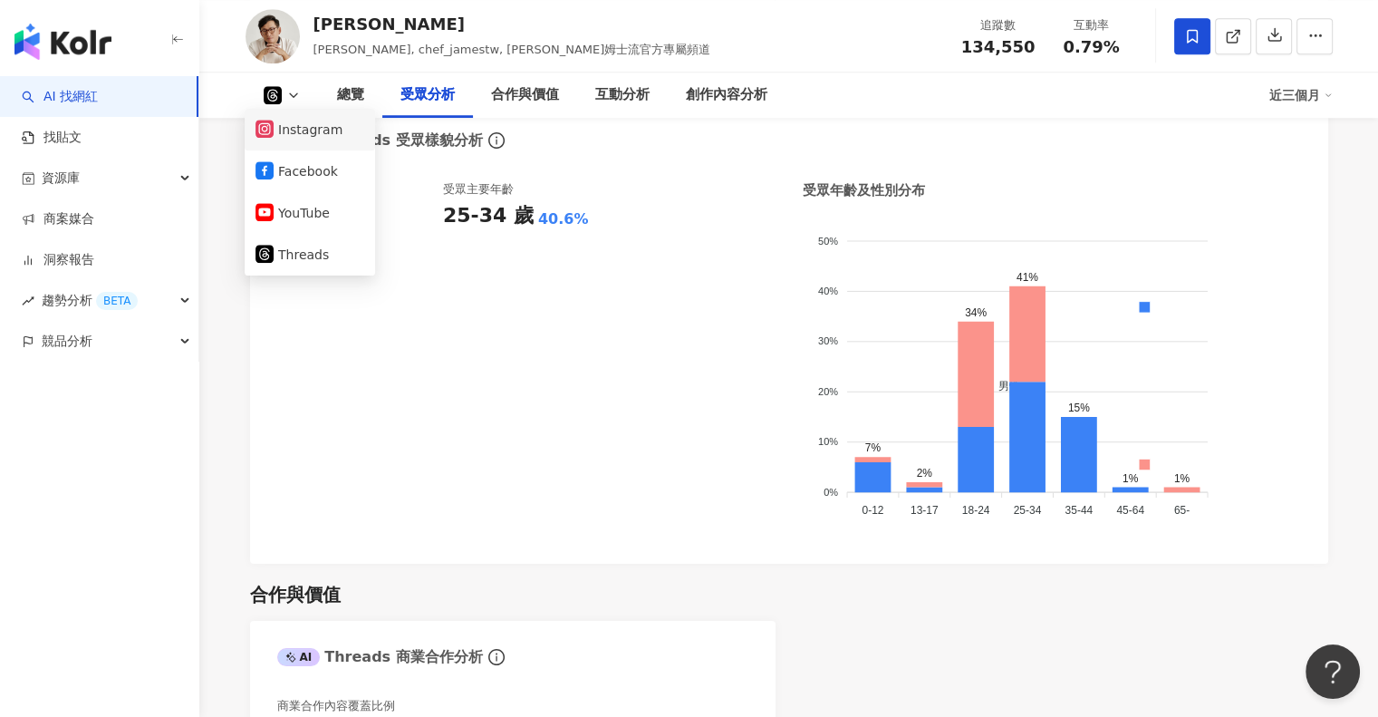
click at [286, 142] on li "Instagram" at bounding box center [310, 130] width 130 height 42
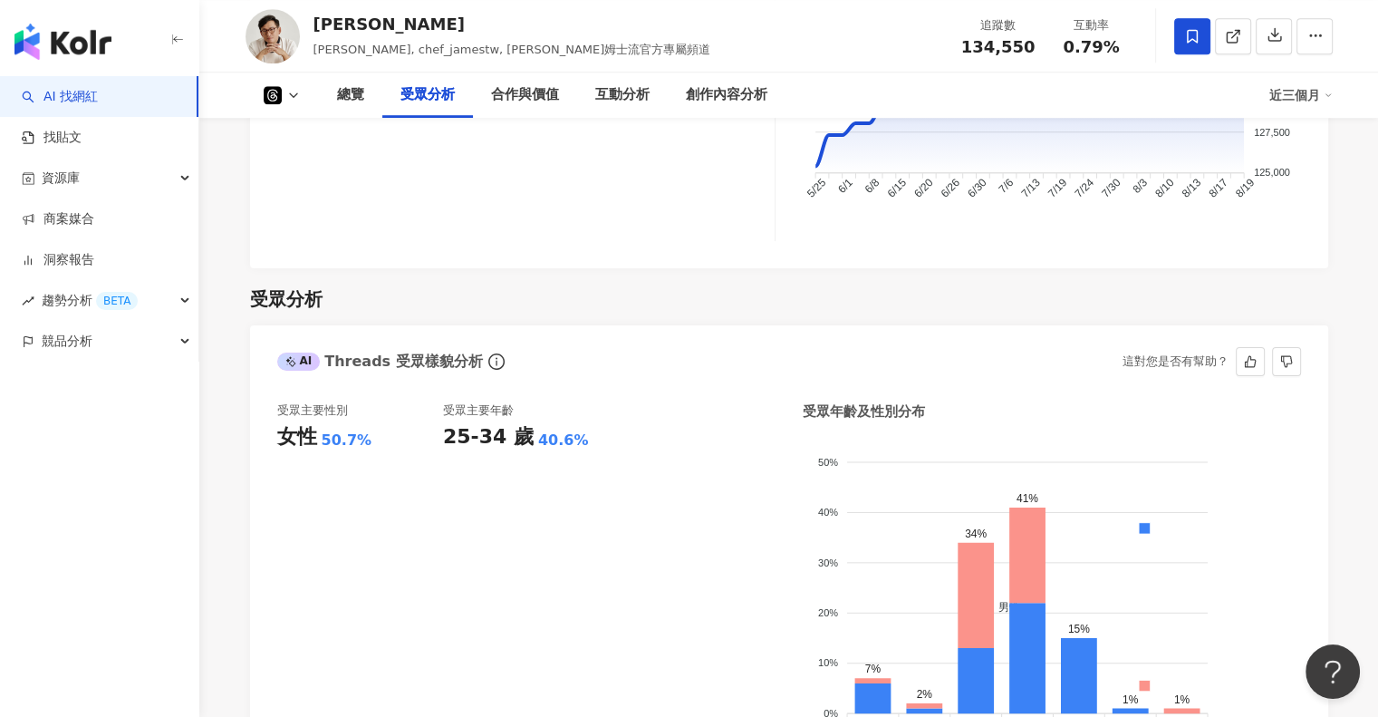
scroll to position [1359, 0]
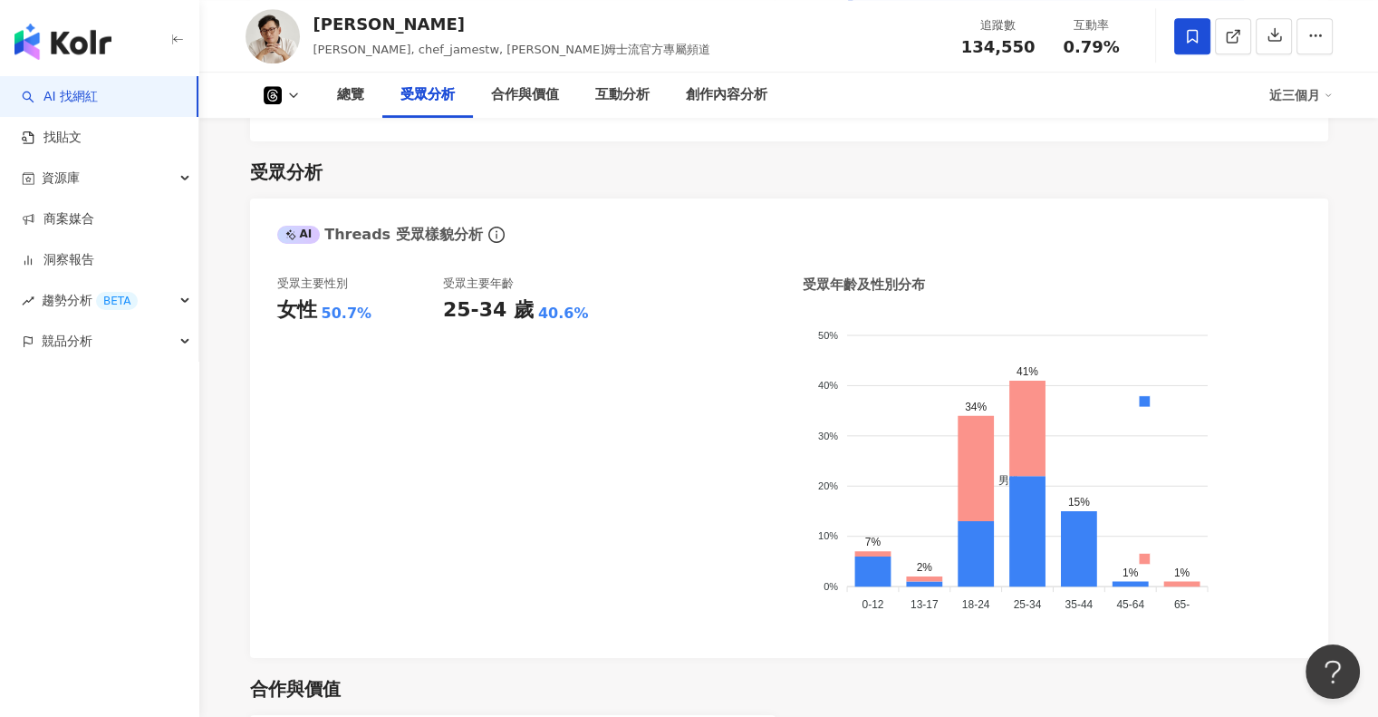
click at [262, 97] on button at bounding box center [282, 95] width 73 height 18
click at [311, 159] on button "Facebook" at bounding box center [309, 170] width 109 height 25
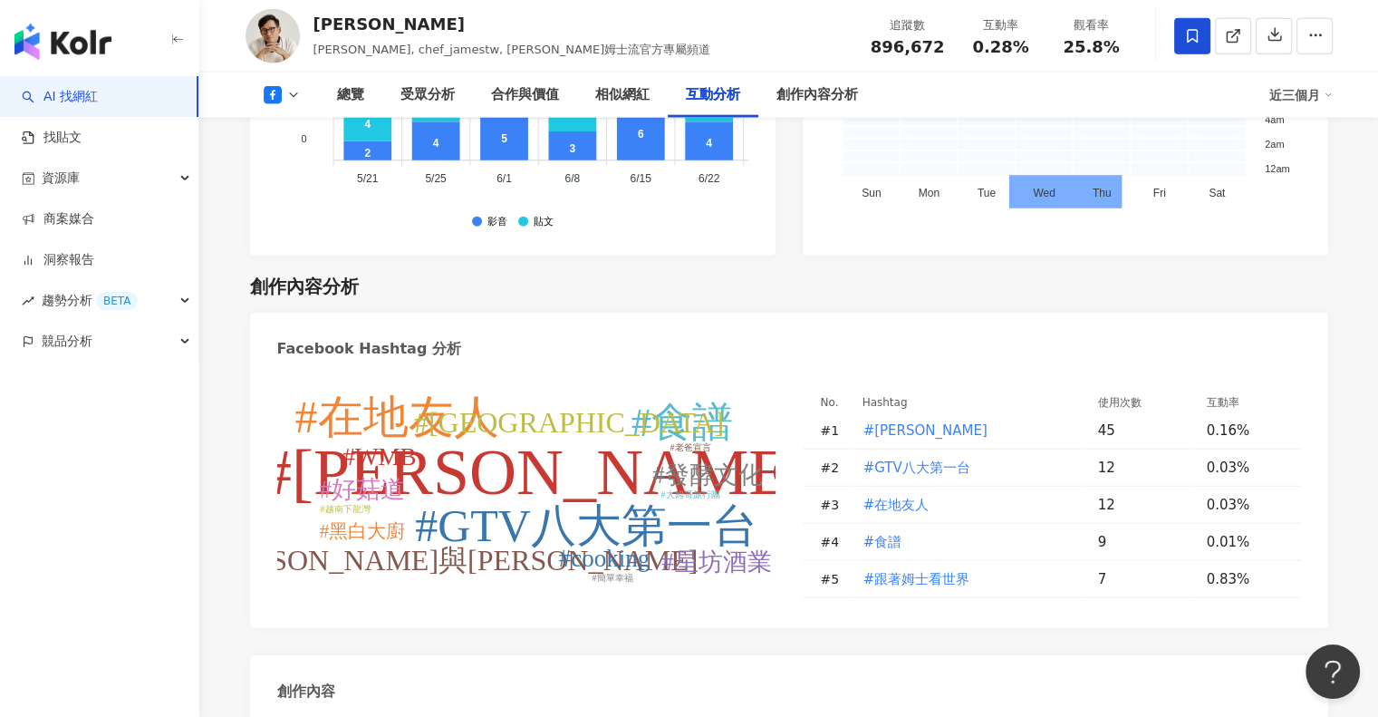
scroll to position [4461, 0]
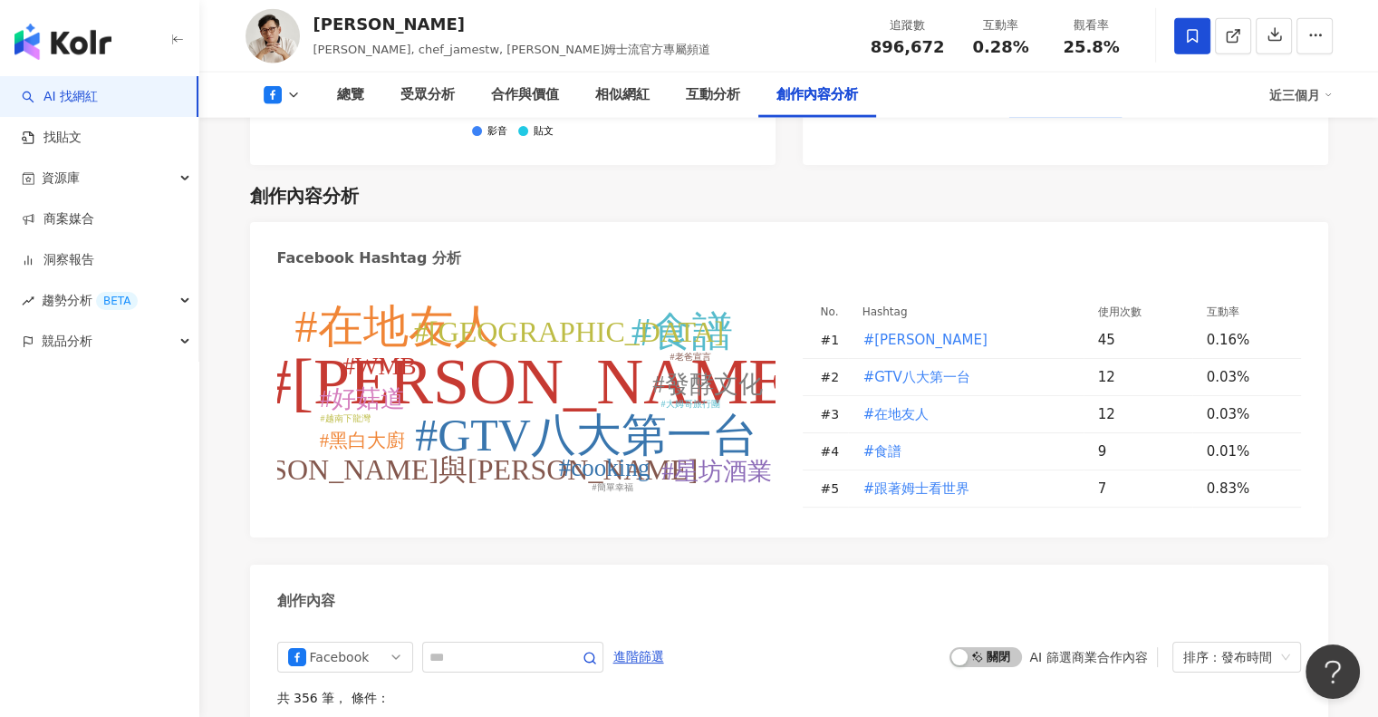
click at [281, 90] on button at bounding box center [282, 95] width 73 height 18
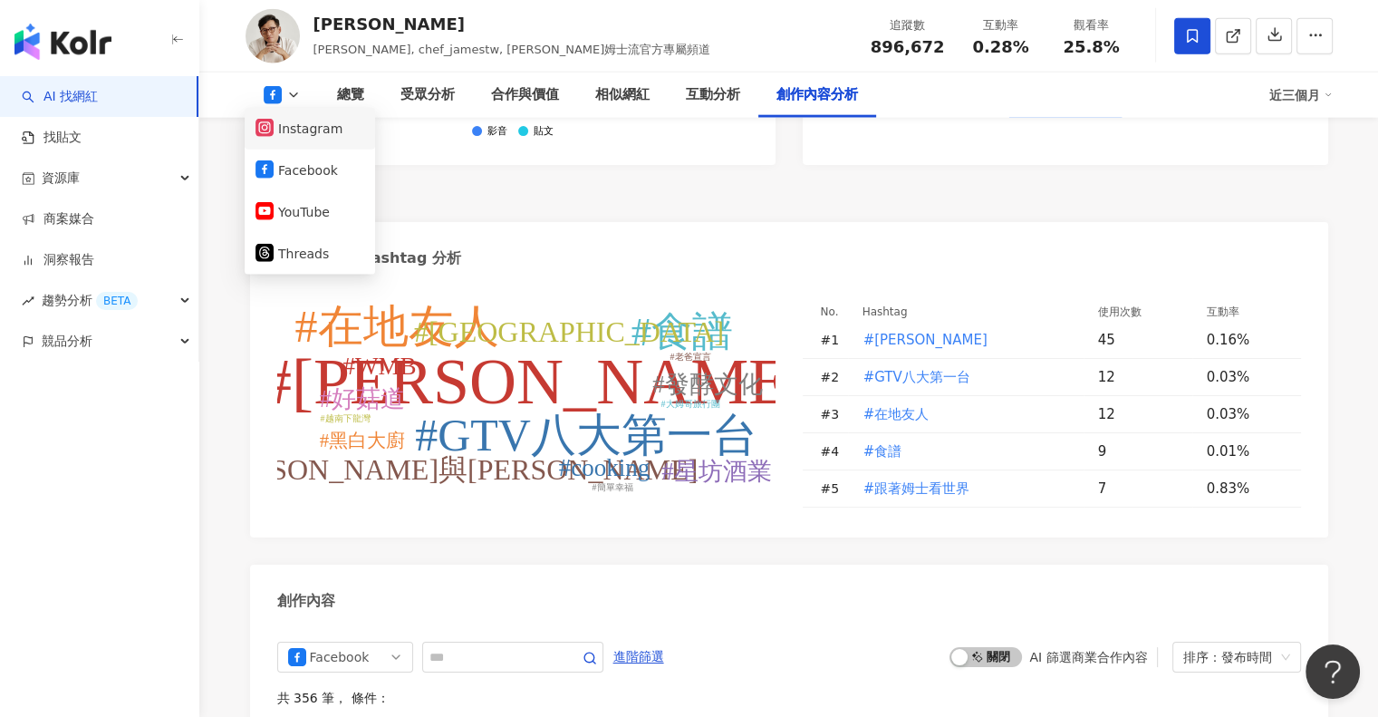
click at [308, 137] on button "Instagram" at bounding box center [309, 128] width 109 height 25
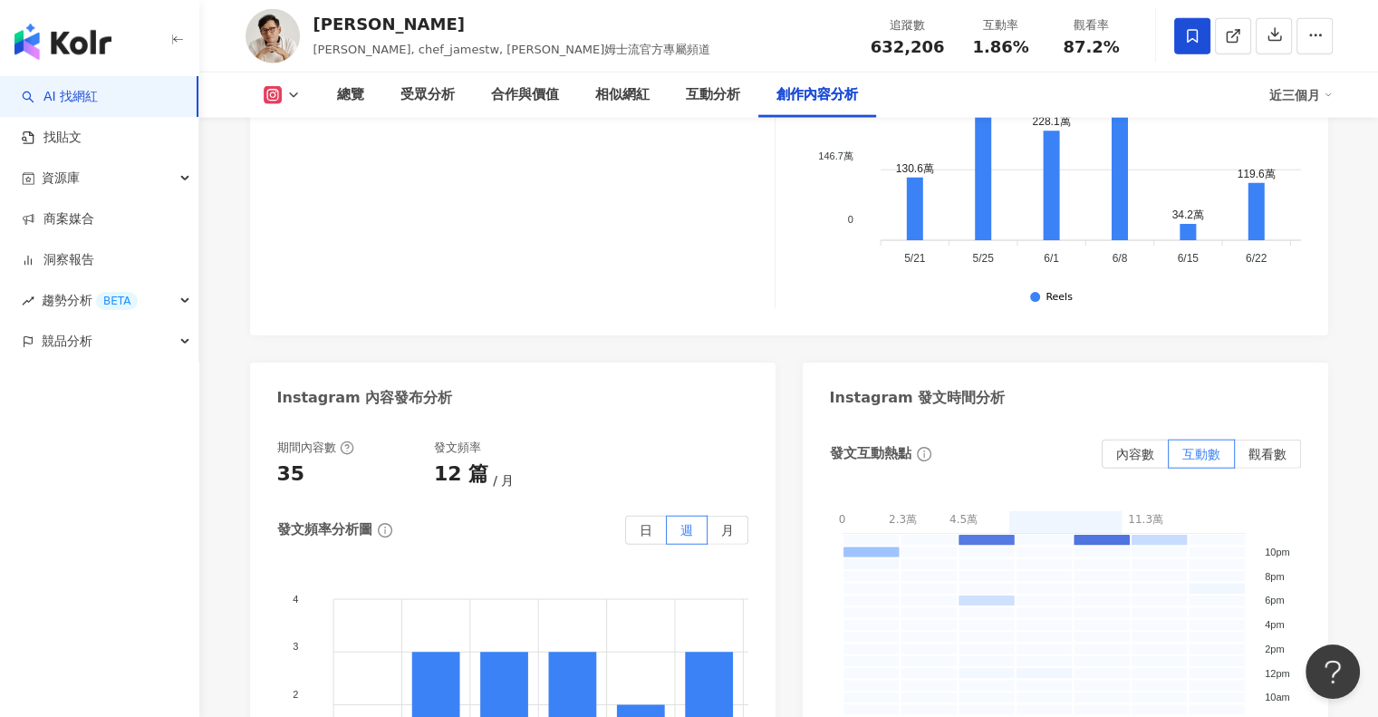
scroll to position [5128, 0]
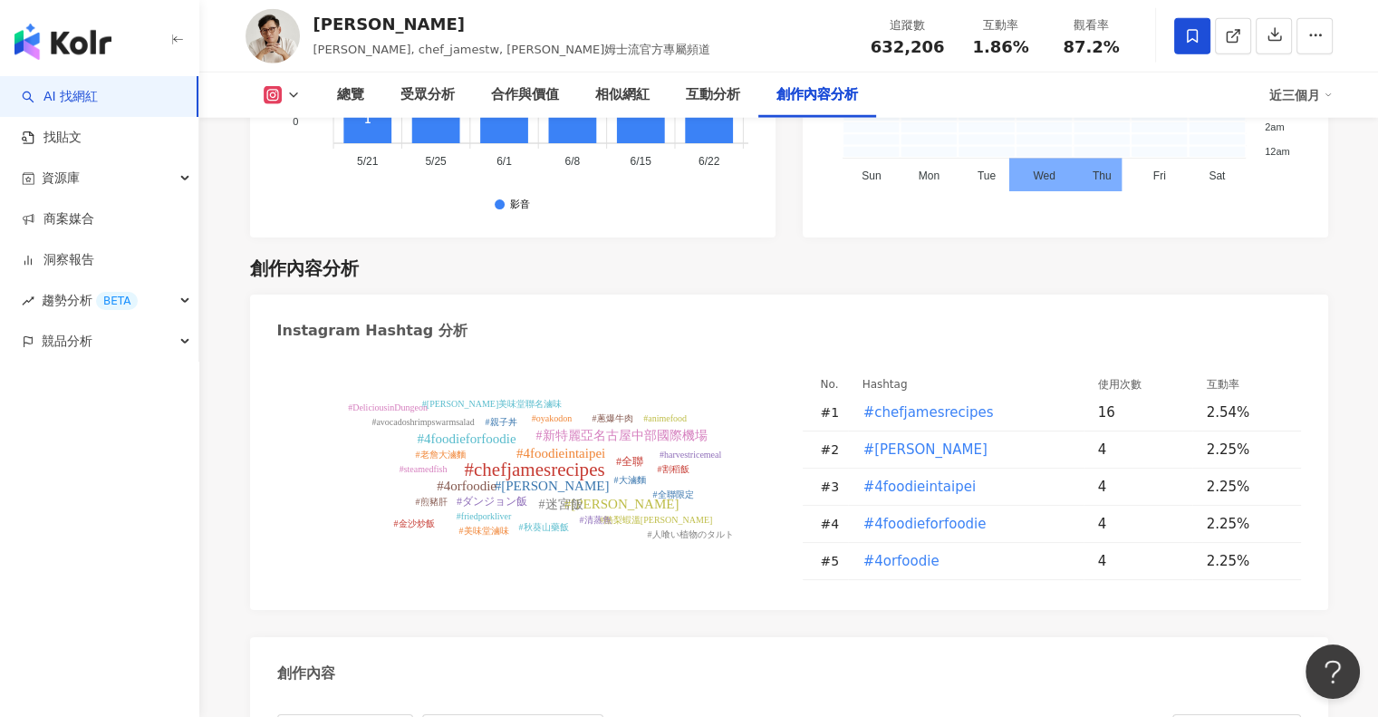
scroll to position [5128, 0]
click at [285, 104] on div "總覽 受眾分析 合作與價值 相似網紅 互動分析 創作內容分析 近三個月" at bounding box center [789, 94] width 1087 height 45
click at [274, 99] on icon at bounding box center [272, 96] width 10 height 10
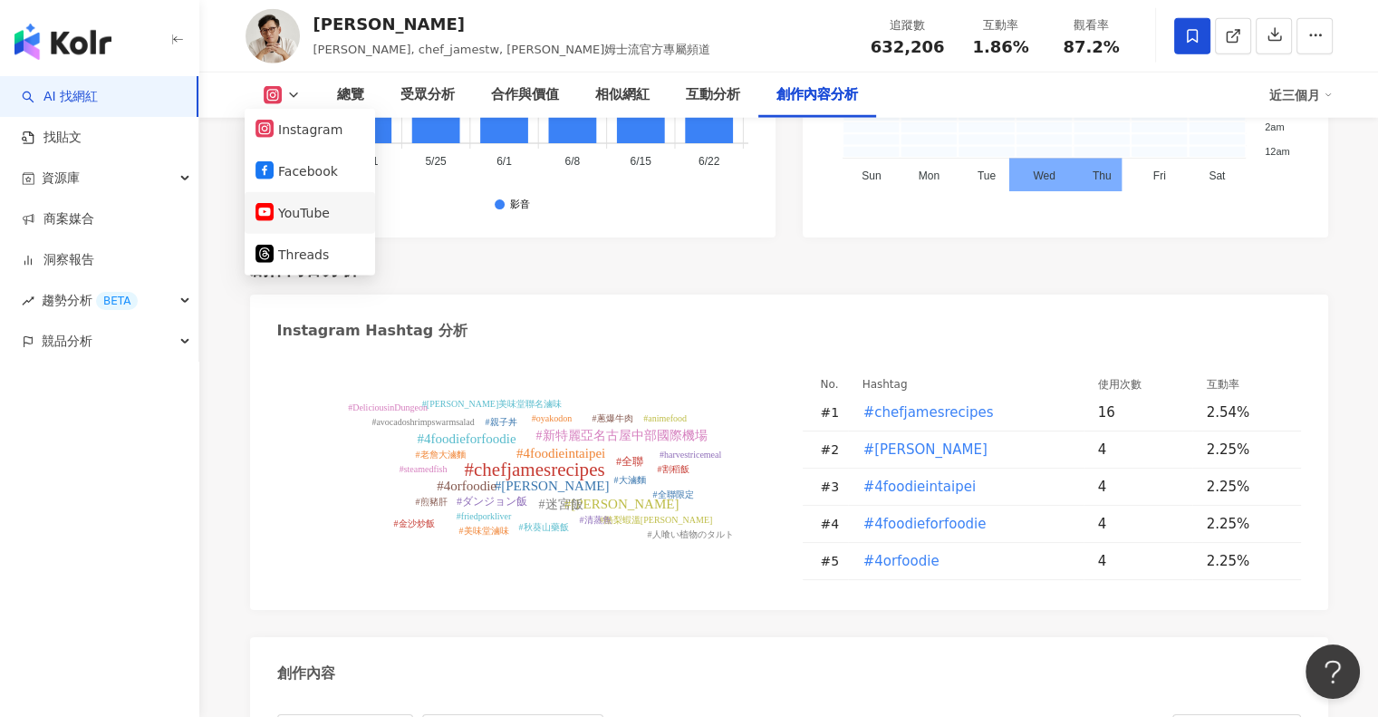
click at [314, 208] on button "YouTube" at bounding box center [309, 212] width 109 height 25
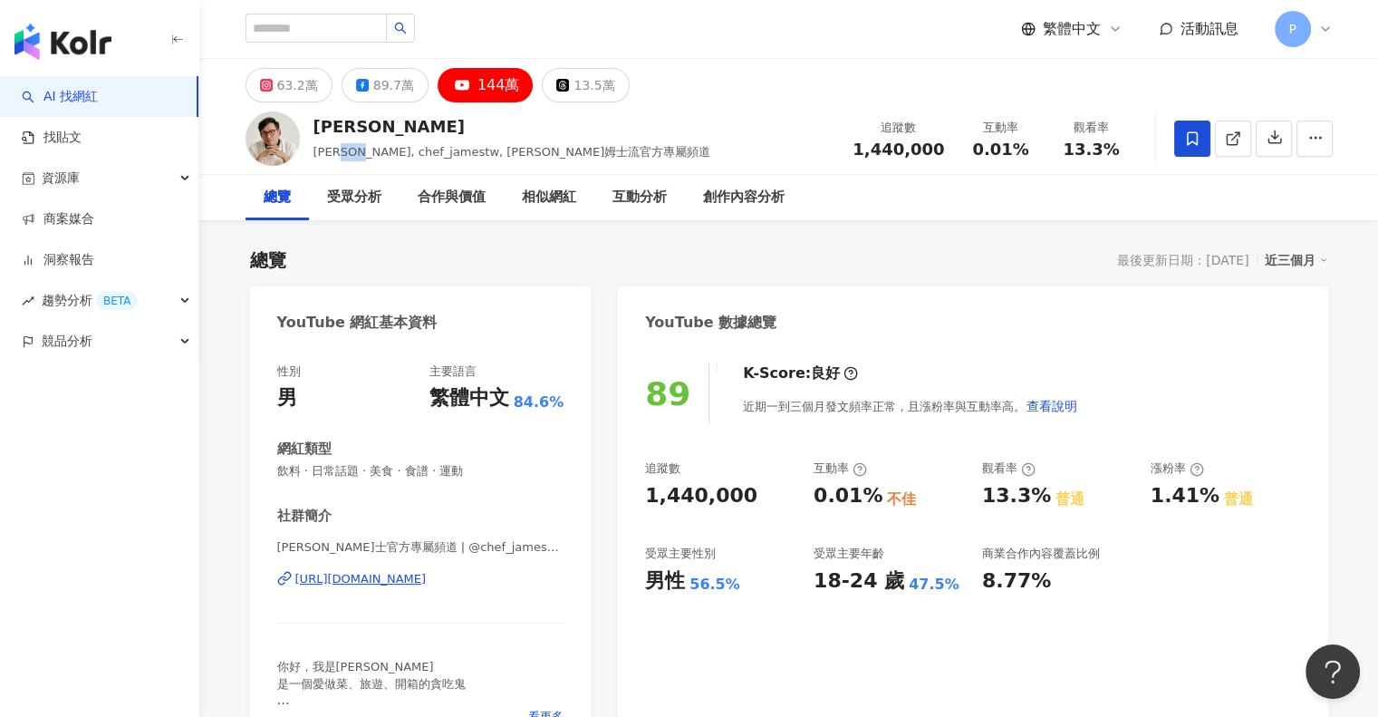
click at [387, 156] on span "詹姆士 姆士流, chef_jamestw, 詹姆士姆士流官方專屬頻道" at bounding box center [512, 152] width 398 height 14
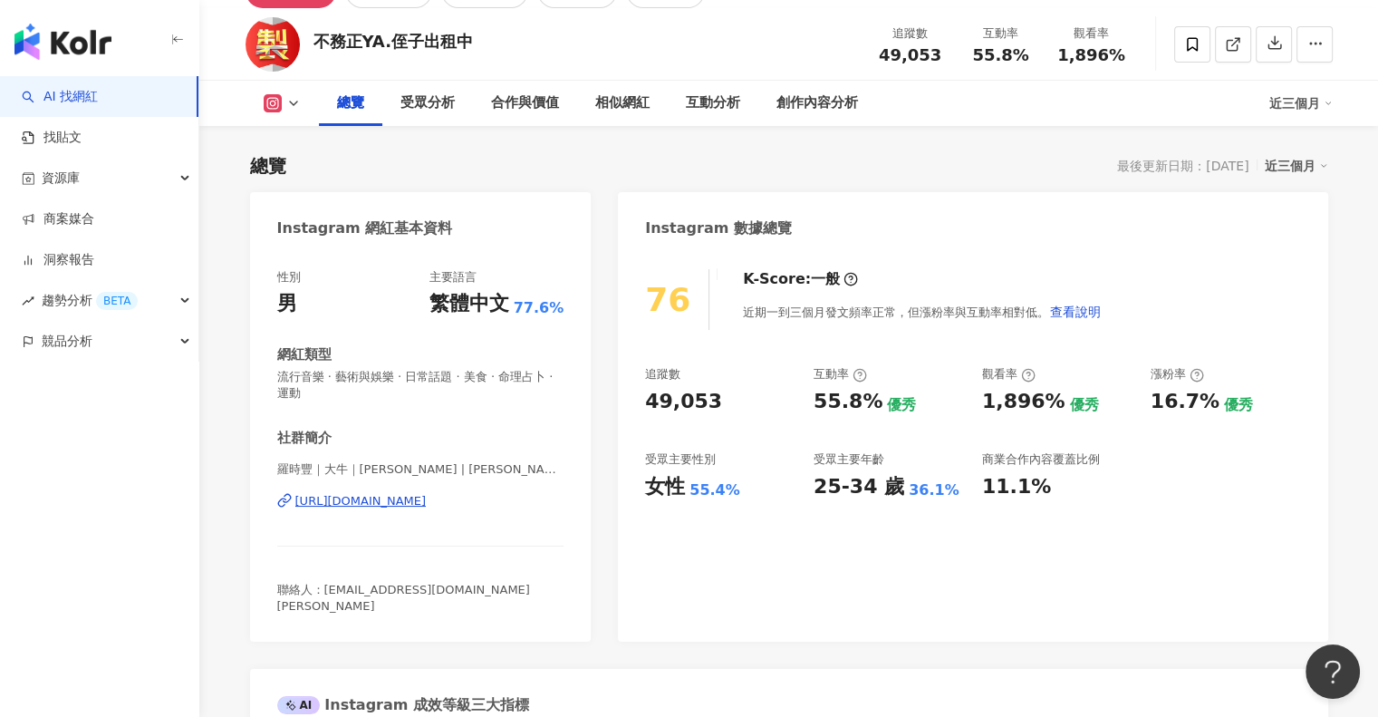
scroll to position [91, 0]
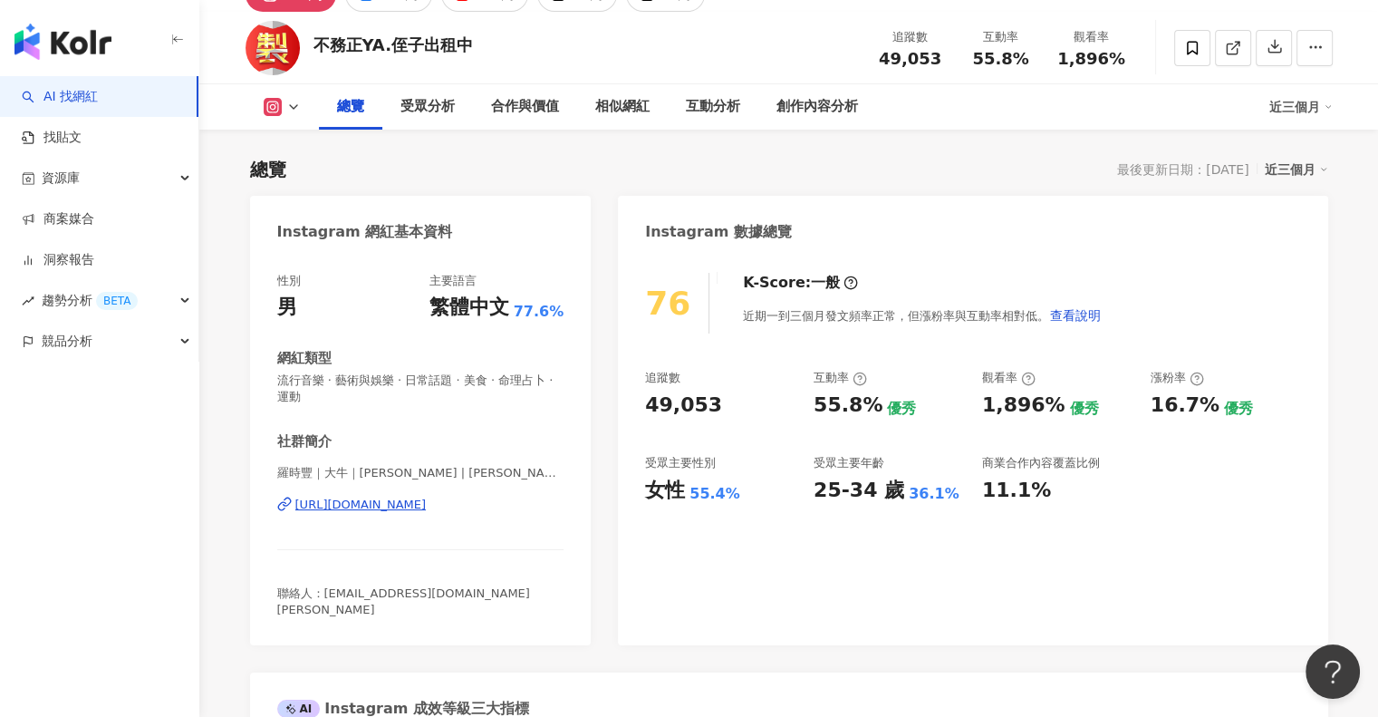
click at [275, 111] on rect at bounding box center [272, 108] width 14 height 14
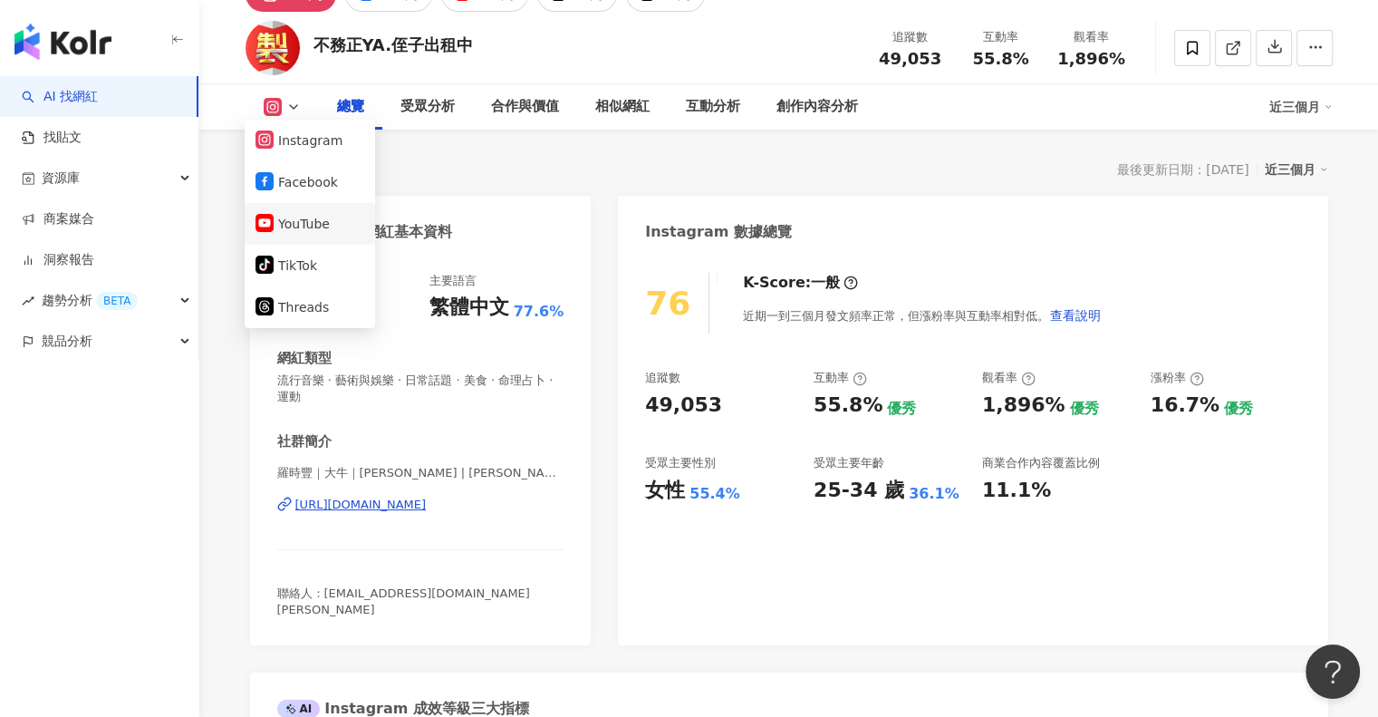
click at [295, 217] on button "YouTube" at bounding box center [309, 223] width 109 height 25
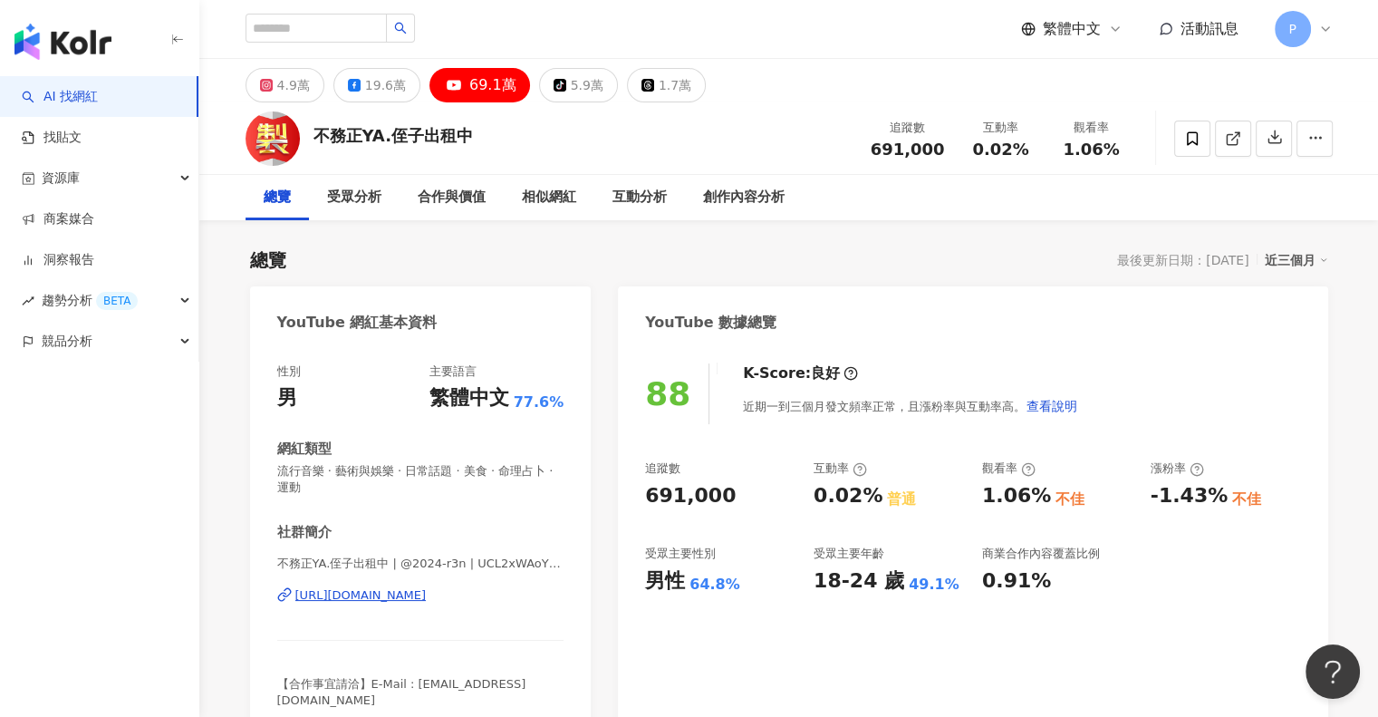
click at [475, 93] on div "69.1萬" at bounding box center [492, 84] width 47 height 25
click at [411, 591] on div "[URL][DOMAIN_NAME]" at bounding box center [360, 595] width 131 height 16
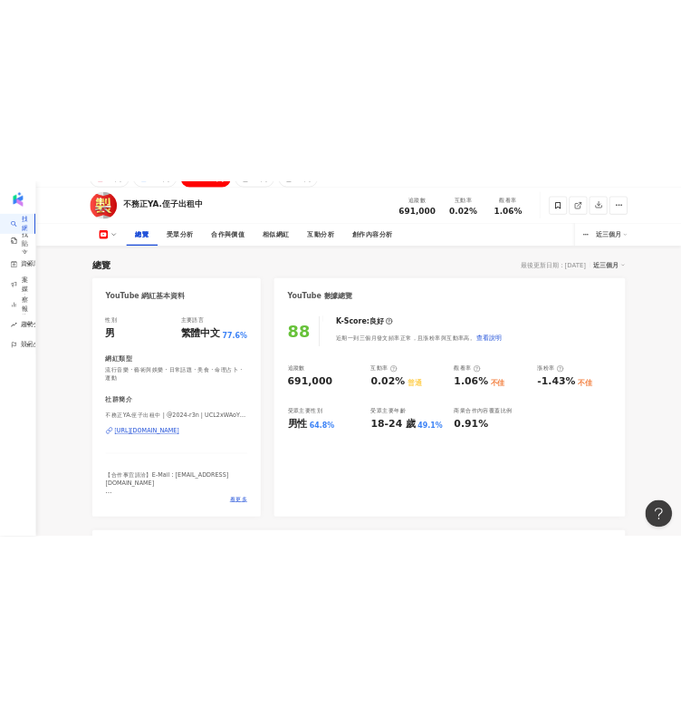
scroll to position [77, 0]
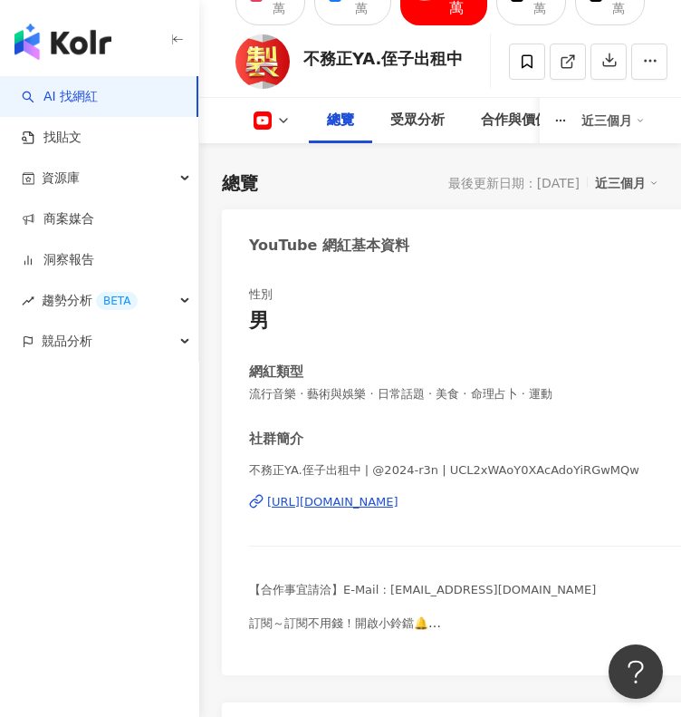
click at [715, 480] on span "不務正YA.侄子出租中 | @2024-r3n | UCL2xWAoY0XAcAdoYiRGwMQw" at bounding box center [534, 471] width 571 height 18
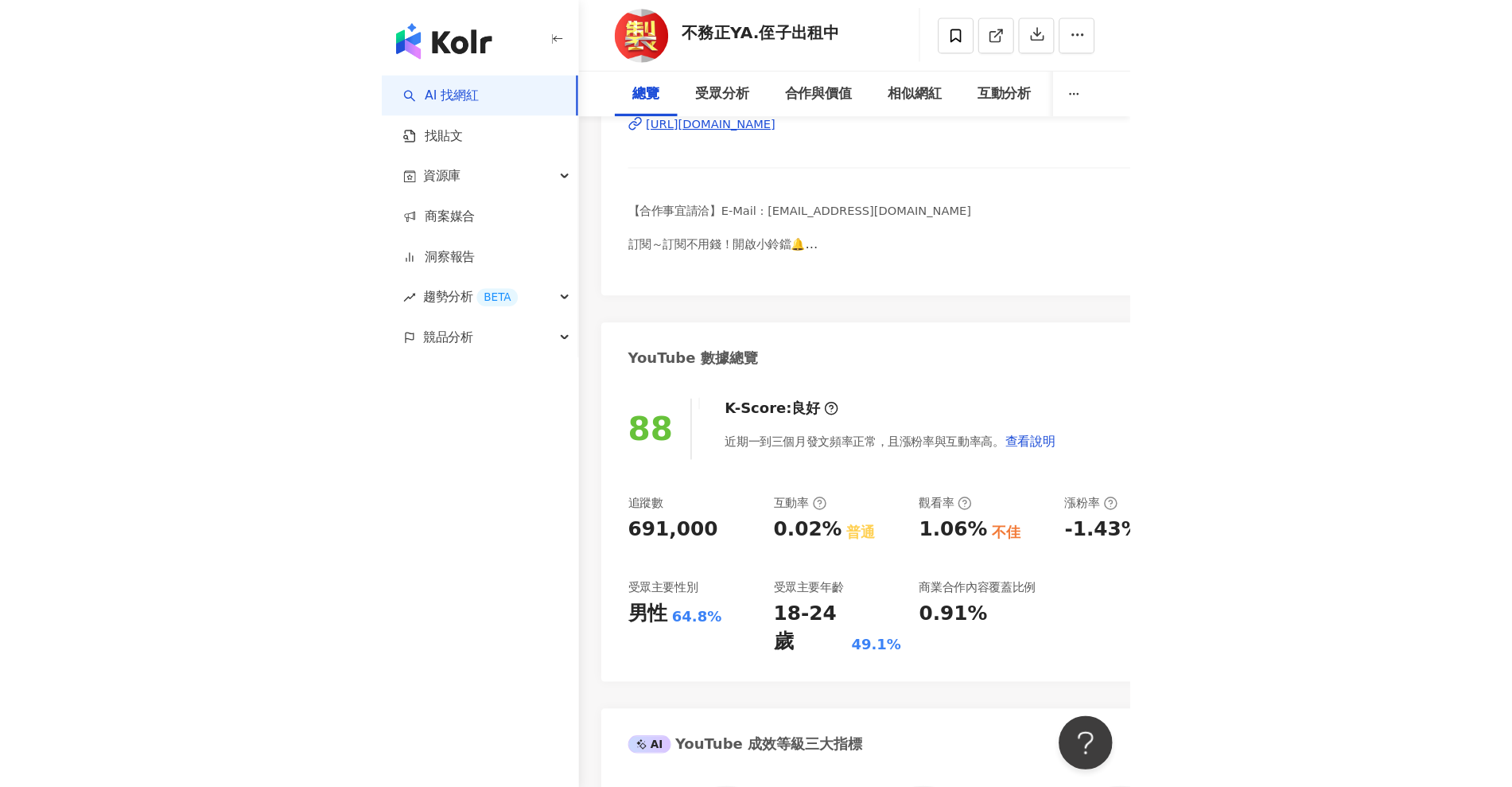
scroll to position [0, 0]
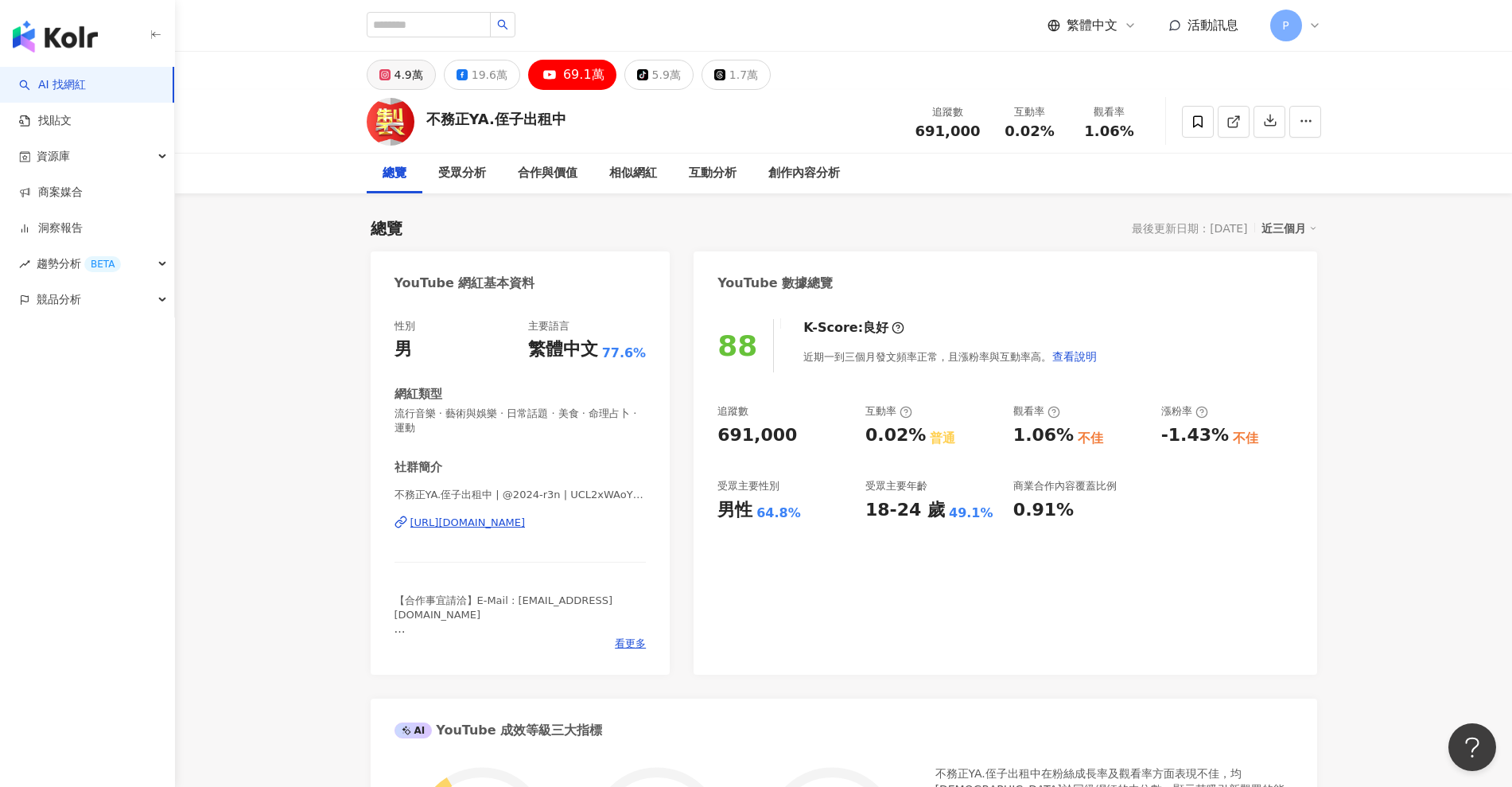
click at [402, 84] on div "4.9萬" at bounding box center [408, 74] width 29 height 22
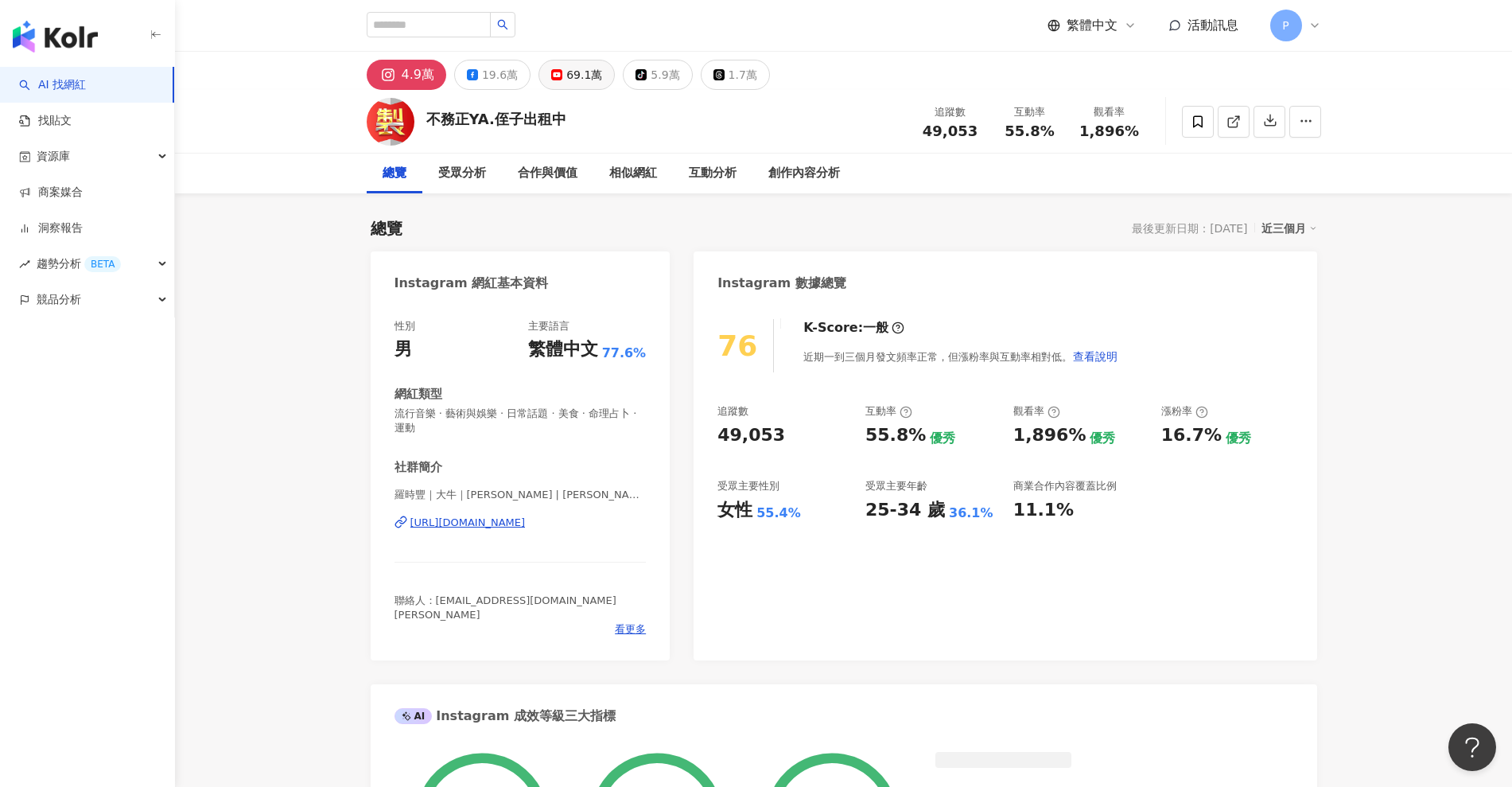
click at [566, 69] on div "69.1萬" at bounding box center [584, 74] width 36 height 22
click at [551, 80] on icon at bounding box center [557, 75] width 11 height 11
click at [566, 65] on div "69.1萬" at bounding box center [584, 74] width 36 height 22
click at [566, 75] on div "69.1萬" at bounding box center [584, 74] width 36 height 22
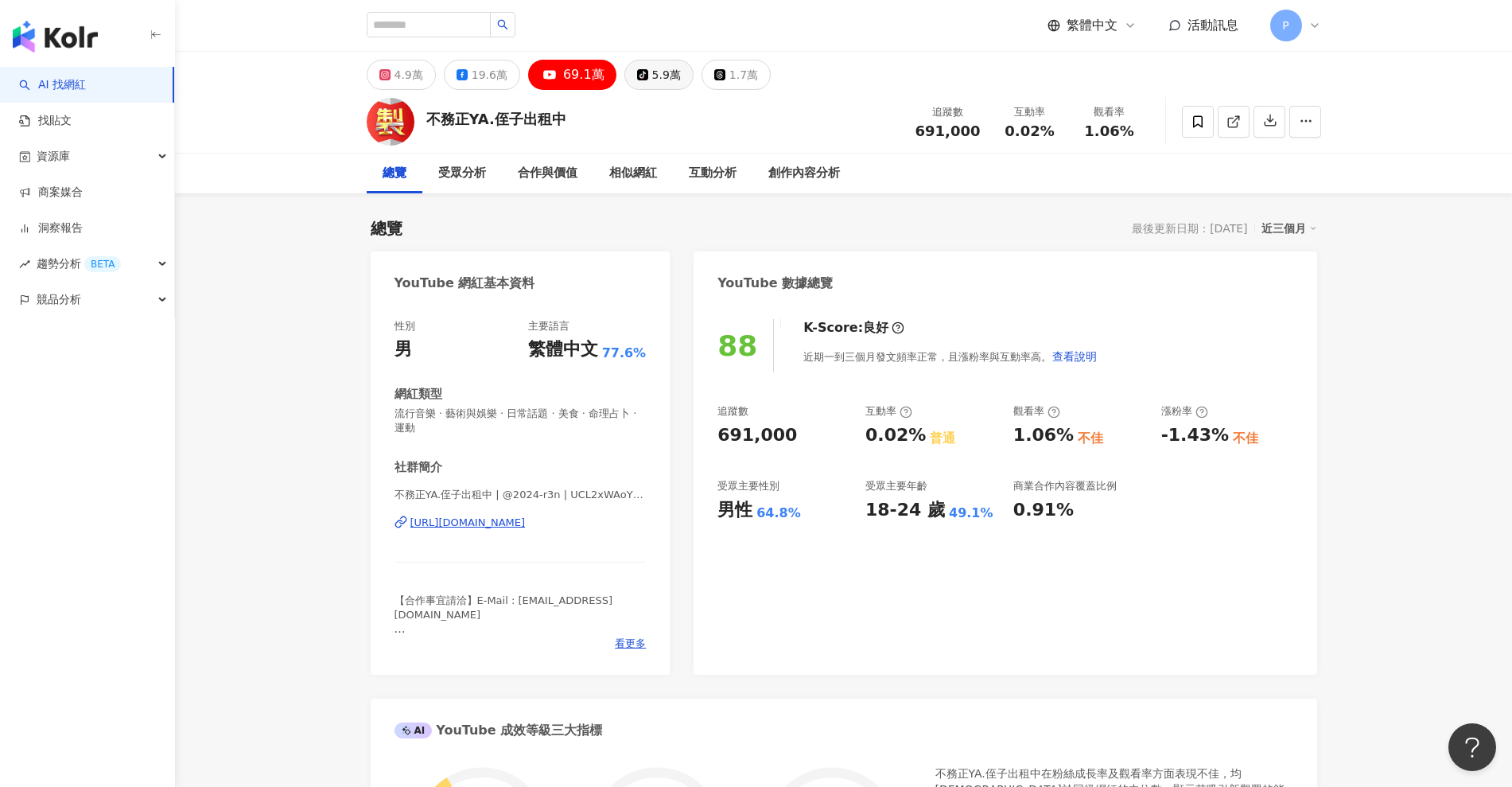
click at [641, 83] on button "tiktok-icon 5.9萬" at bounding box center [659, 75] width 69 height 30
click at [652, 74] on div "5.9萬" at bounding box center [666, 74] width 29 height 22
click at [570, 71] on div "69.1萬" at bounding box center [583, 74] width 41 height 22
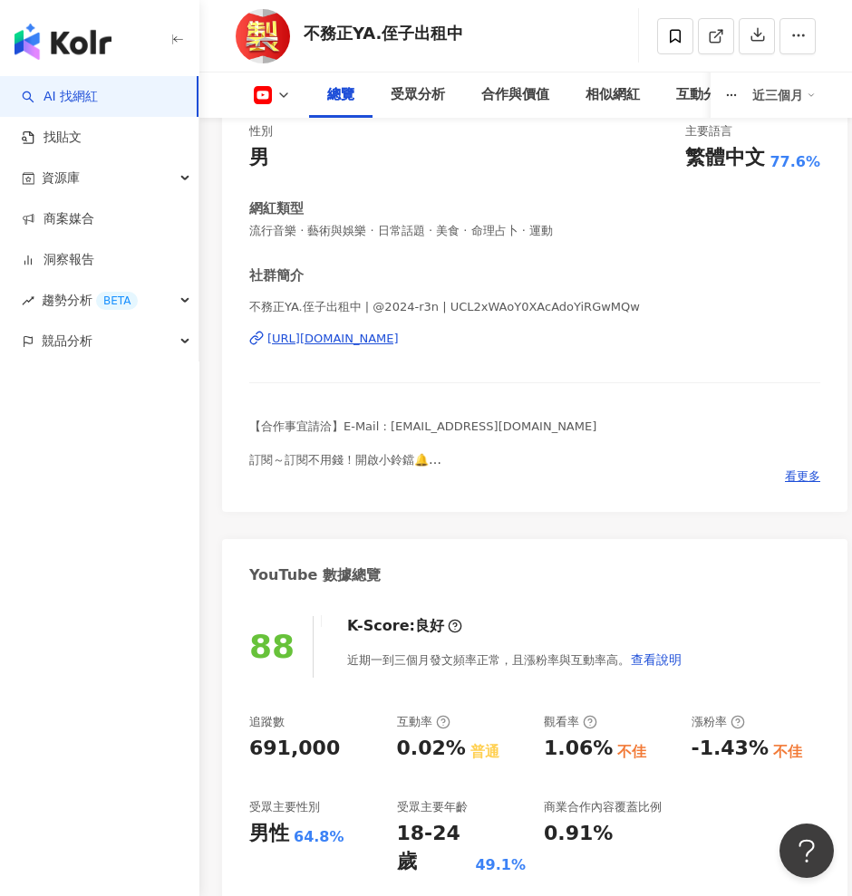
scroll to position [227, 0]
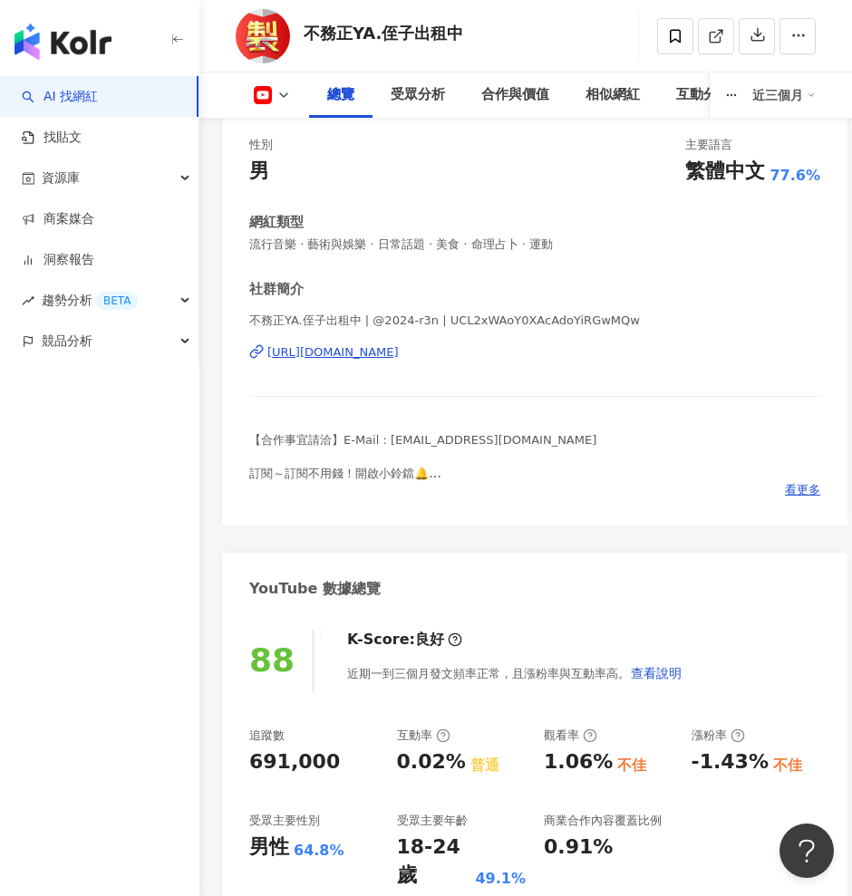
click at [270, 97] on icon at bounding box center [263, 95] width 18 height 18
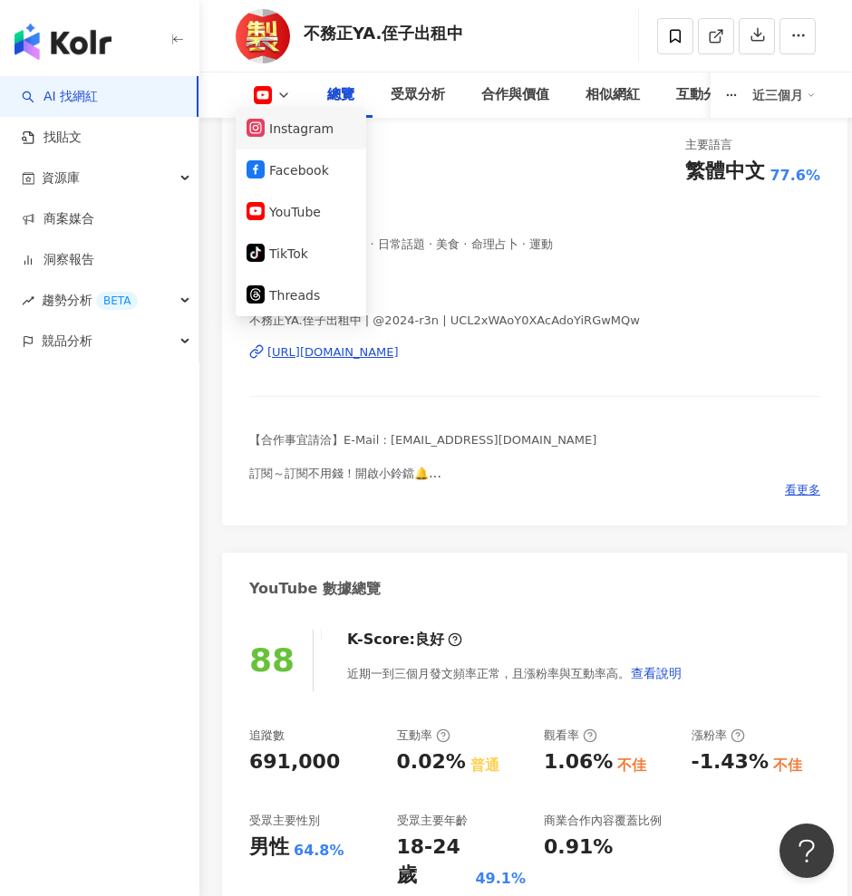
click at [304, 128] on button "Instagram" at bounding box center [300, 128] width 109 height 25
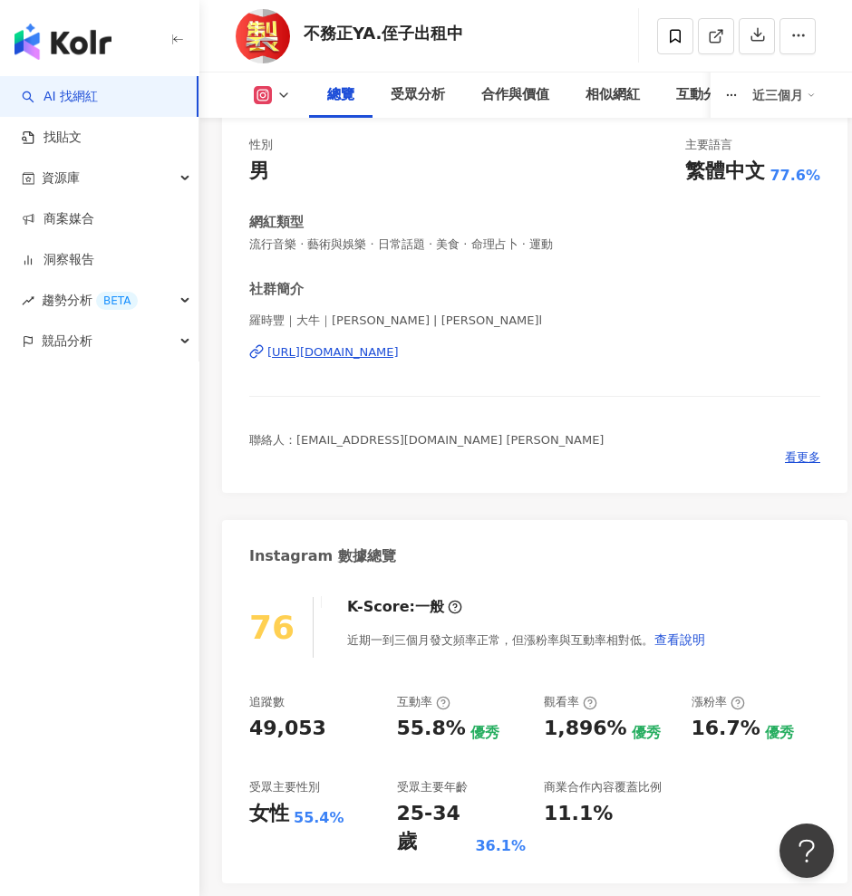
scroll to position [340, 0]
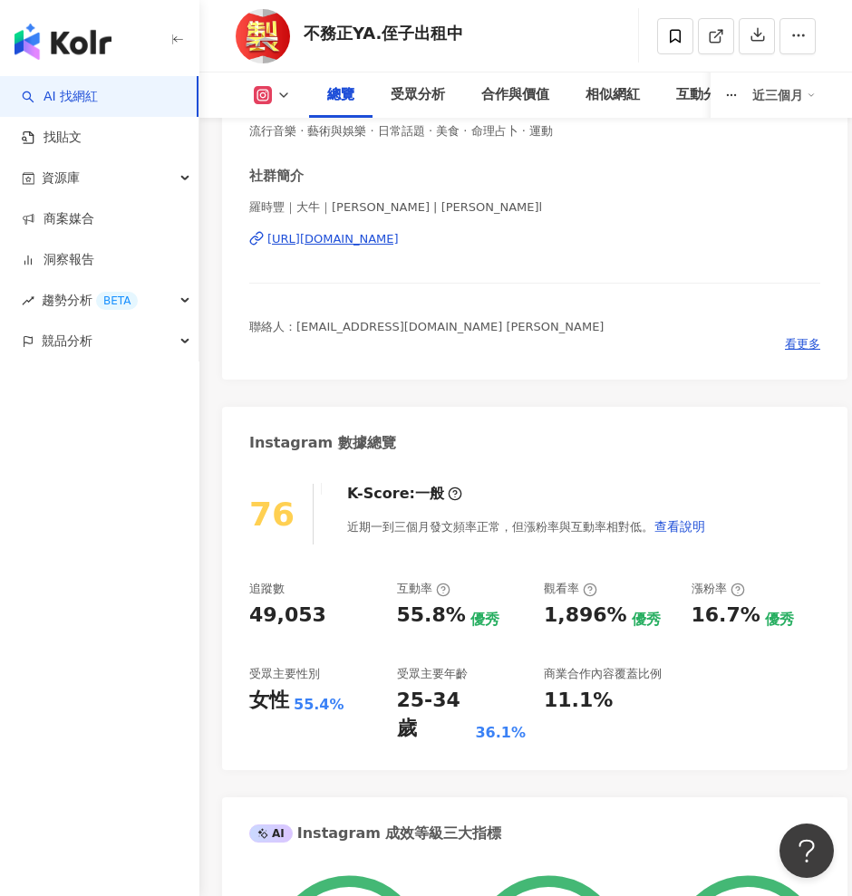
click at [275, 94] on button at bounding box center [272, 95] width 73 height 18
click at [266, 94] on icon at bounding box center [263, 96] width 10 height 10
click at [268, 94] on rect at bounding box center [263, 96] width 14 height 14
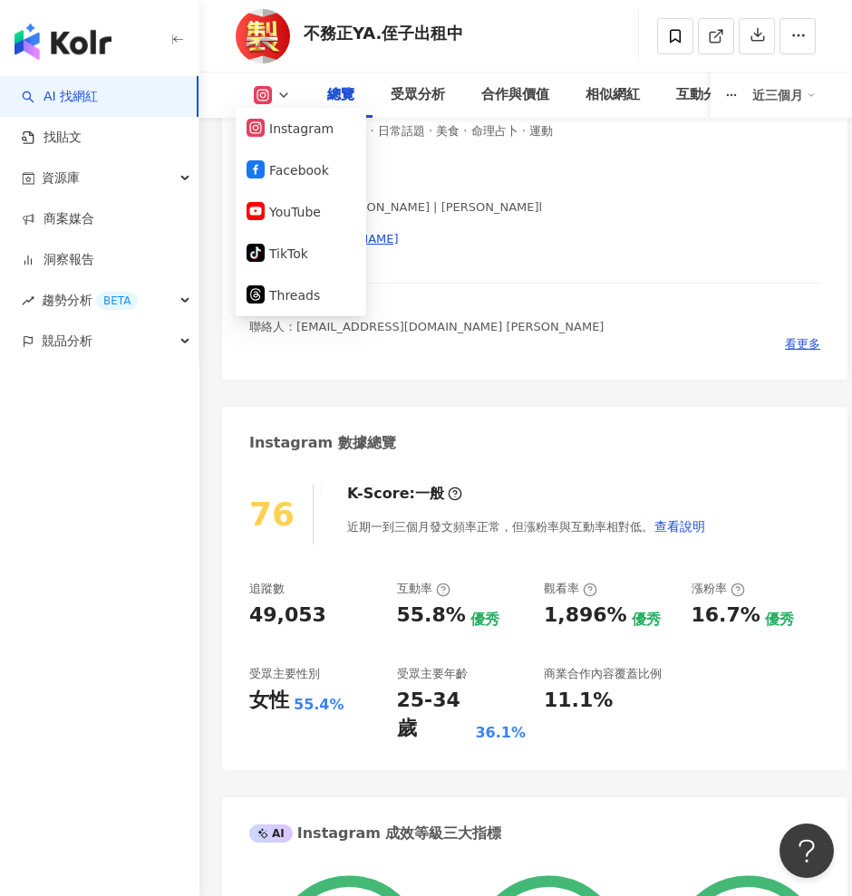
click at [268, 94] on rect at bounding box center [263, 96] width 14 height 14
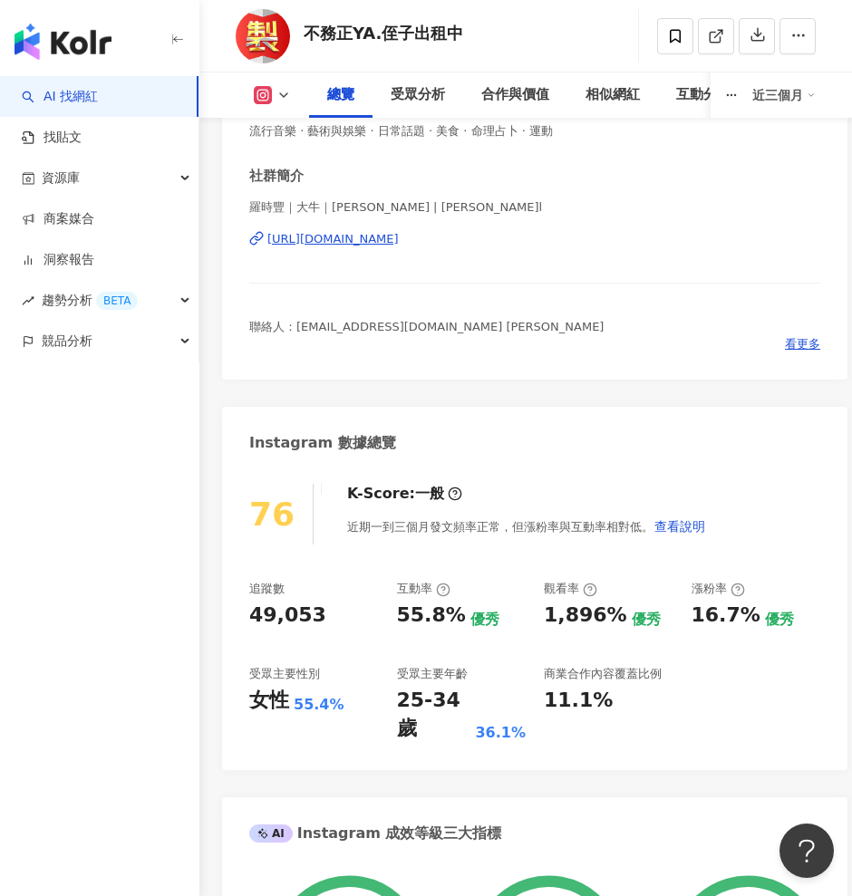
click at [268, 94] on rect at bounding box center [263, 96] width 14 height 14
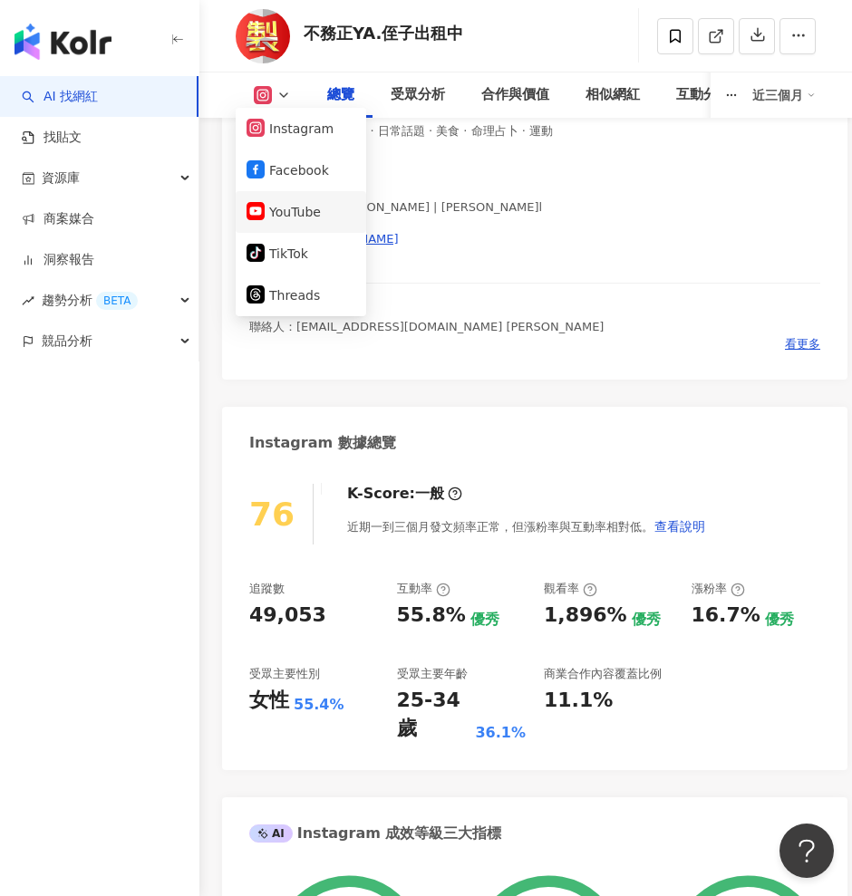
click at [299, 208] on button "YouTube" at bounding box center [300, 211] width 109 height 25
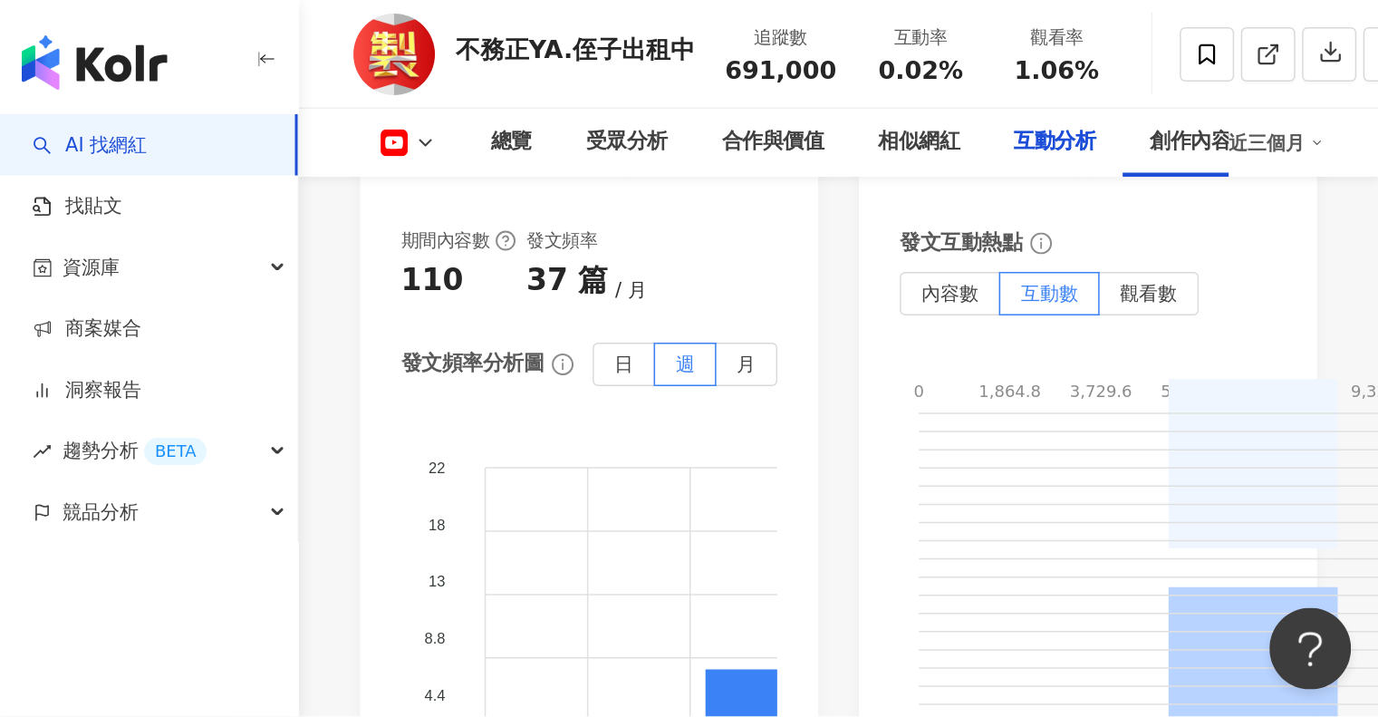
scroll to position [4309, 0]
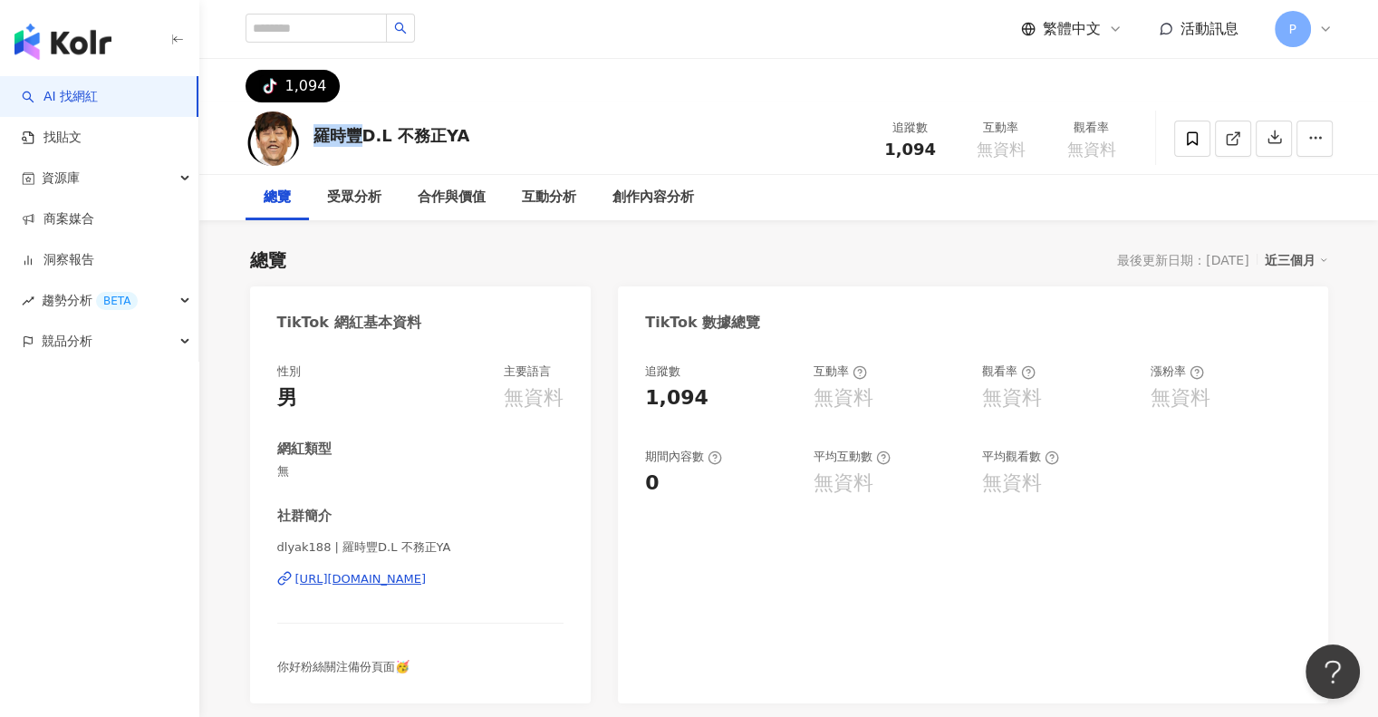
drag, startPoint x: 316, startPoint y: 136, endPoint x: 362, endPoint y: 139, distance: 46.3
click at [362, 139] on div "羅時豐D.L 不務正YA" at bounding box center [391, 135] width 157 height 23
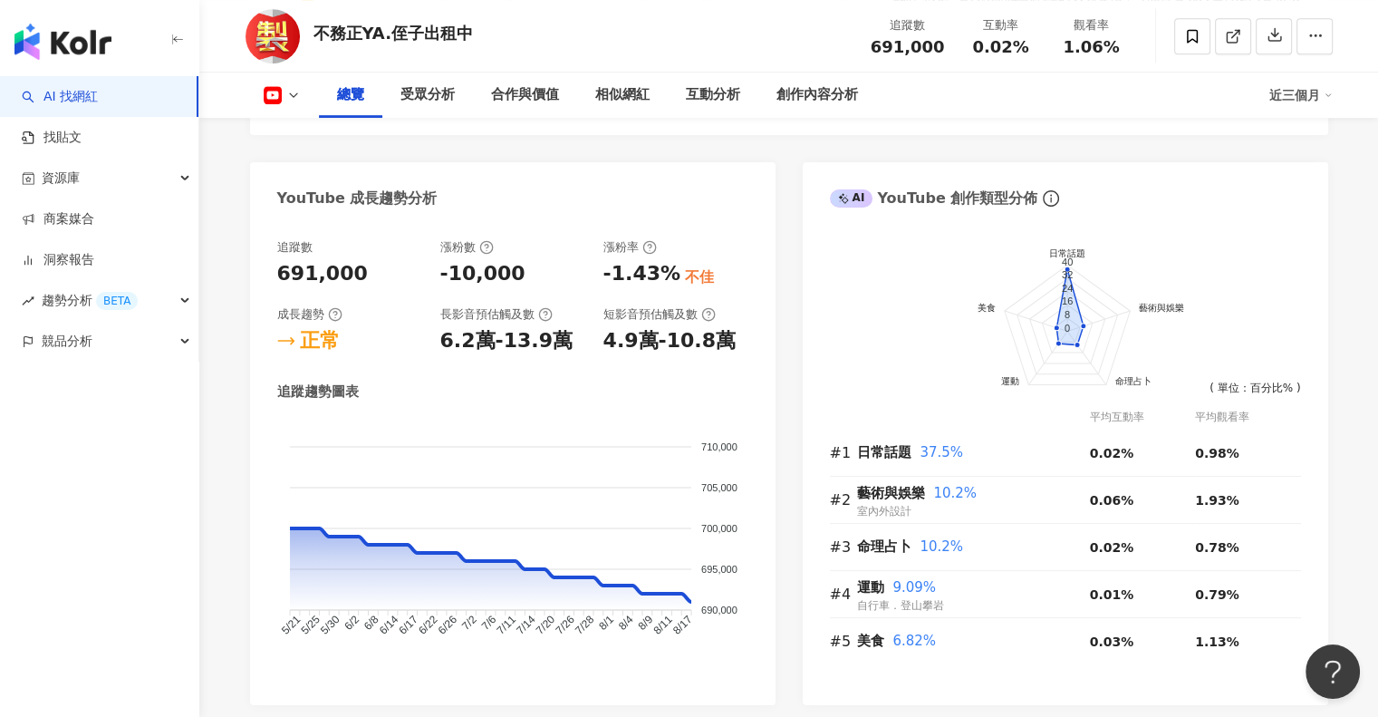
scroll to position [504, 0]
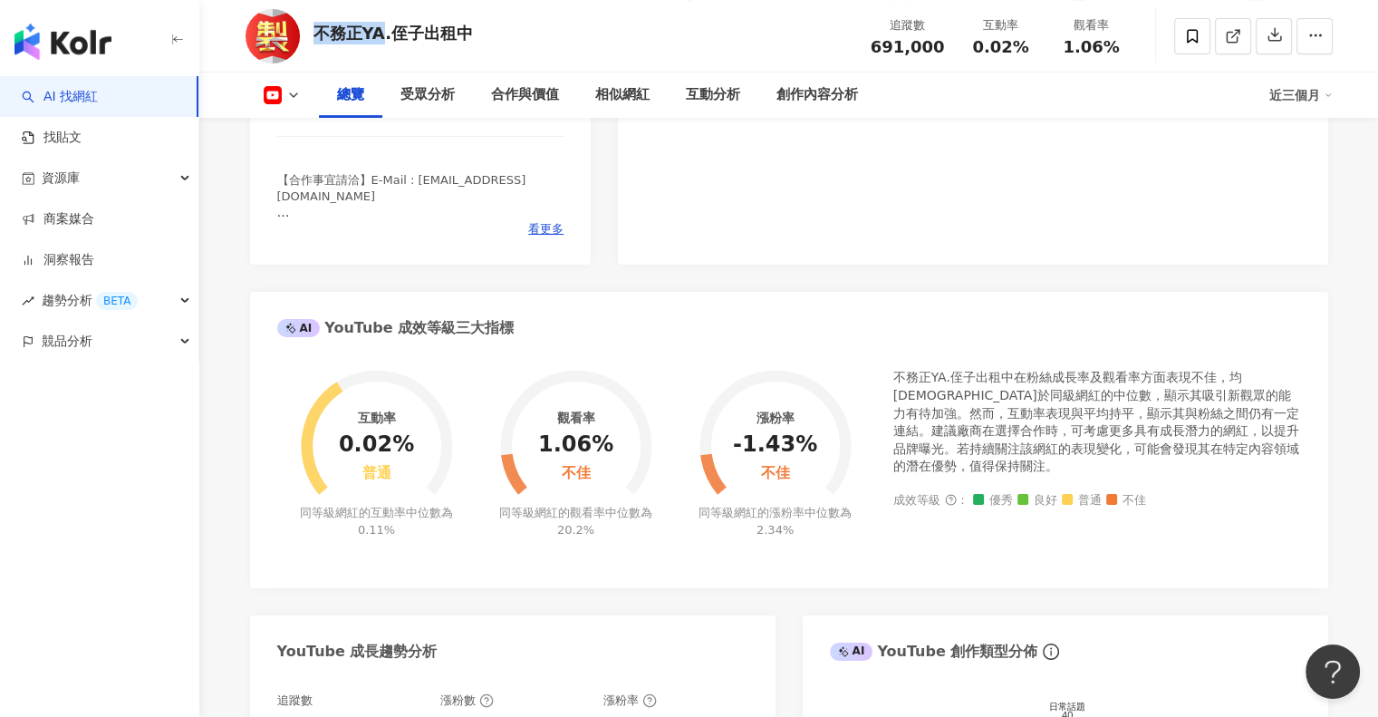
drag, startPoint x: 315, startPoint y: 31, endPoint x: 377, endPoint y: 33, distance: 61.6
click at [377, 33] on div "不務正YA.侄子出租中" at bounding box center [392, 33] width 159 height 23
copy div "不務正YA"
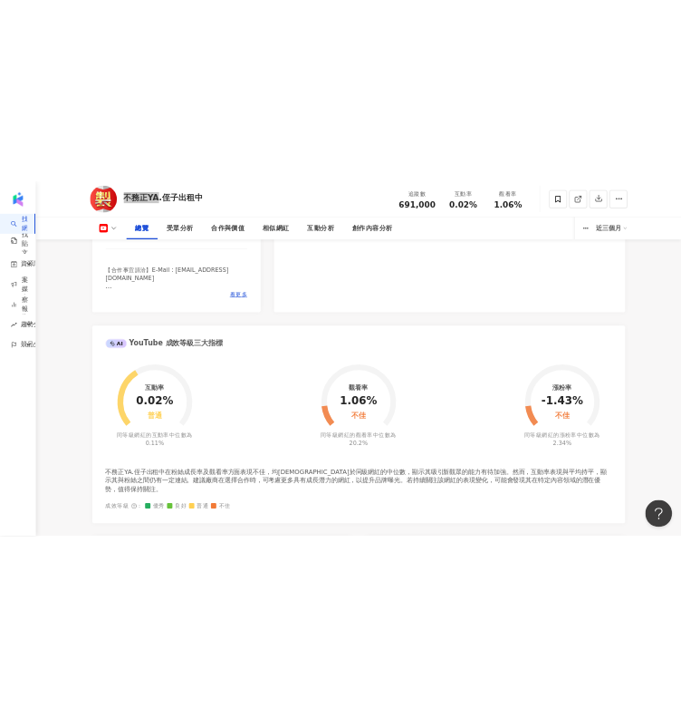
scroll to position [0, 0]
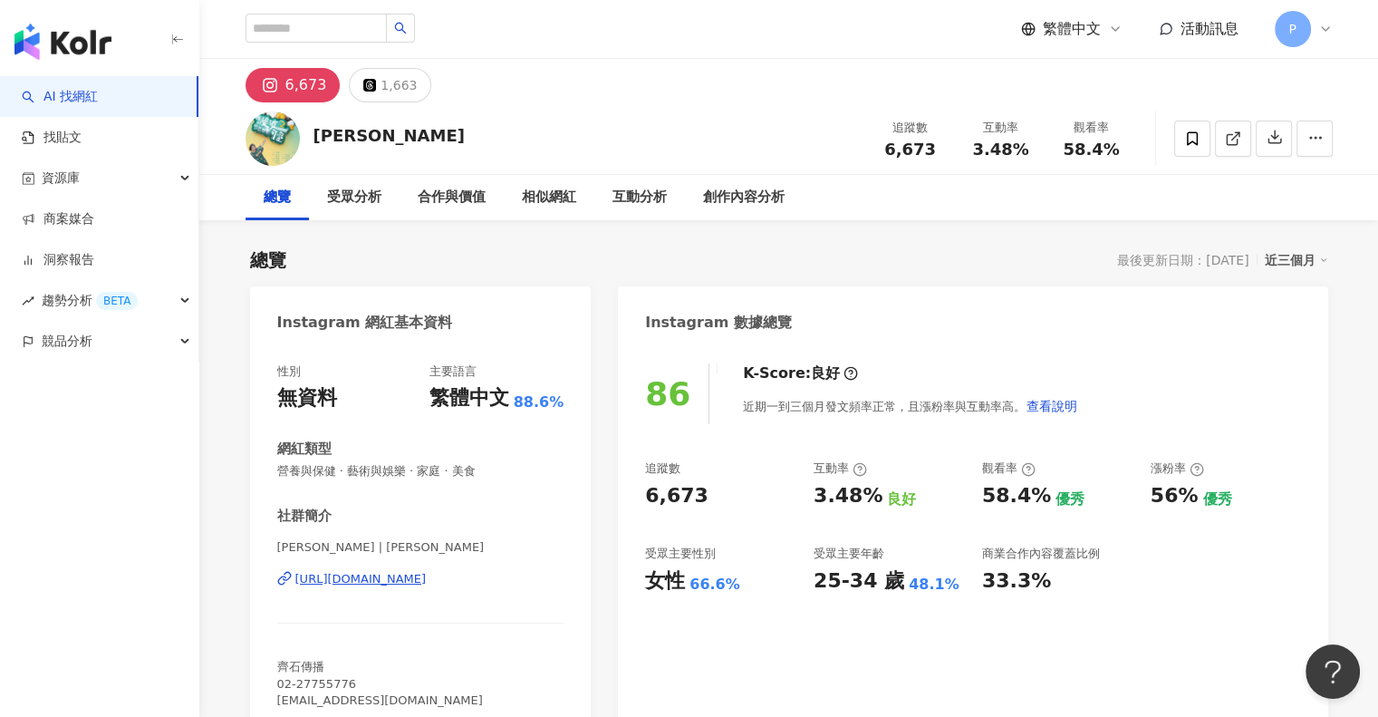
scroll to position [91, 0]
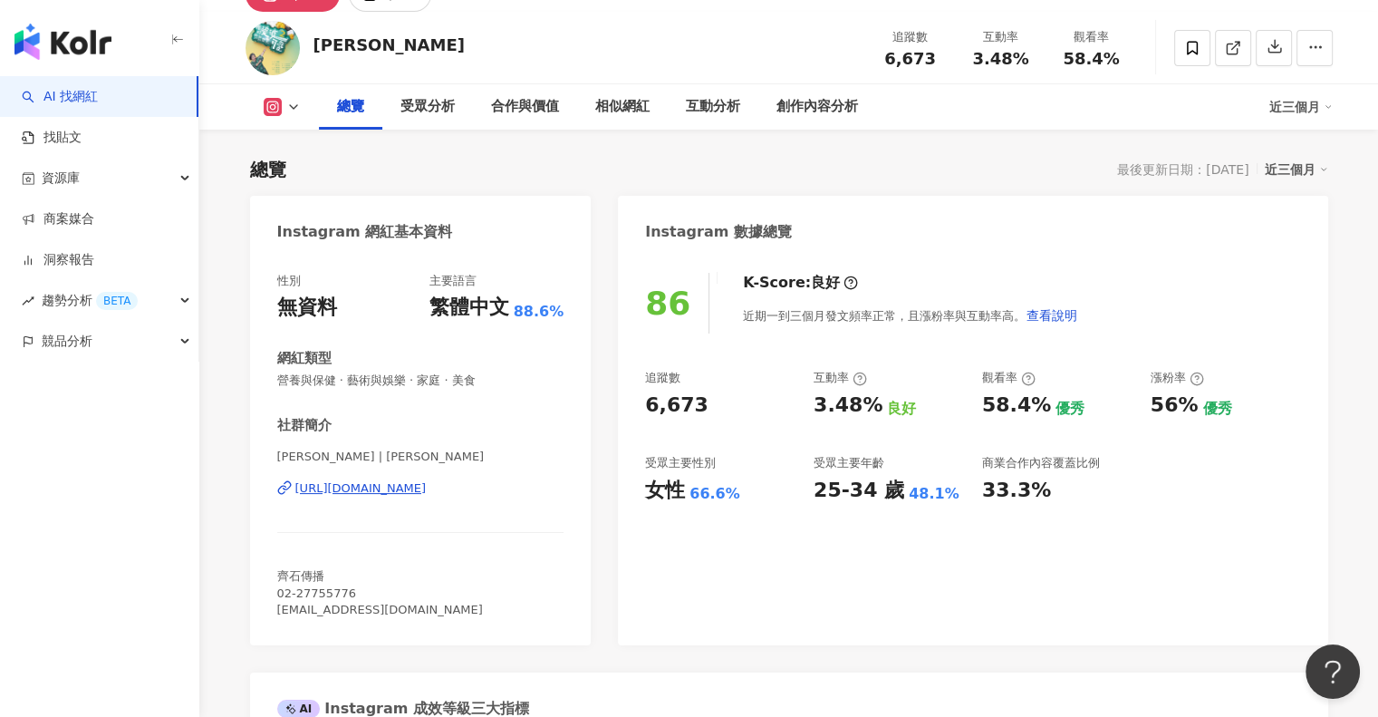
click at [341, 44] on div "[PERSON_NAME]" at bounding box center [388, 45] width 151 height 23
click at [341, 44] on div "鍾欣凌pink" at bounding box center [388, 45] width 151 height 23
copy div "鍾欣凌pink"
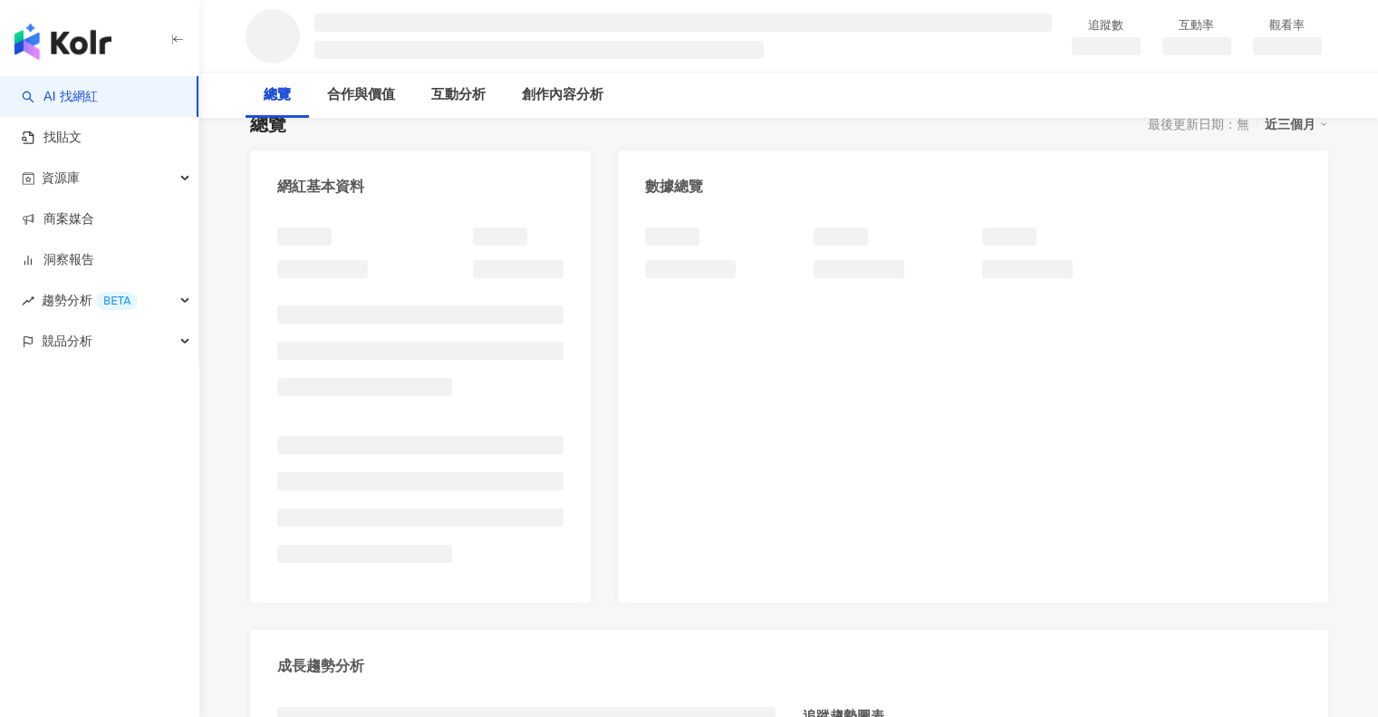
scroll to position [181, 0]
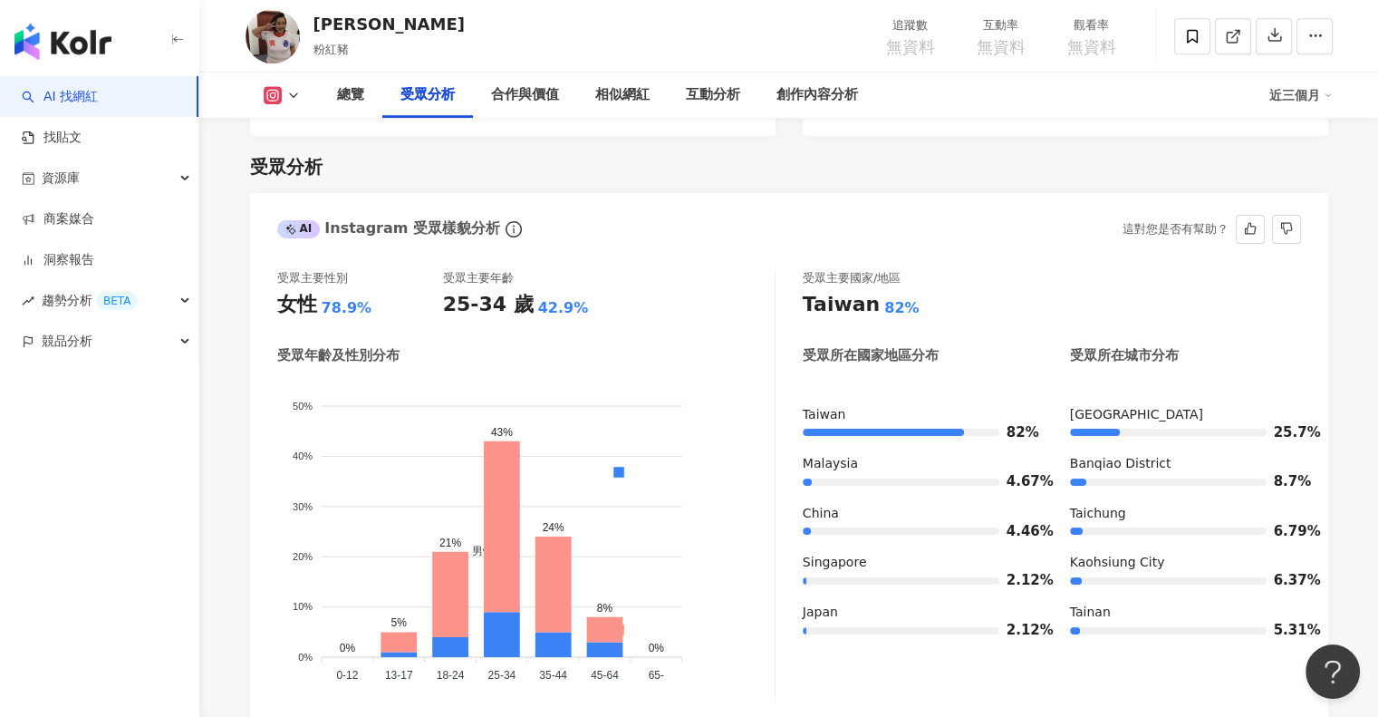
scroll to position [1450, 0]
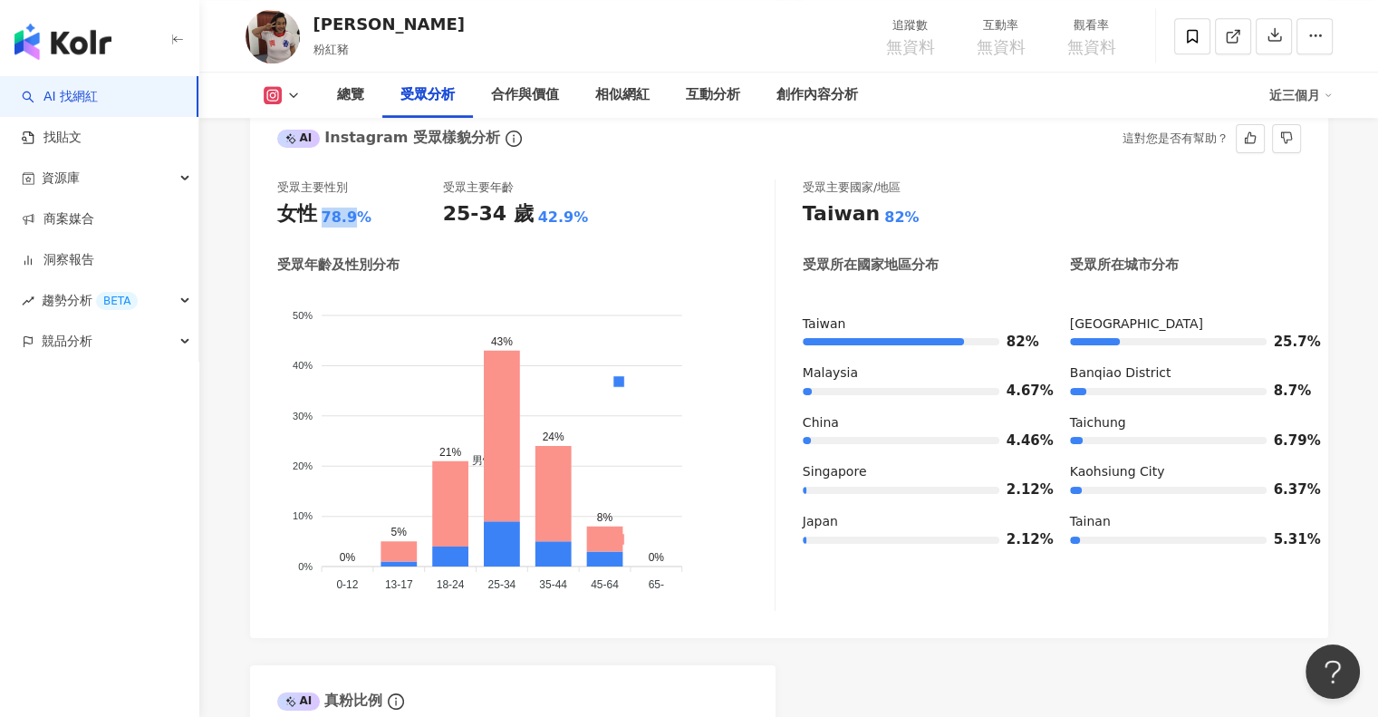
drag, startPoint x: 319, startPoint y: 212, endPoint x: 352, endPoint y: 215, distance: 32.7
click at [352, 215] on div "女性 78.9%" at bounding box center [360, 214] width 166 height 28
copy div "78.9"
click at [286, 92] on icon at bounding box center [293, 95] width 14 height 14
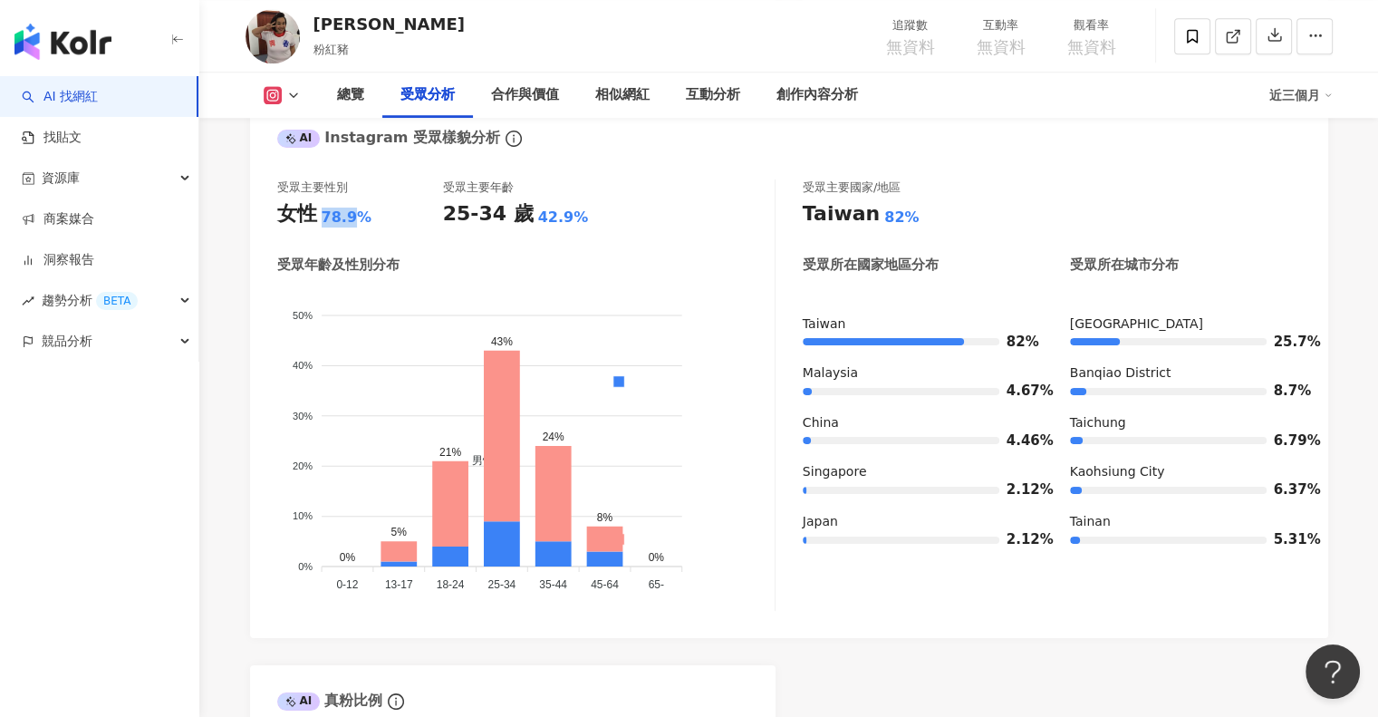
click at [276, 43] on img at bounding box center [273, 36] width 54 height 54
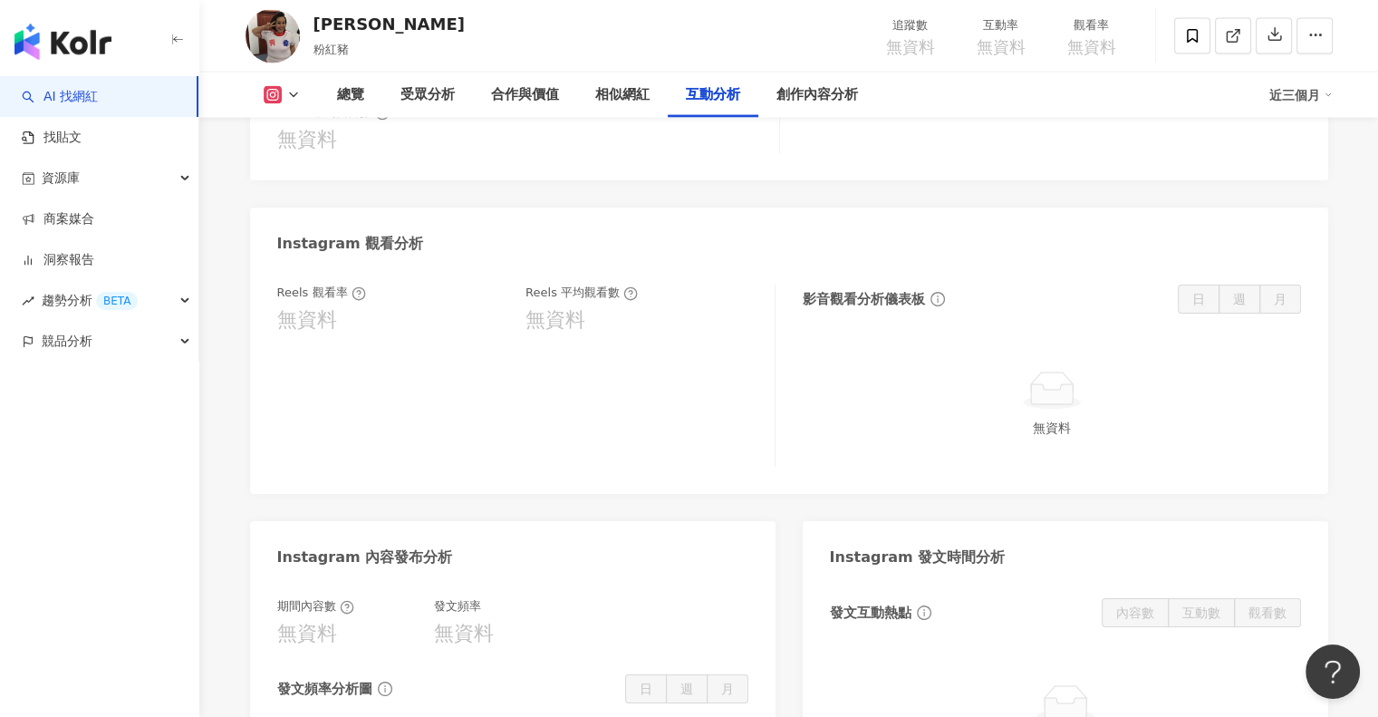
scroll to position [4077, 0]
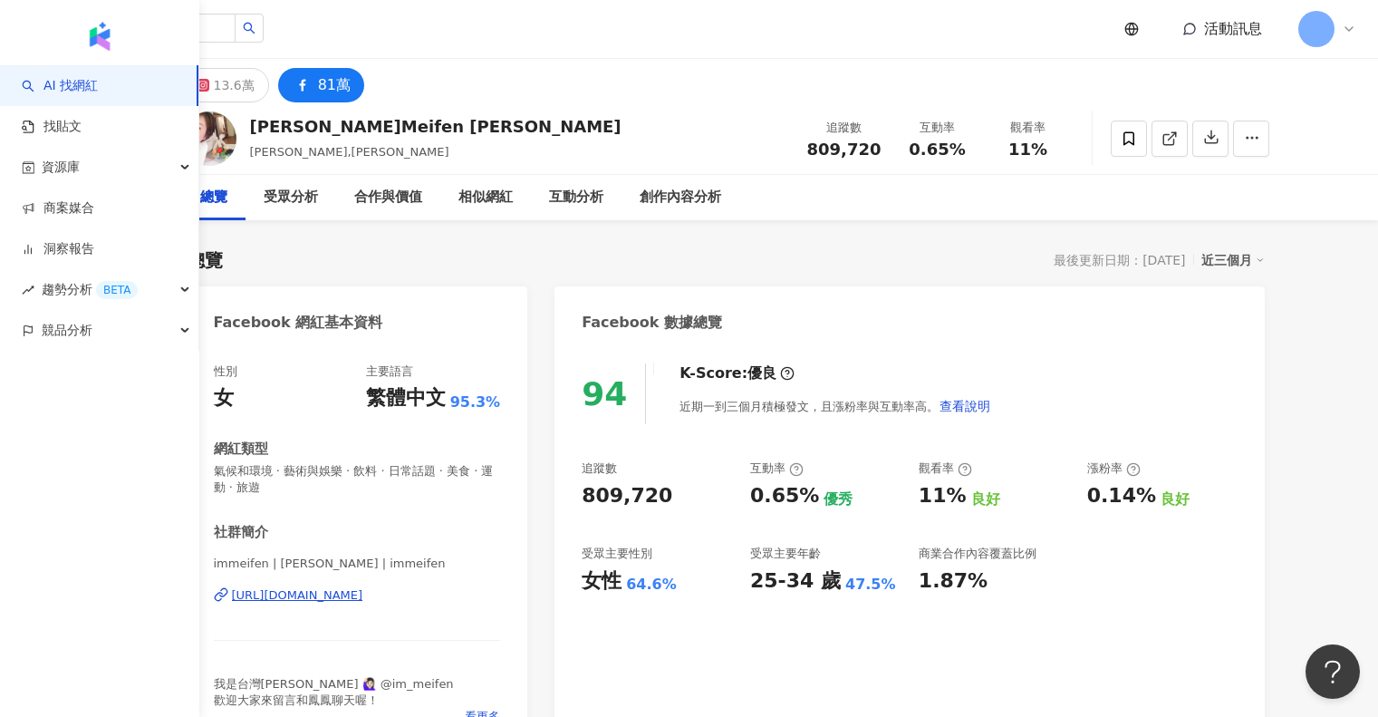
click at [390, 94] on div "13.6萬 81萬" at bounding box center [726, 80] width 1160 height 43
click at [485, 90] on div "13.6萬 81萬" at bounding box center [726, 80] width 1160 height 43
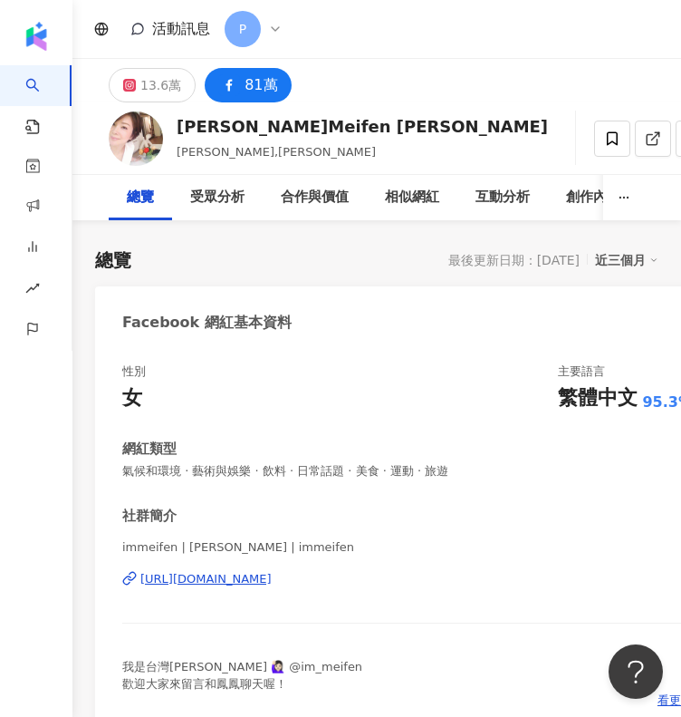
click at [456, 397] on div "性別 女 主要語言 繁體中文 95.3%" at bounding box center [407, 387] width 571 height 49
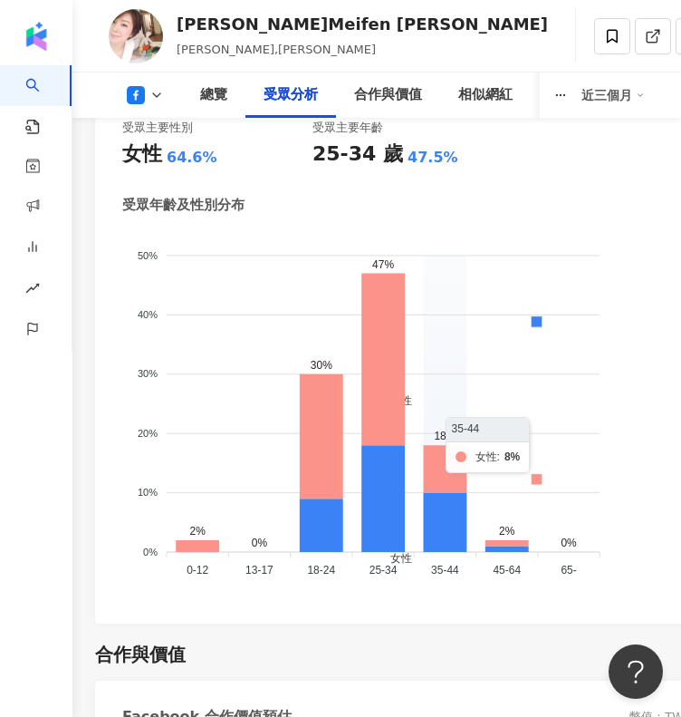
scroll to position [2627, 0]
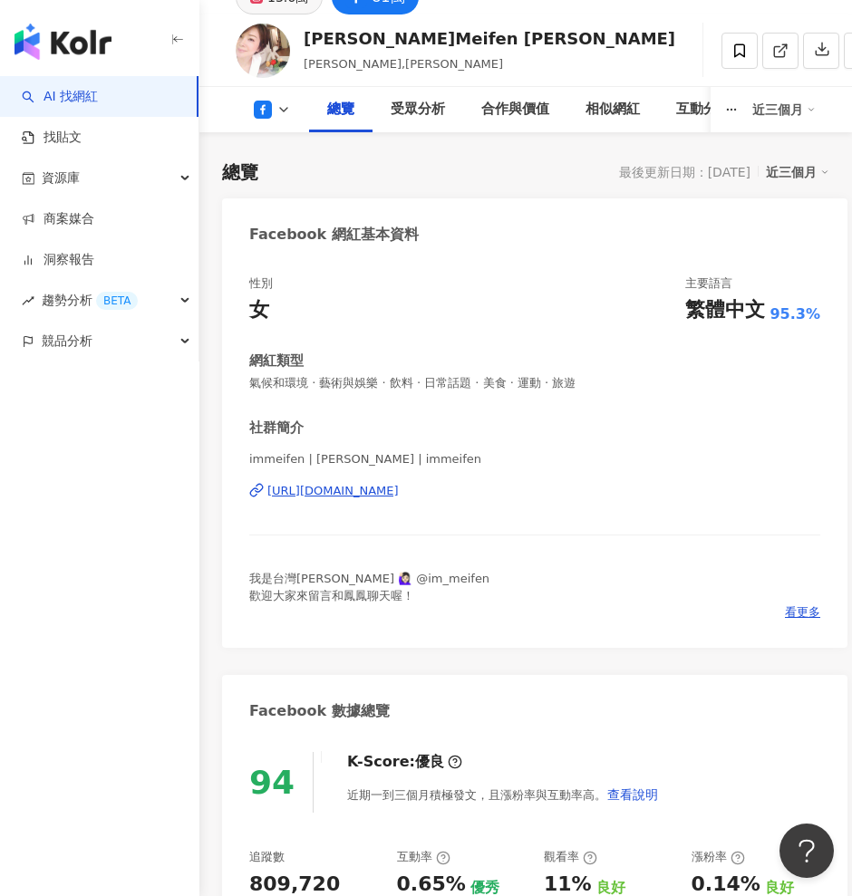
scroll to position [0, 0]
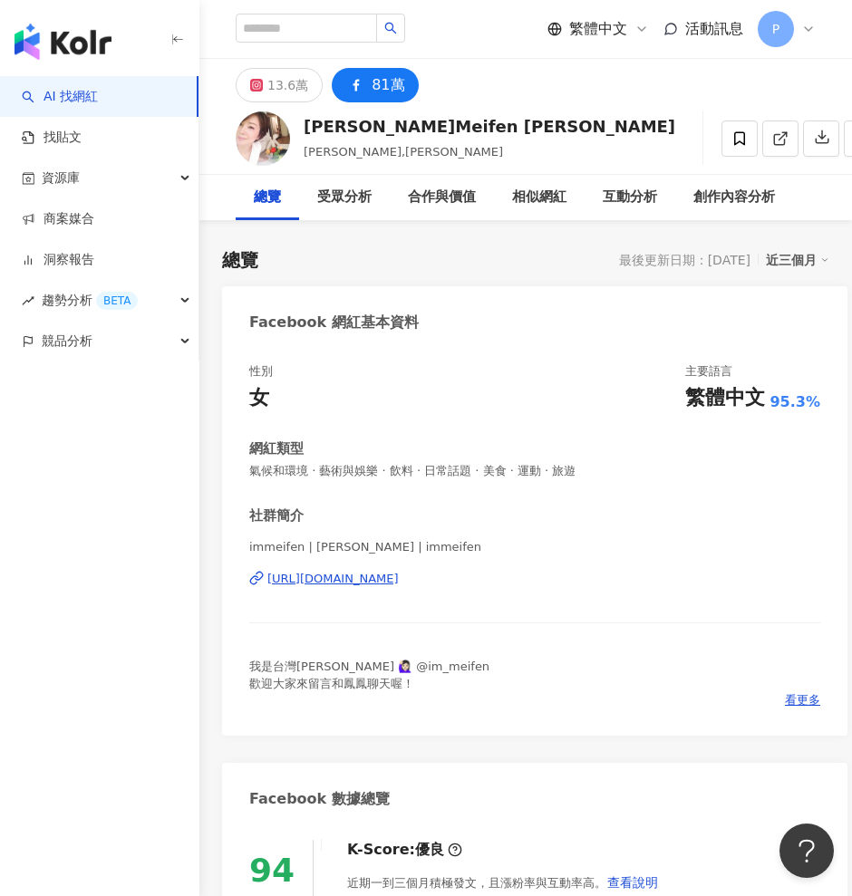
click at [271, 89] on div "13.6萬" at bounding box center [287, 84] width 41 height 25
click at [273, 86] on button "13.6萬" at bounding box center [279, 85] width 87 height 34
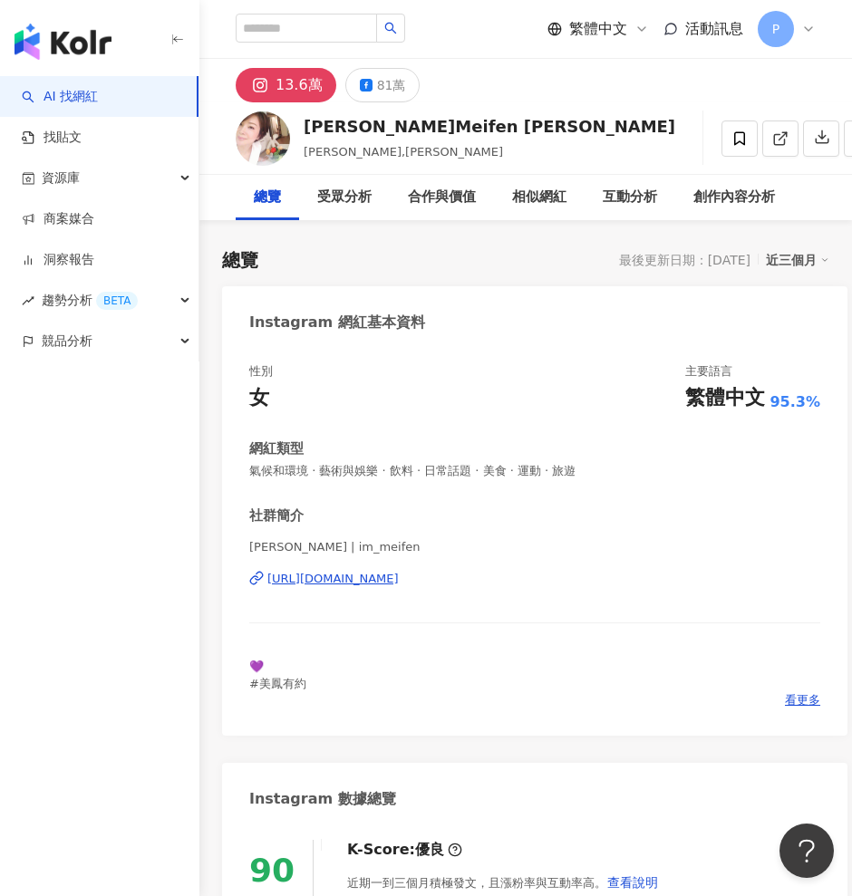
drag, startPoint x: 420, startPoint y: 574, endPoint x: 512, endPoint y: 615, distance: 100.6
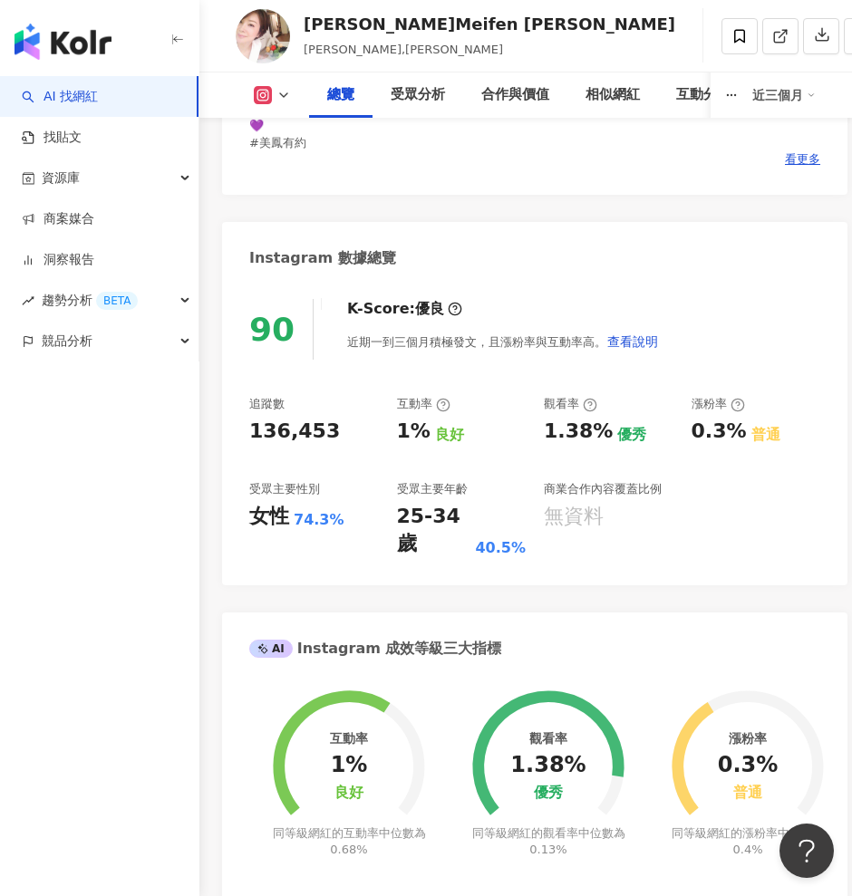
scroll to position [566, 0]
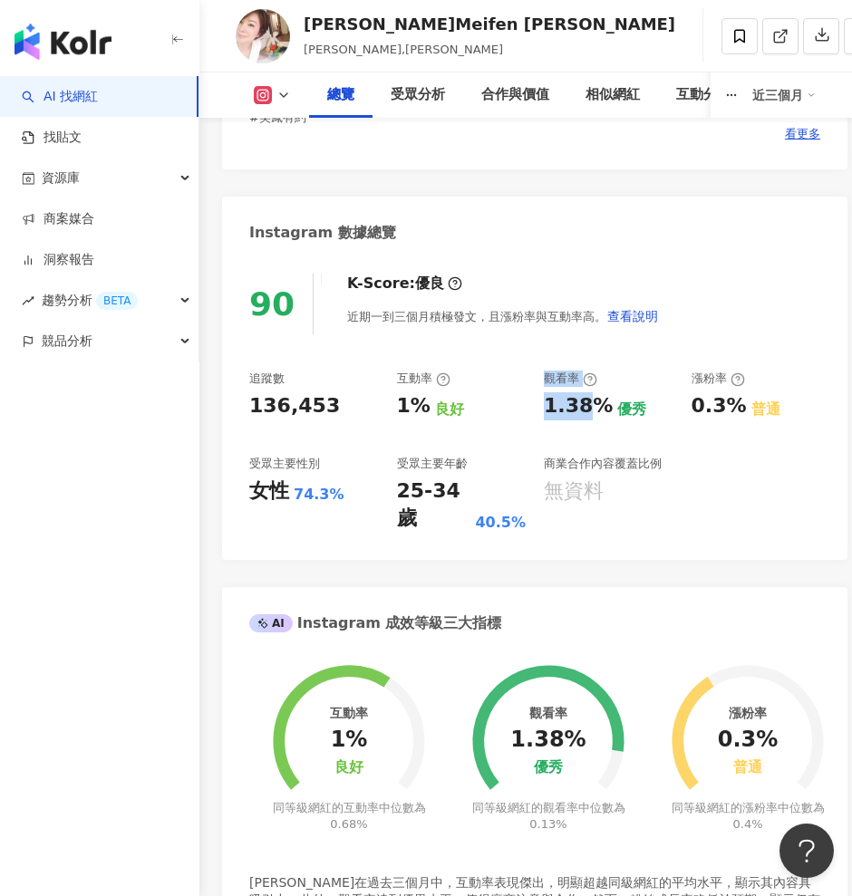
drag, startPoint x: 533, startPoint y: 405, endPoint x: 584, endPoint y: 412, distance: 52.1
click at [583, 404] on div "追蹤數 136,453 互動率 1% 良好 觀看率 1.38% 優秀 漲粉率 0.3% 普通 受眾主要性別 女性 74.3% 受眾主要年齡 25-34 歲 4…" at bounding box center [534, 452] width 571 height 162
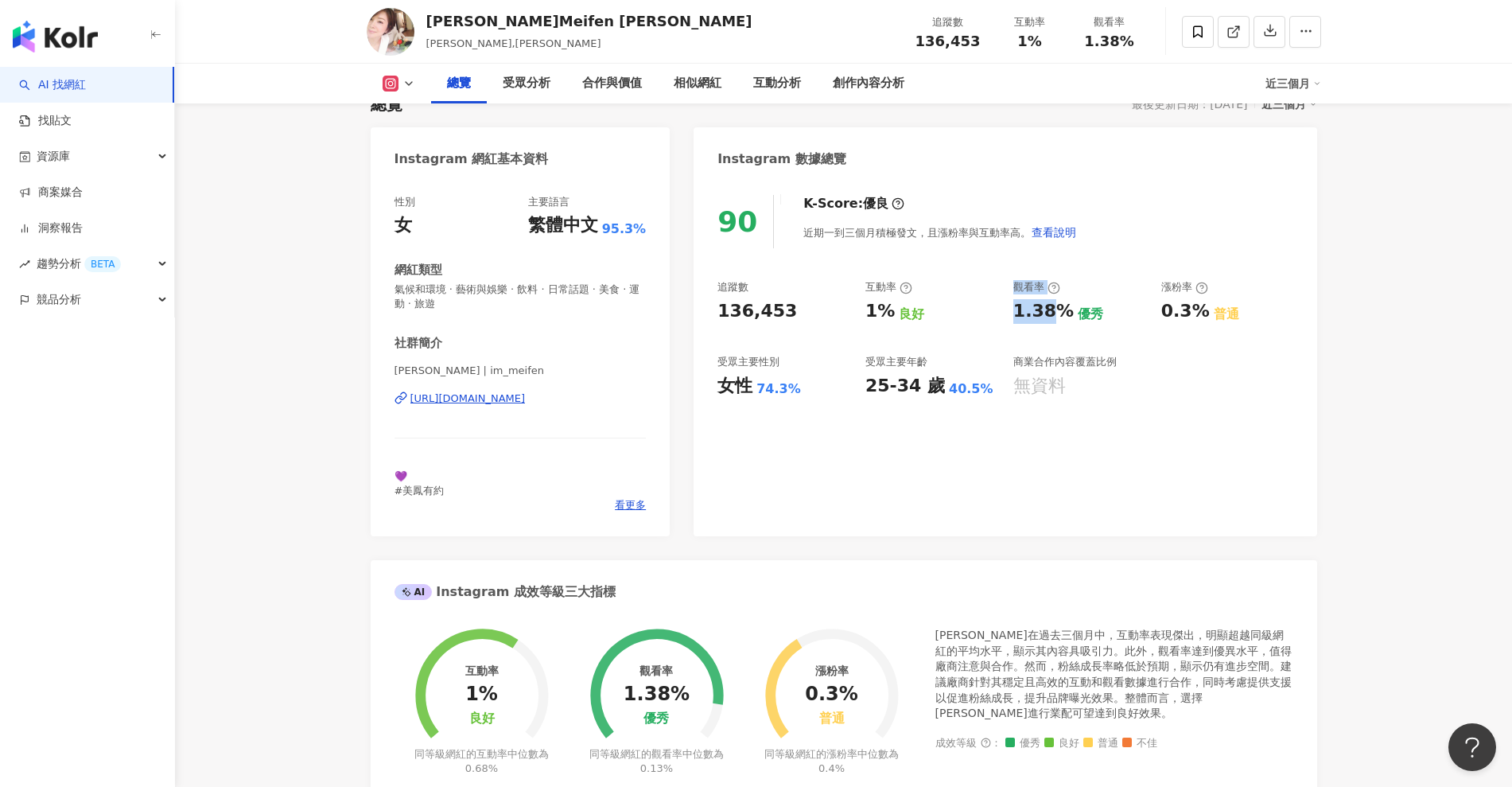
scroll to position [79, 0]
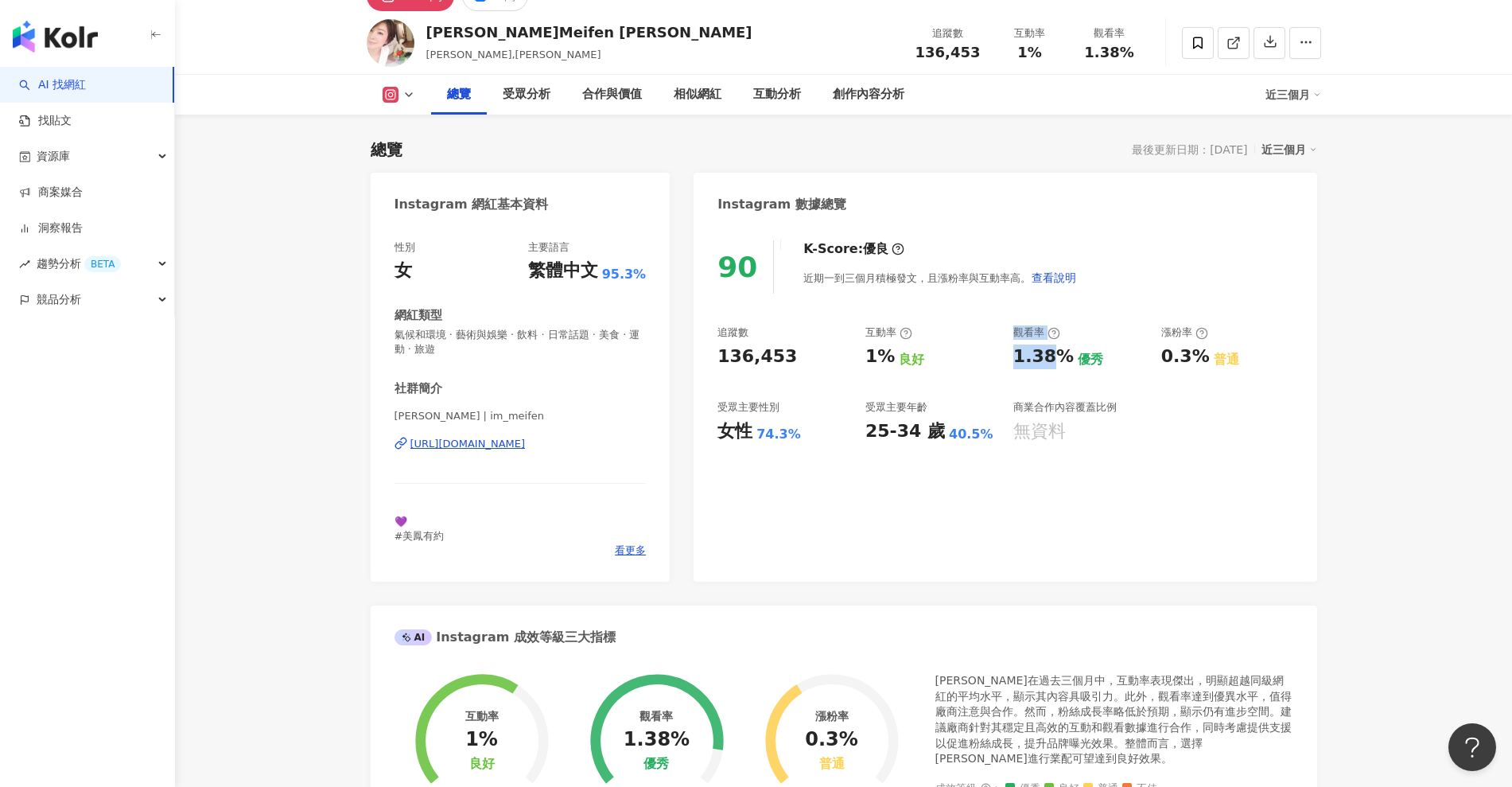
click at [411, 96] on icon at bounding box center [408, 95] width 12 height 12
click at [411, 162] on button "Facebook" at bounding box center [424, 160] width 96 height 22
click at [532, 434] on div "陳美鳳 MeiFen | im_meifen https://www.instagram.com/im_meifen/" at bounding box center [520, 456] width 252 height 93
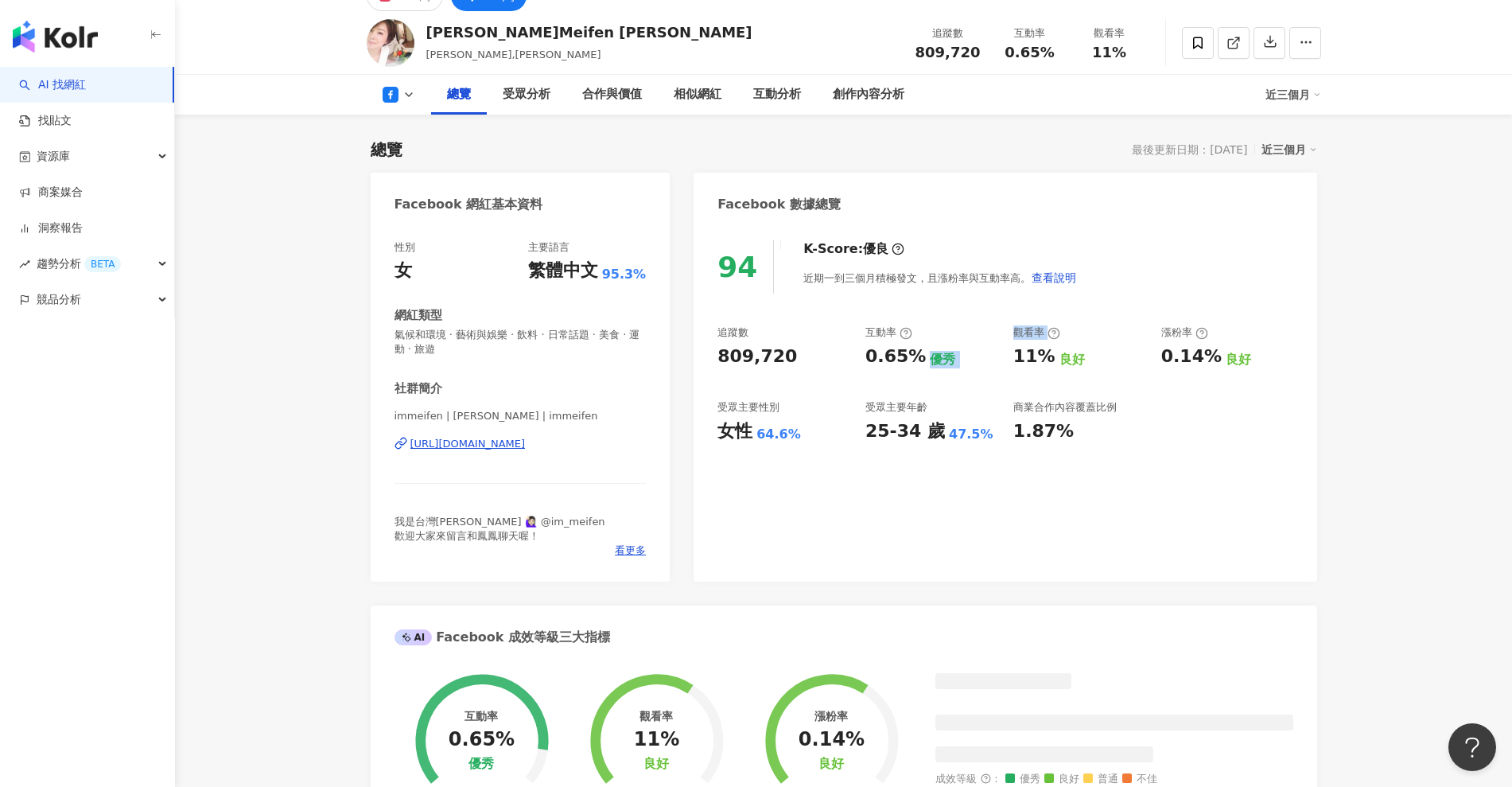
click at [526, 442] on div "[URL][DOMAIN_NAME]" at bounding box center [468, 444] width 115 height 14
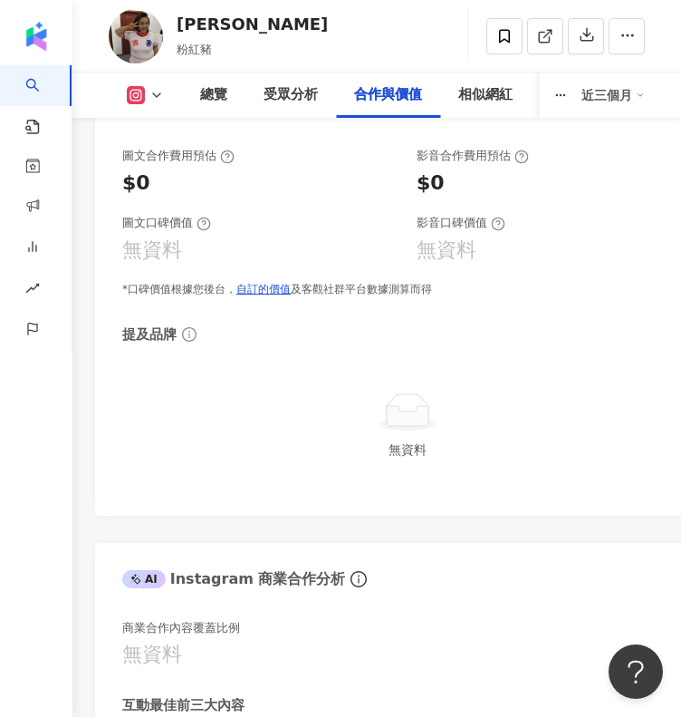
scroll to position [3557, 0]
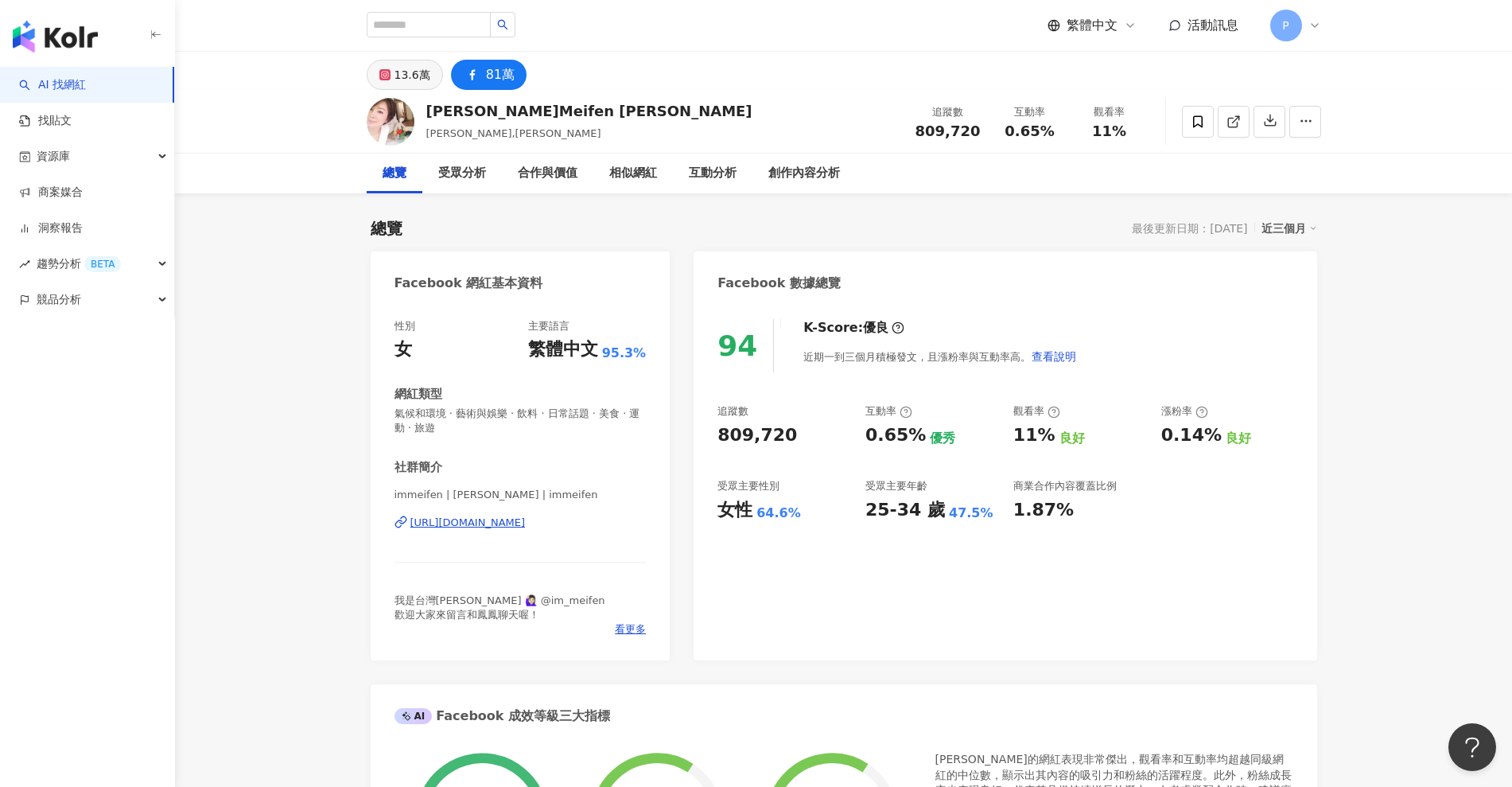
click at [407, 80] on div "13.6萬" at bounding box center [412, 74] width 36 height 22
click at [416, 69] on div "13.6萬" at bounding box center [412, 74] width 36 height 22
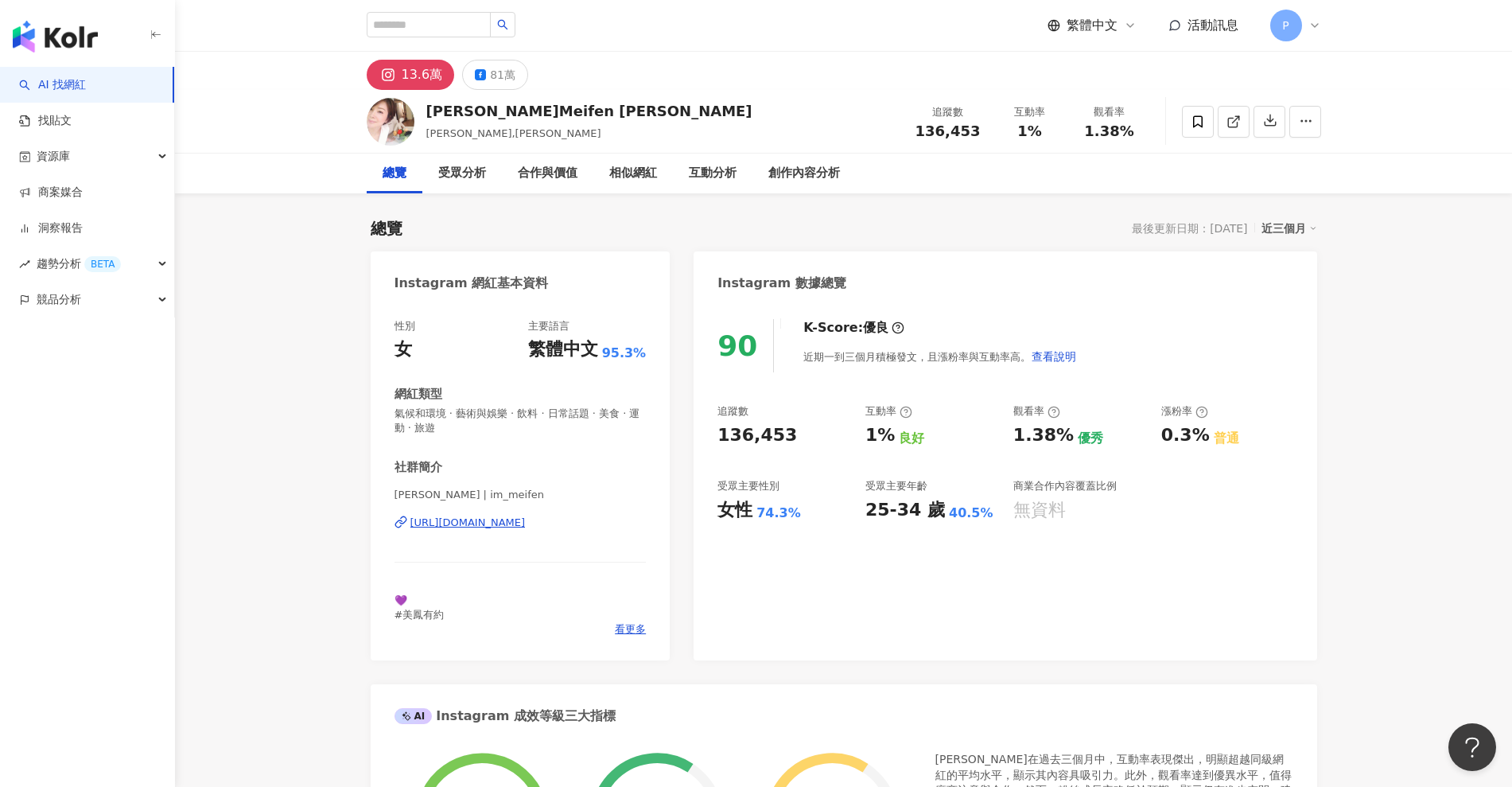
click at [517, 523] on div "[URL][DOMAIN_NAME]" at bounding box center [468, 523] width 115 height 14
